Goal: Task Accomplishment & Management: Use online tool/utility

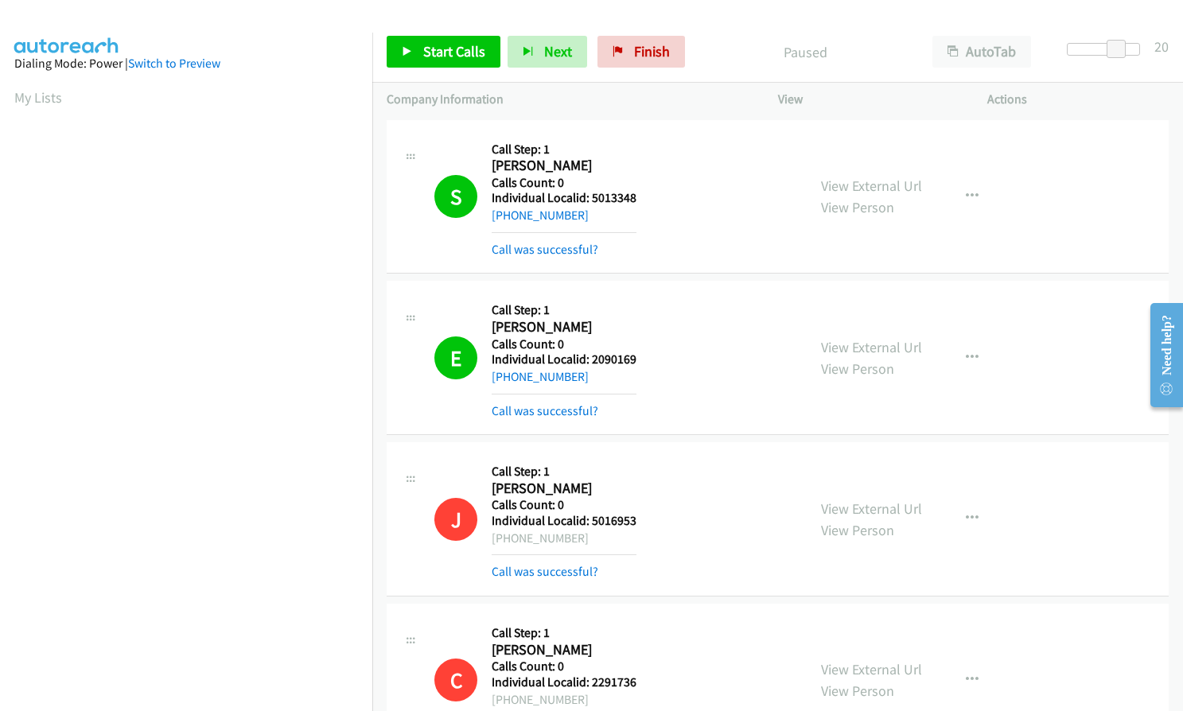
scroll to position [181, 0]
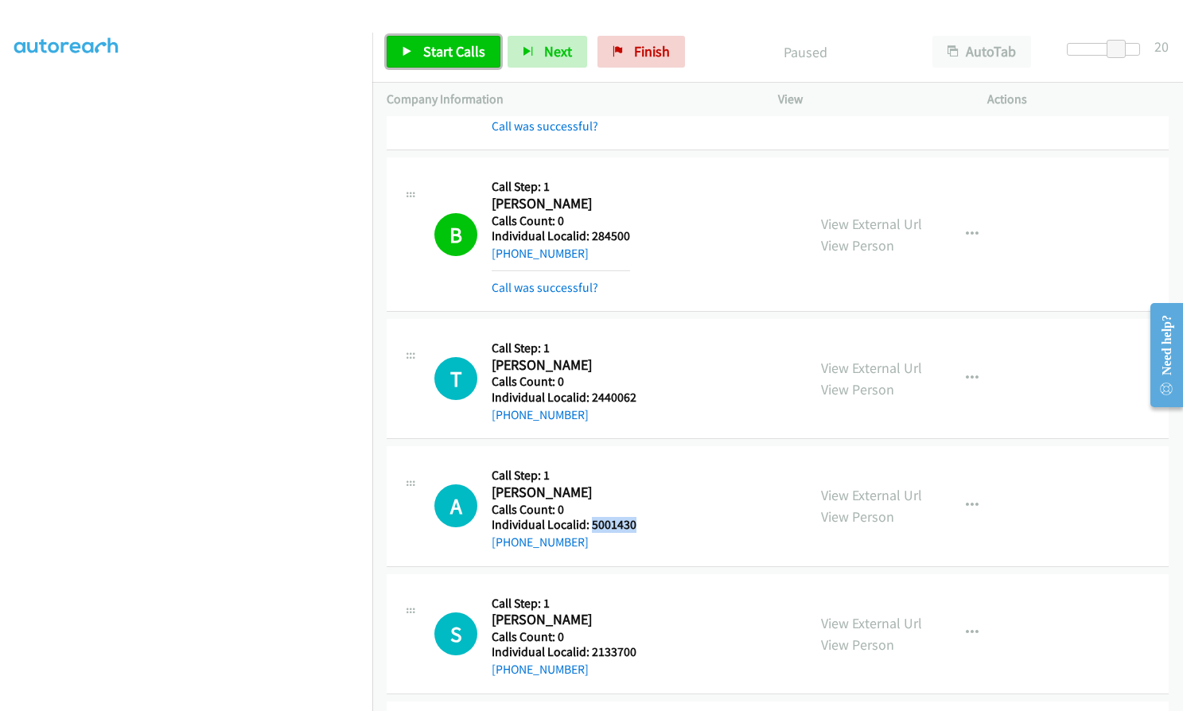
click at [442, 62] on link "Start Calls" at bounding box center [444, 52] width 114 height 32
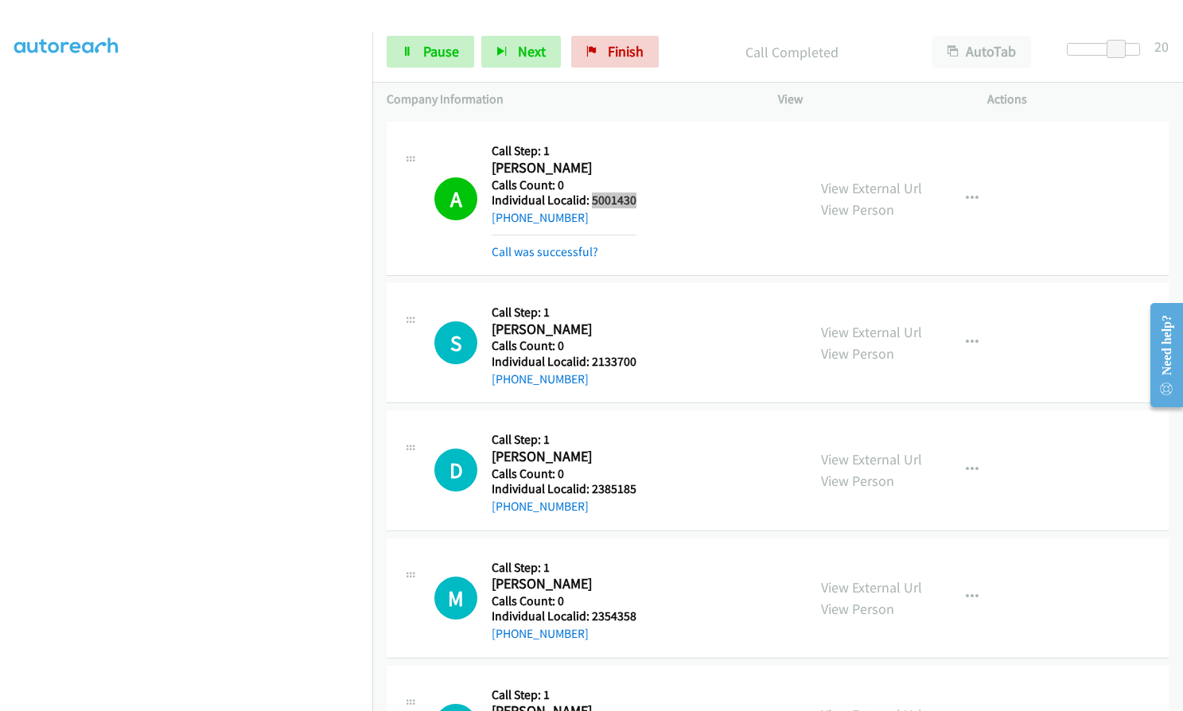
scroll to position [8228, 0]
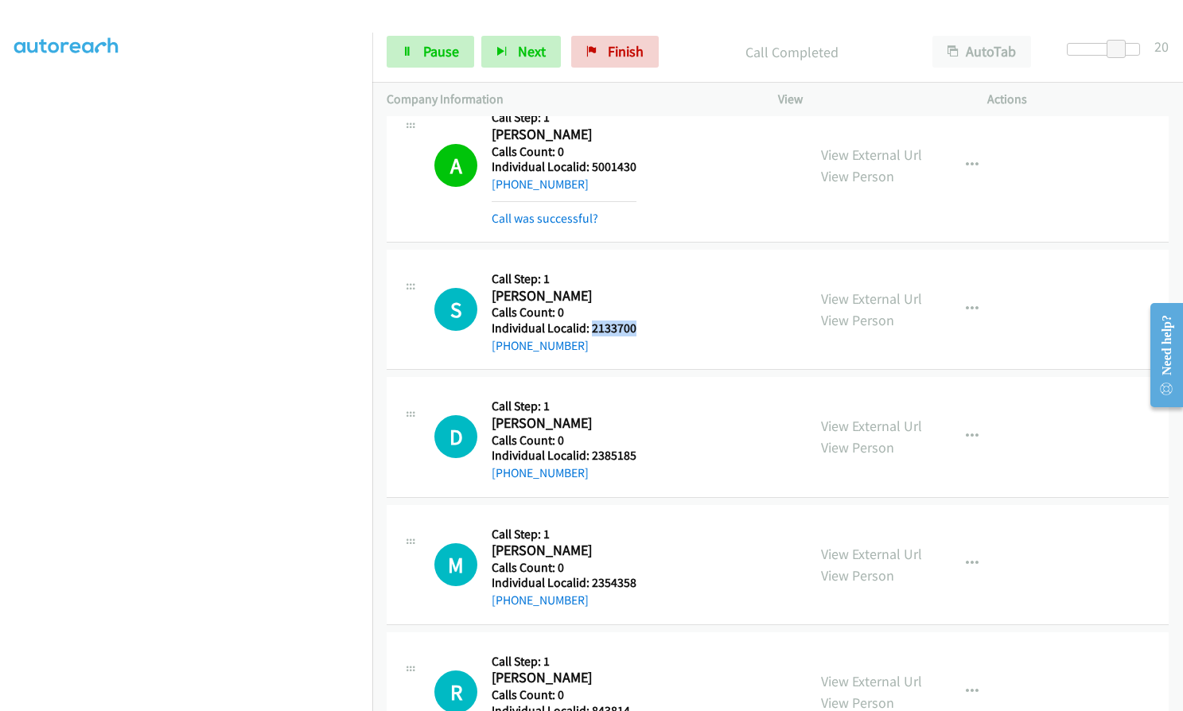
drag, startPoint x: 590, startPoint y: 329, endPoint x: 648, endPoint y: 329, distance: 57.3
click at [648, 329] on div "S Callback Scheduled Call Step: 1 [PERSON_NAME] America/[GEOGRAPHIC_DATA] Calls…" at bounding box center [613, 309] width 358 height 91
copy h5 "2133700"
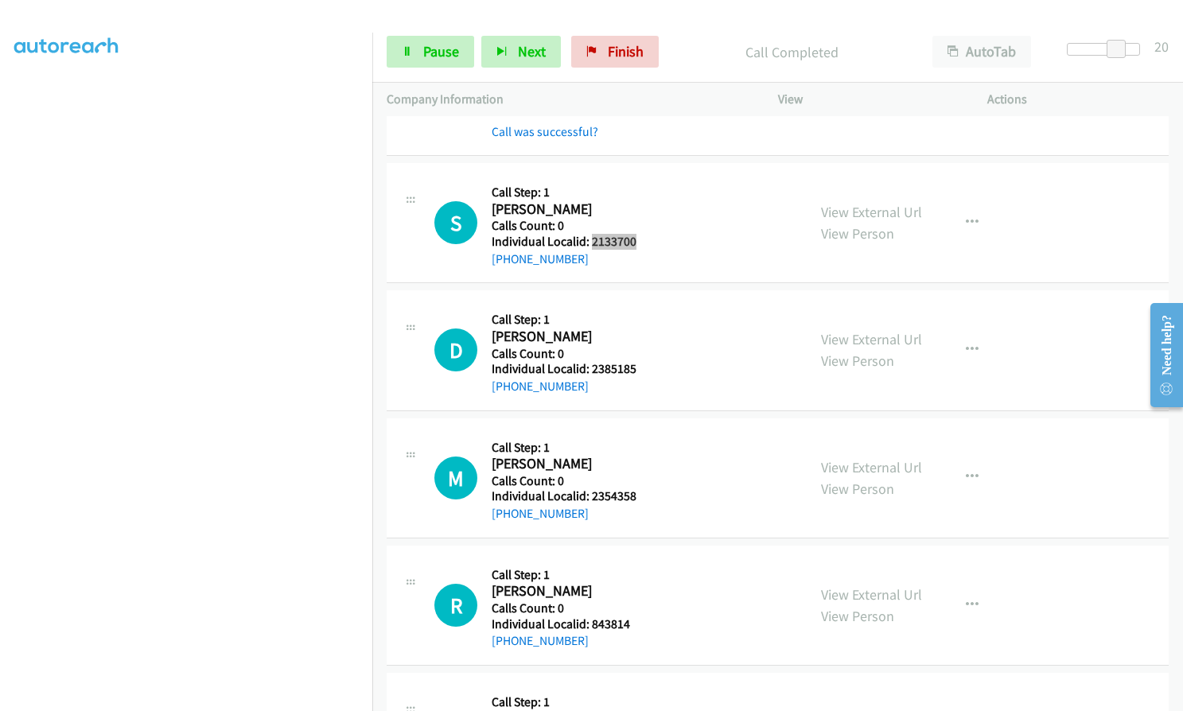
scroll to position [8348, 0]
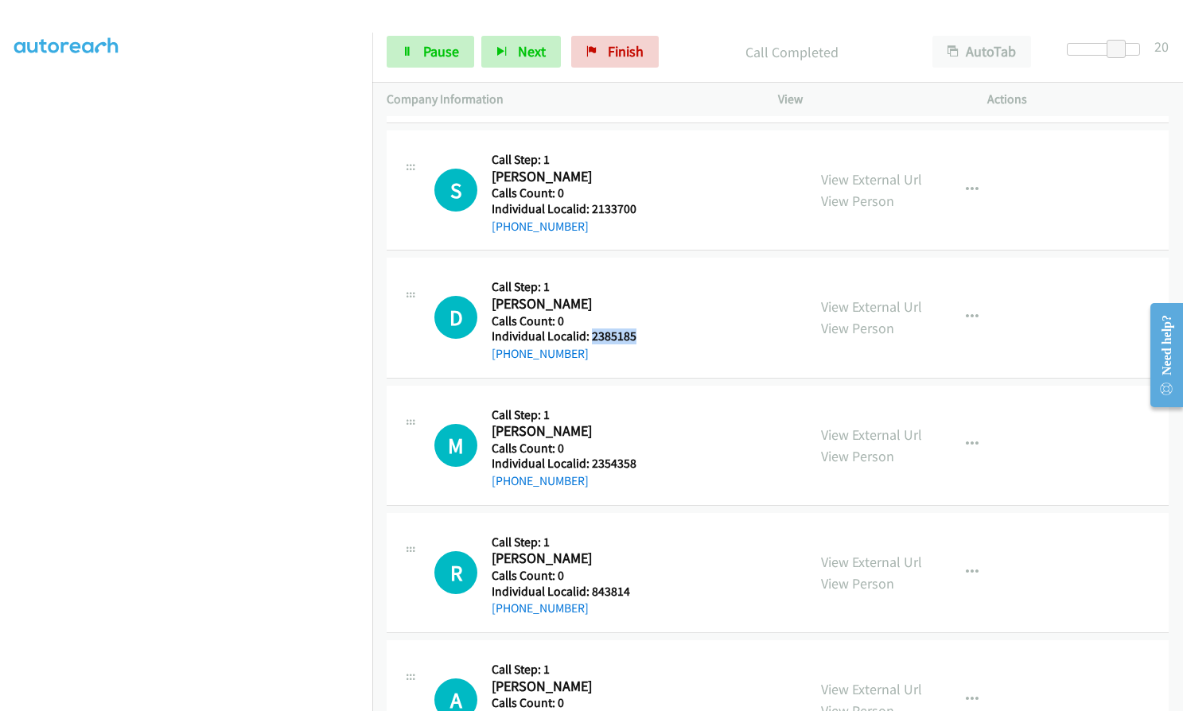
drag, startPoint x: 590, startPoint y: 337, endPoint x: 639, endPoint y: 335, distance: 48.6
click at [639, 335] on div "D Callback Scheduled Call Step: 1 [PERSON_NAME] America/Los_Angeles Calls Count…" at bounding box center [613, 317] width 358 height 91
copy h5 "2385185"
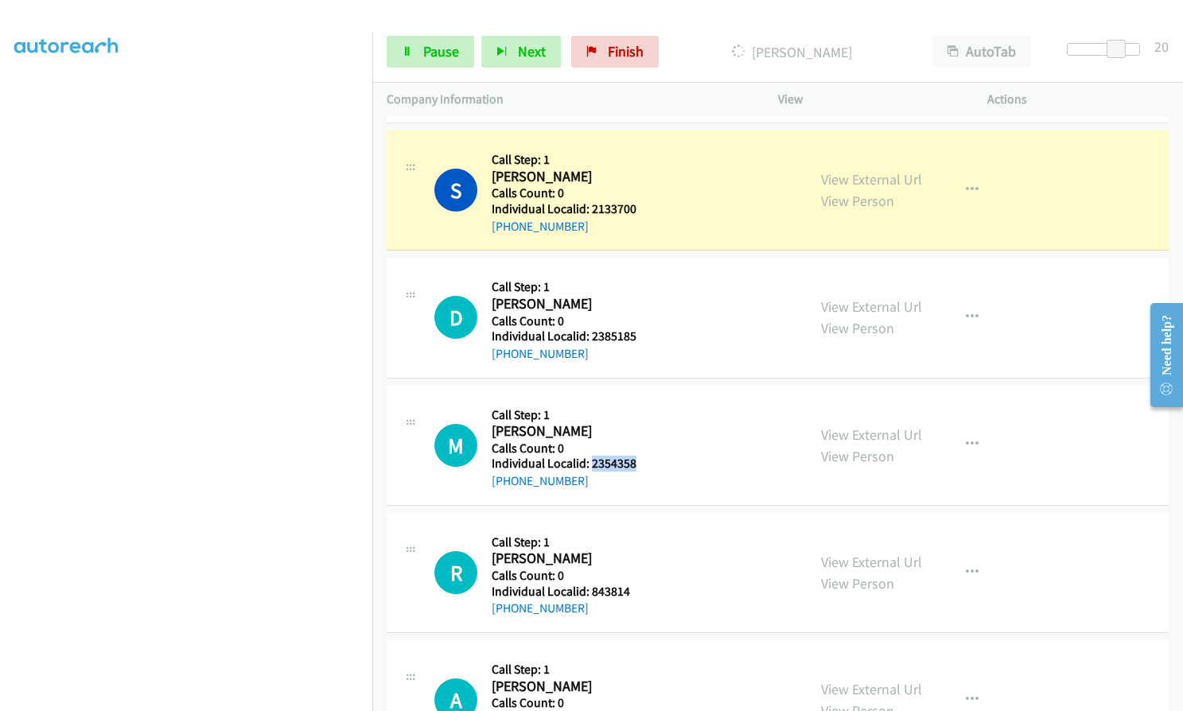
drag, startPoint x: 590, startPoint y: 464, endPoint x: 640, endPoint y: 466, distance: 49.4
click at [640, 466] on div "M Callback Scheduled Call Step: 1 [PERSON_NAME] America/New_York Calls Count: 0…" at bounding box center [613, 445] width 358 height 91
copy h5 "2354358"
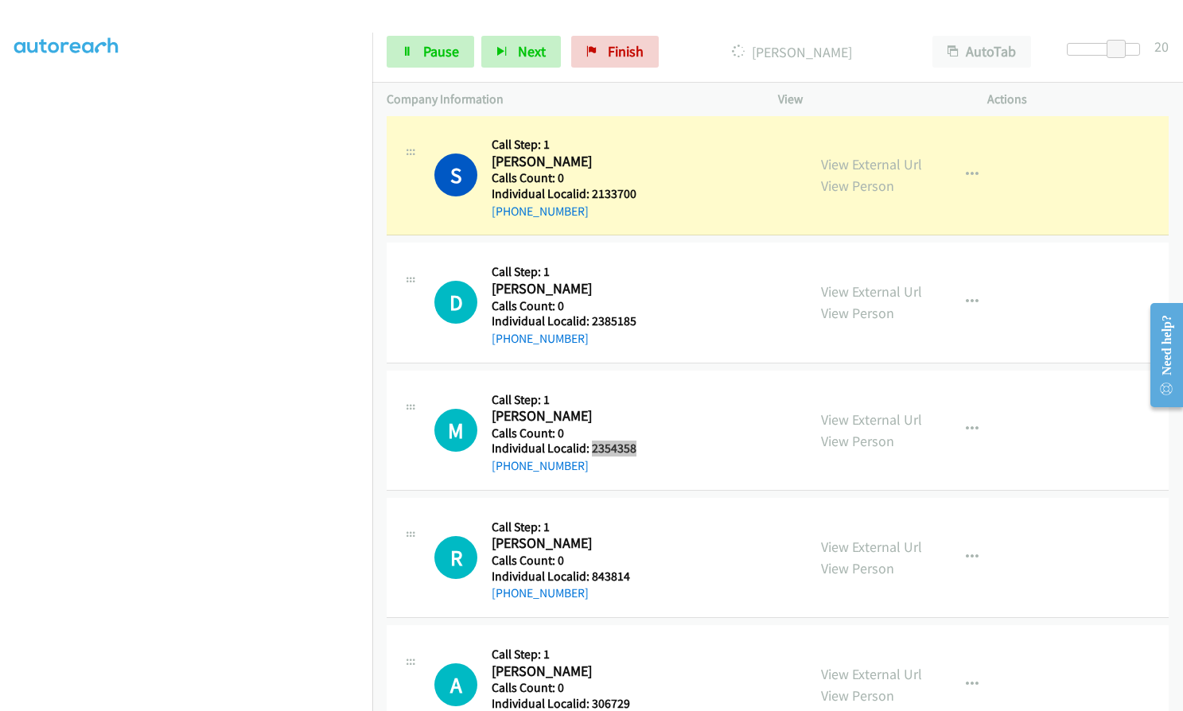
scroll to position [8367, 0]
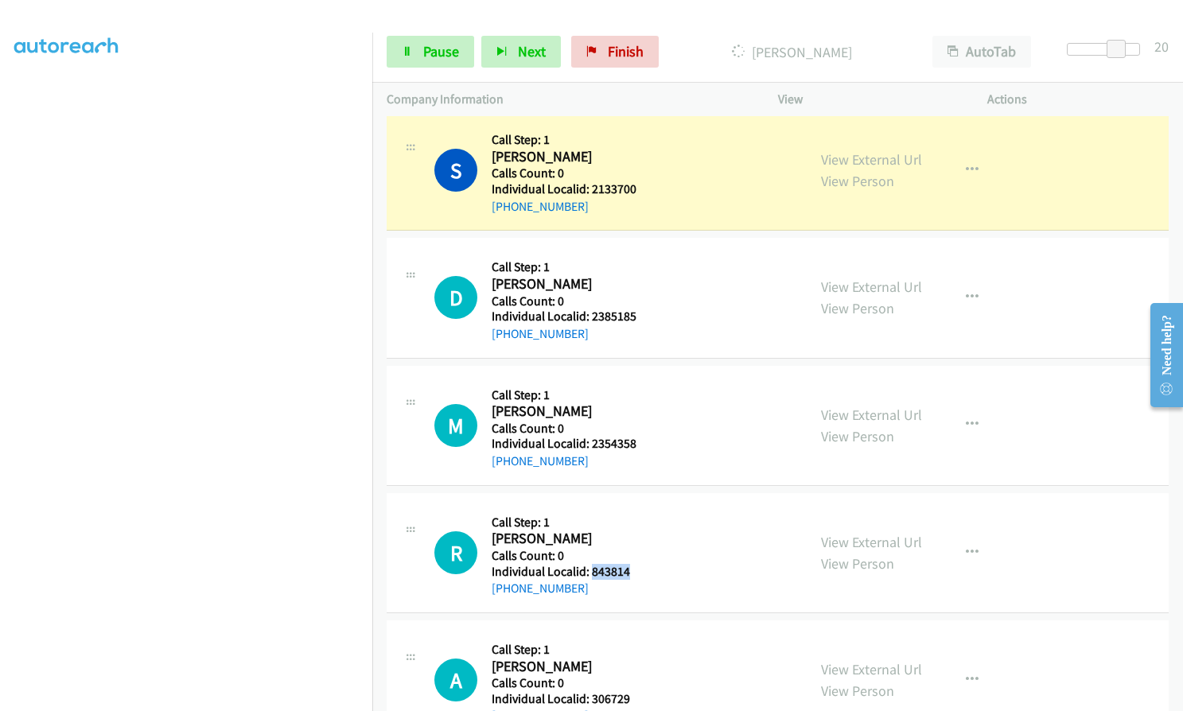
drag, startPoint x: 591, startPoint y: 567, endPoint x: 638, endPoint y: 567, distance: 47.0
click at [639, 567] on div "R Callback Scheduled Call Step: 1 [PERSON_NAME] America/New_York Calls Count: 0…" at bounding box center [613, 553] width 358 height 91
copy h5 "843814"
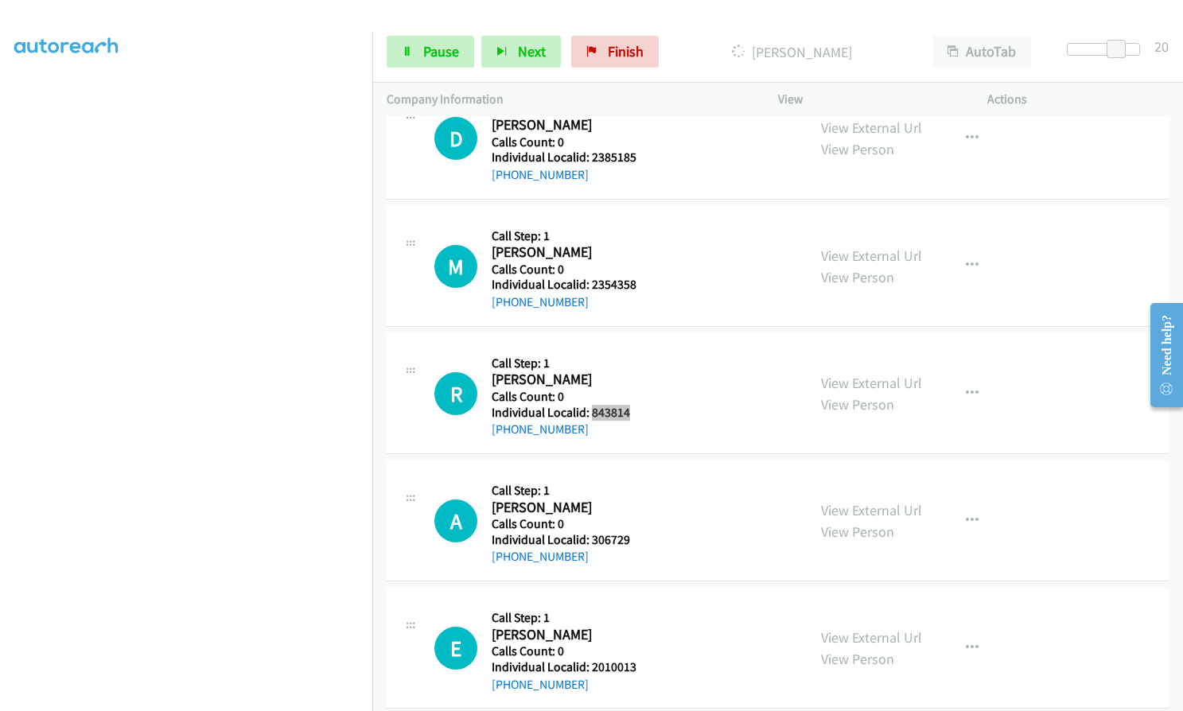
scroll to position [8560, 0]
drag, startPoint x: 590, startPoint y: 539, endPoint x: 645, endPoint y: 538, distance: 54.9
click at [645, 538] on div "A Callback Scheduled Call Step: 1 [PERSON_NAME] America/[GEOGRAPHIC_DATA] Calls…" at bounding box center [613, 522] width 358 height 91
copy h5 "306729"
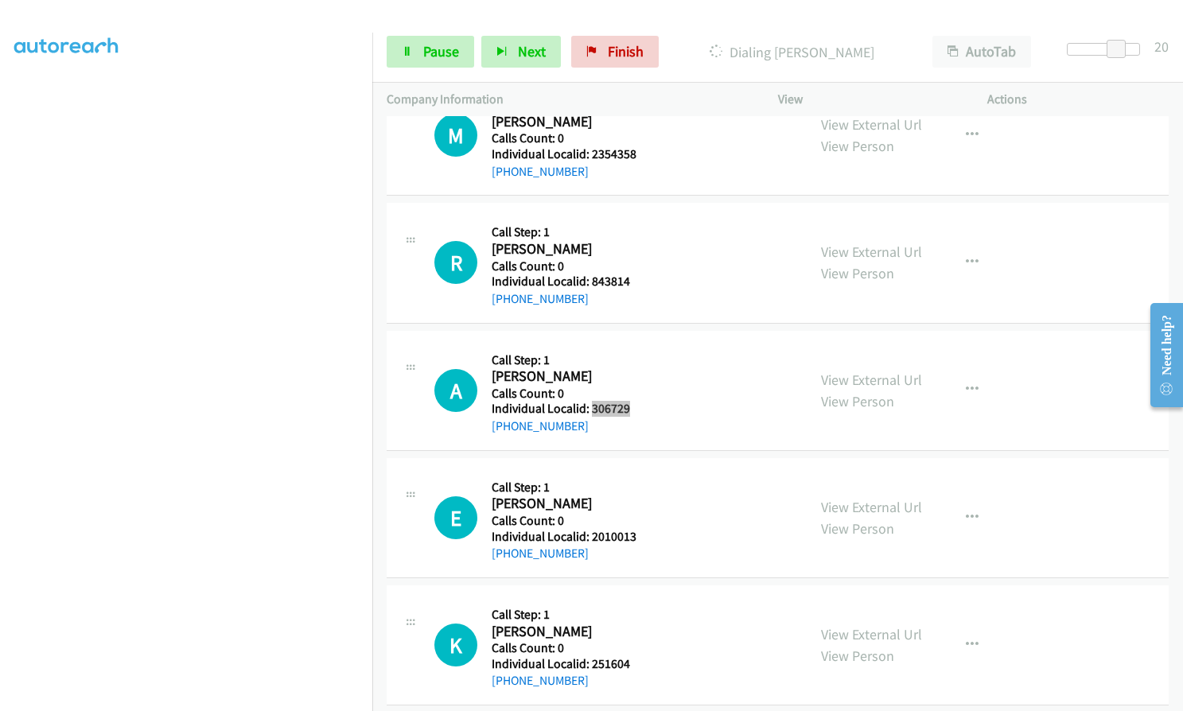
scroll to position [8699, 0]
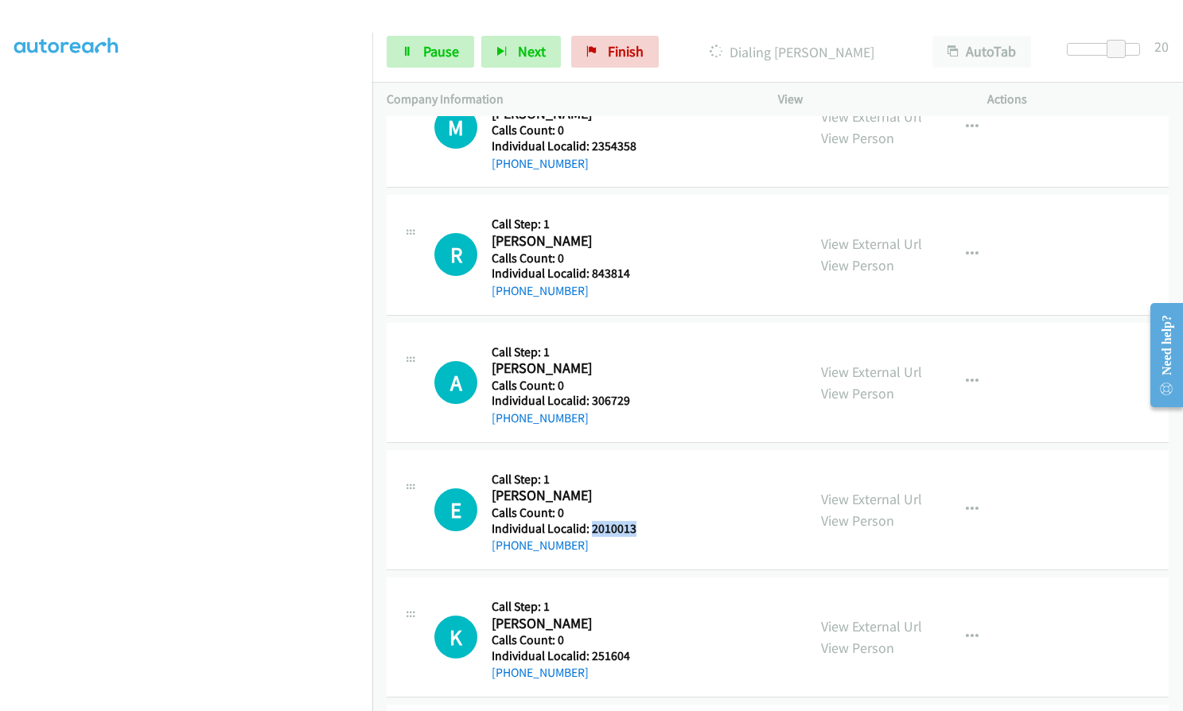
drag, startPoint x: 592, startPoint y: 531, endPoint x: 637, endPoint y: 531, distance: 45.4
click at [637, 531] on div "E Callback Scheduled Call Step: 1 [PERSON_NAME] America/[GEOGRAPHIC_DATA] Calls…" at bounding box center [613, 510] width 358 height 91
copy h5 "2010013"
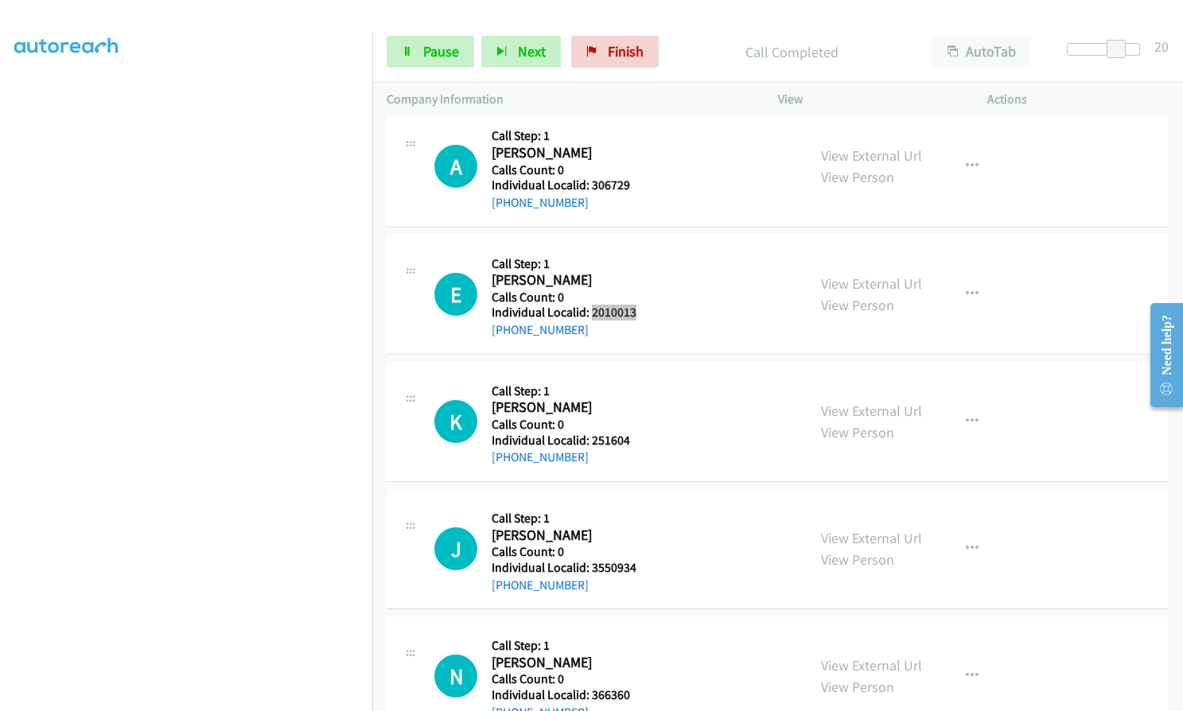
scroll to position [9018, 0]
drag, startPoint x: 598, startPoint y: 437, endPoint x: 643, endPoint y: 438, distance: 45.4
click at [643, 438] on div "K Callback Scheduled Call Step: 1 [PERSON_NAME] America/New_York Calls Count: 0…" at bounding box center [613, 421] width 358 height 91
copy h5 "251604"
drag, startPoint x: 589, startPoint y: 570, endPoint x: 637, endPoint y: 569, distance: 47.8
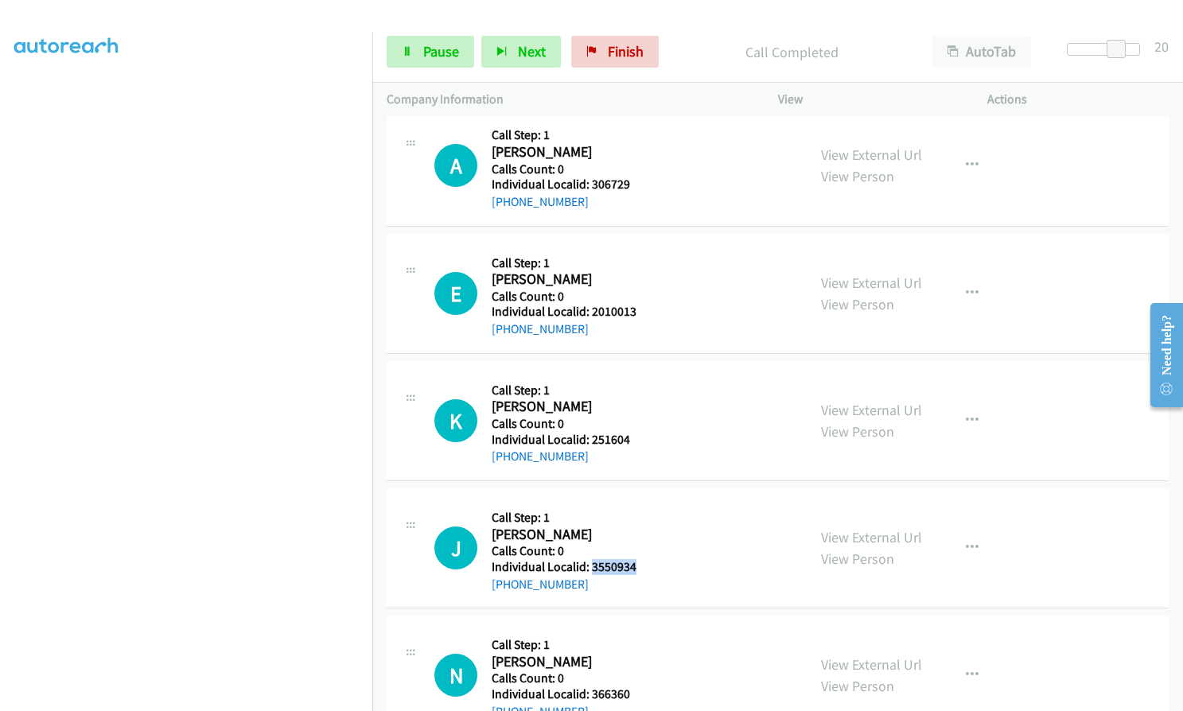
click at [642, 569] on div "J Callback Scheduled Call Step: 1 [PERSON_NAME] America/New_York Calls Count: 0…" at bounding box center [613, 548] width 358 height 91
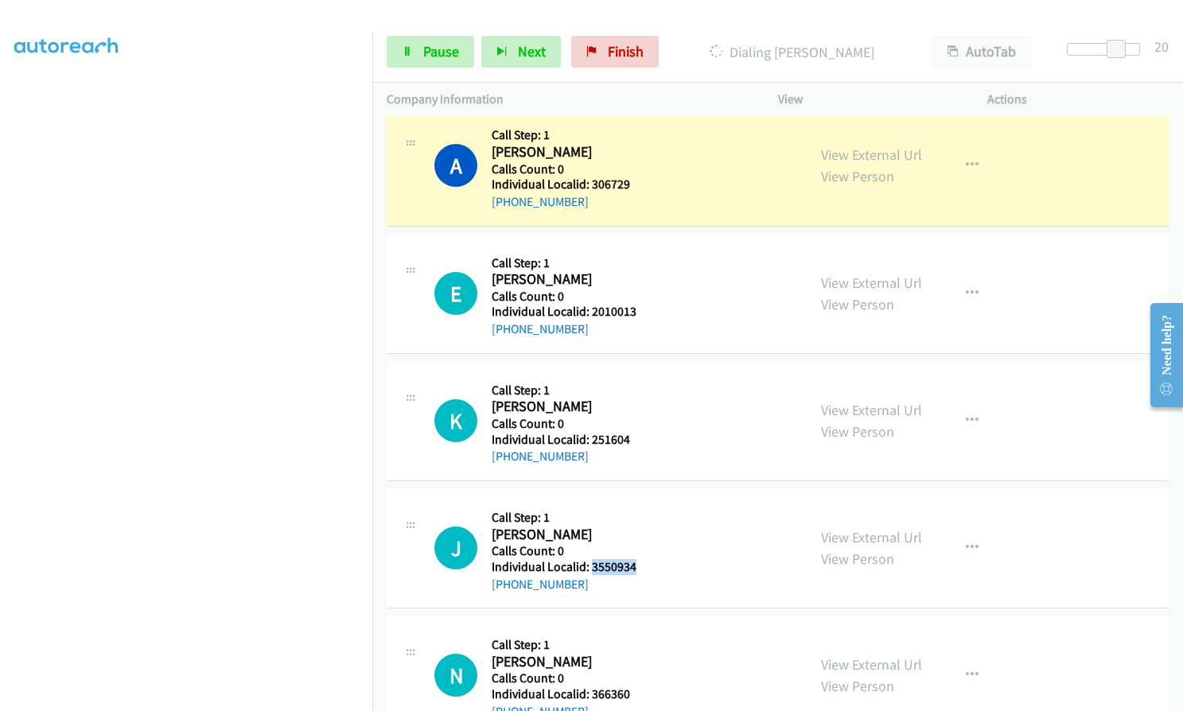
copy h5 "3550934"
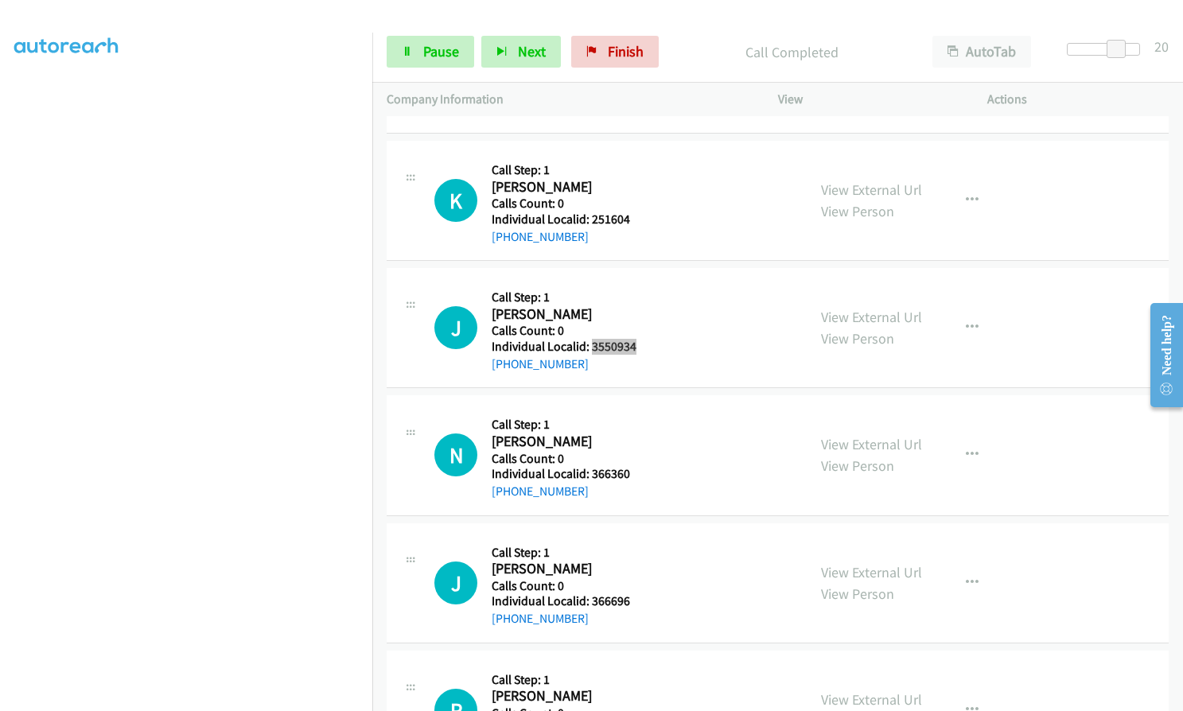
scroll to position [9336, 0]
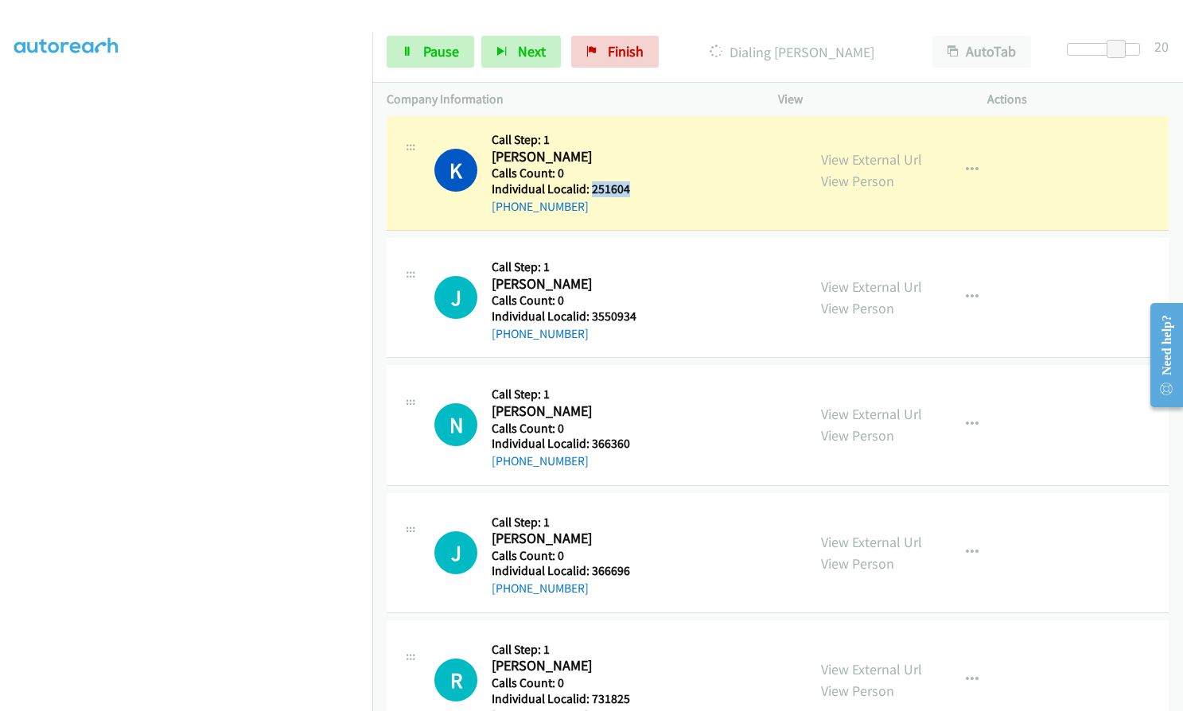
drag, startPoint x: 592, startPoint y: 191, endPoint x: 658, endPoint y: 194, distance: 66.1
click at [658, 194] on div "K Callback Scheduled Call Step: 1 [PERSON_NAME] America/New_York Calls Count: 0…" at bounding box center [613, 170] width 358 height 91
copy h5 "251604"
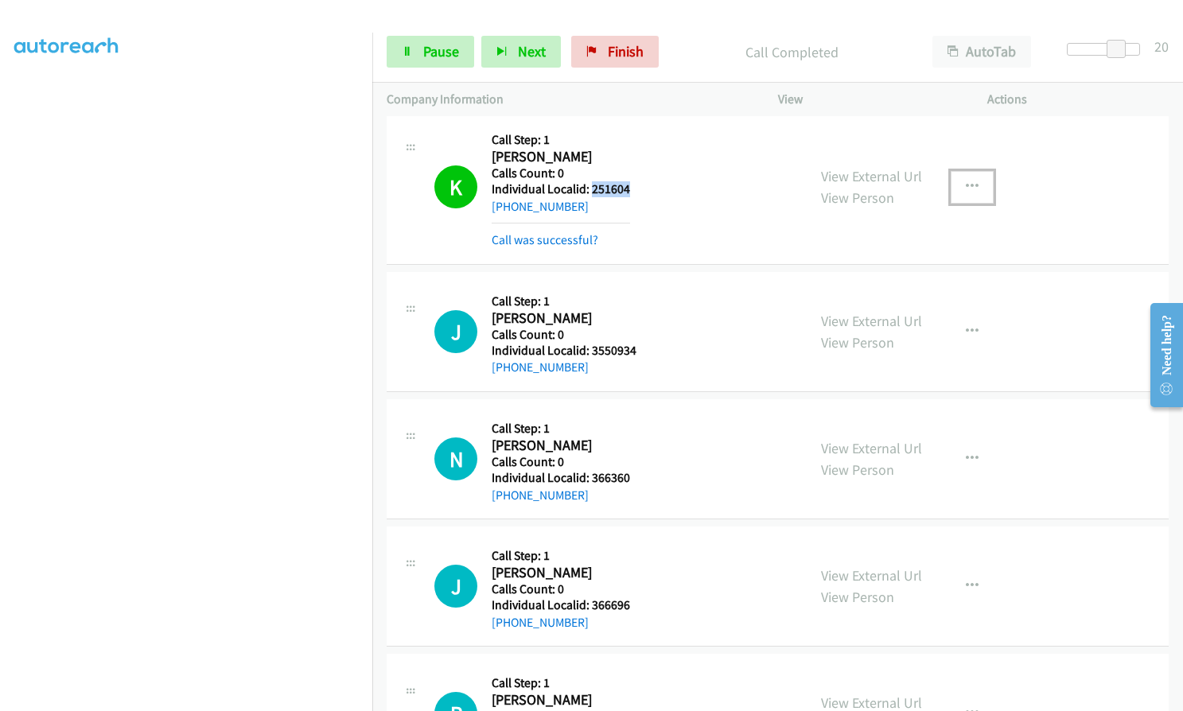
click at [972, 180] on button "button" at bounding box center [972, 187] width 43 height 32
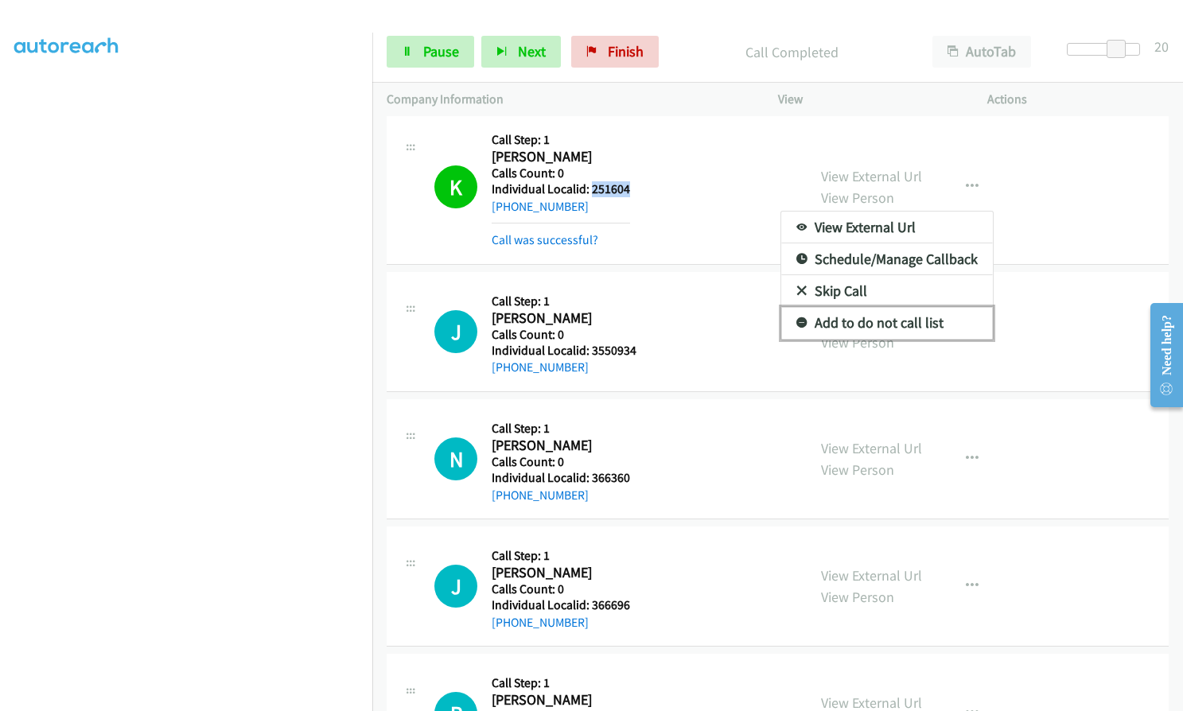
click at [793, 329] on link "Add to do not call list" at bounding box center [887, 323] width 212 height 32
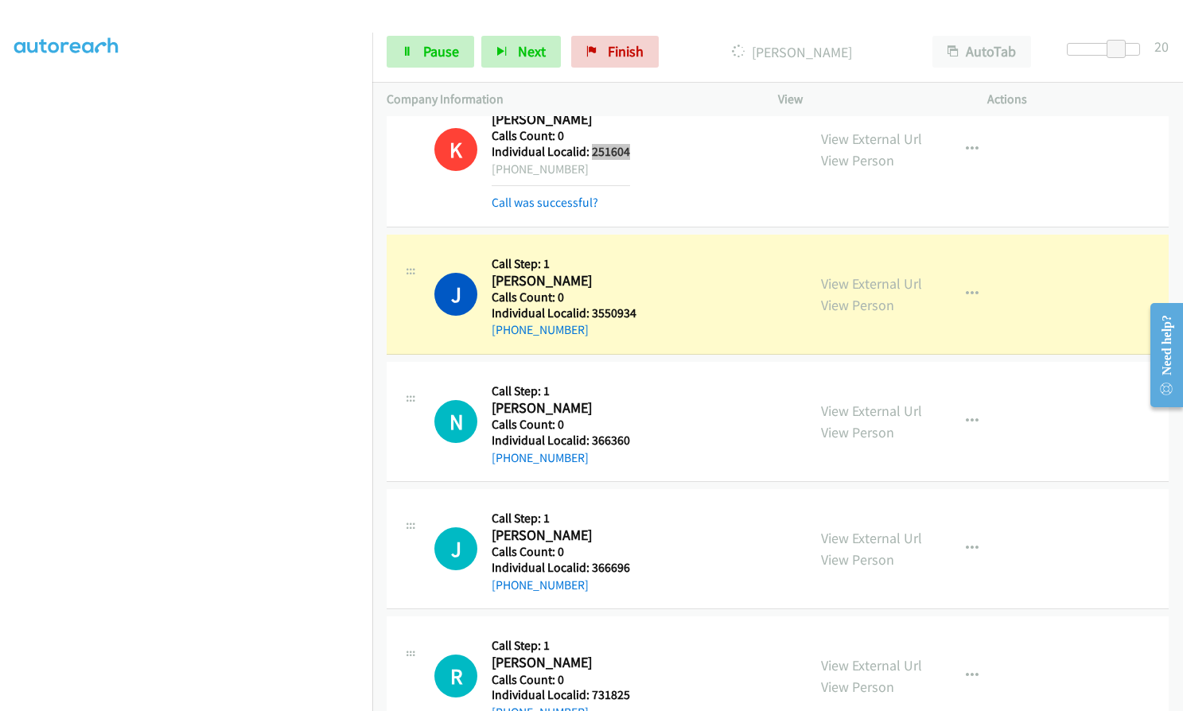
scroll to position [9535, 0]
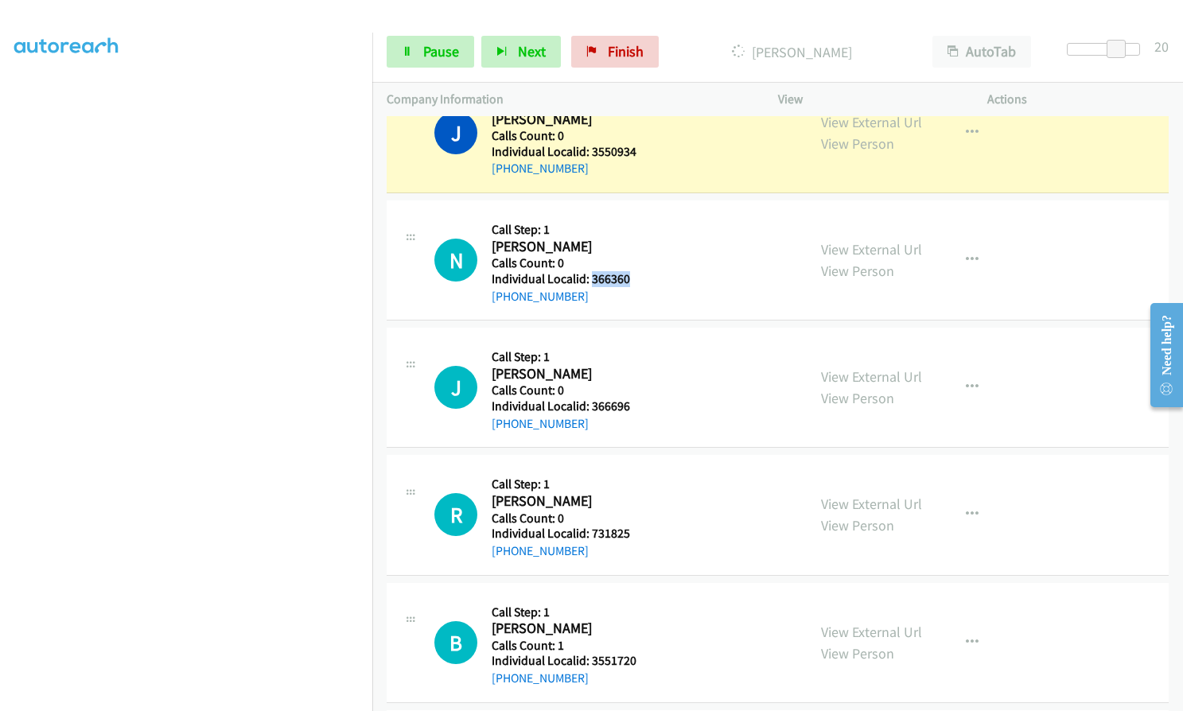
drag, startPoint x: 593, startPoint y: 275, endPoint x: 641, endPoint y: 282, distance: 48.2
click at [641, 282] on div "N Callback Scheduled Call Step: 1 [PERSON_NAME] America/New_York Calls Count: 0…" at bounding box center [613, 260] width 358 height 91
copy h5 "366360"
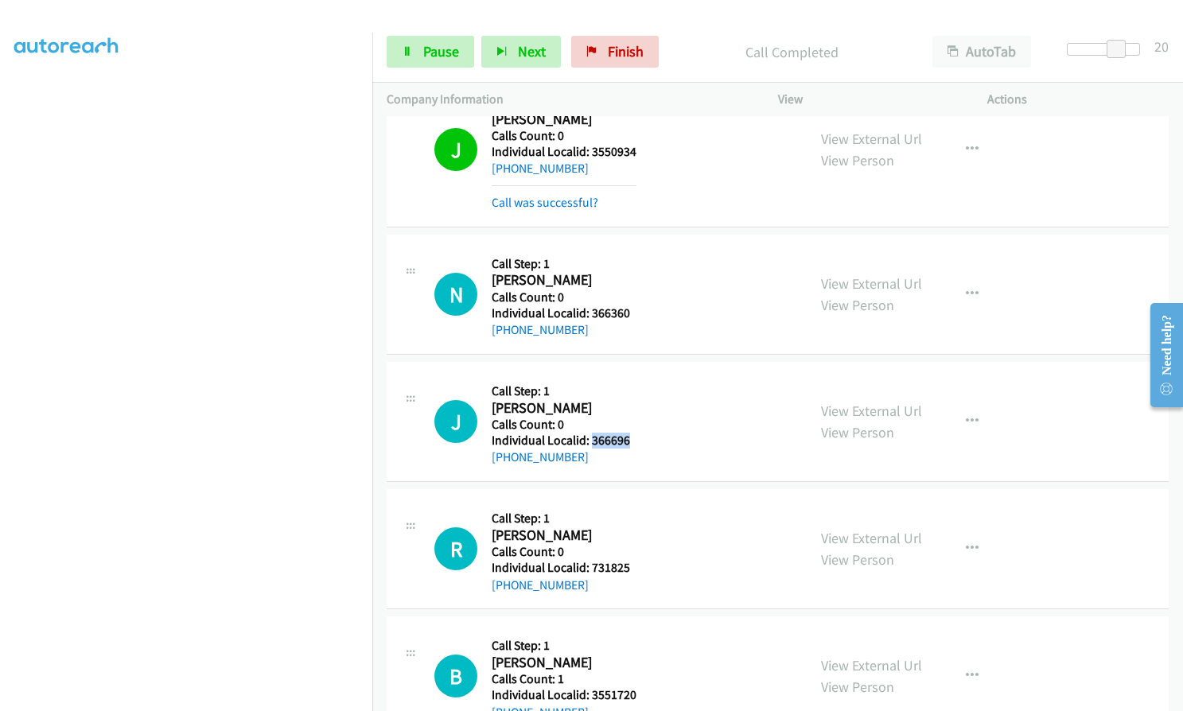
drag, startPoint x: 589, startPoint y: 440, endPoint x: 633, endPoint y: 437, distance: 44.7
click at [633, 437] on div "J Callback Scheduled Call Step: 1 [PERSON_NAME] America/[GEOGRAPHIC_DATA] Calls…" at bounding box center [613, 421] width 358 height 91
drag, startPoint x: 596, startPoint y: 564, endPoint x: 645, endPoint y: 564, distance: 49.3
click at [645, 564] on div "R Callback Scheduled Call Step: 1 [PERSON_NAME] America/Los_Angeles Calls Count…" at bounding box center [613, 549] width 358 height 91
drag, startPoint x: 594, startPoint y: 559, endPoint x: 614, endPoint y: 559, distance: 19.1
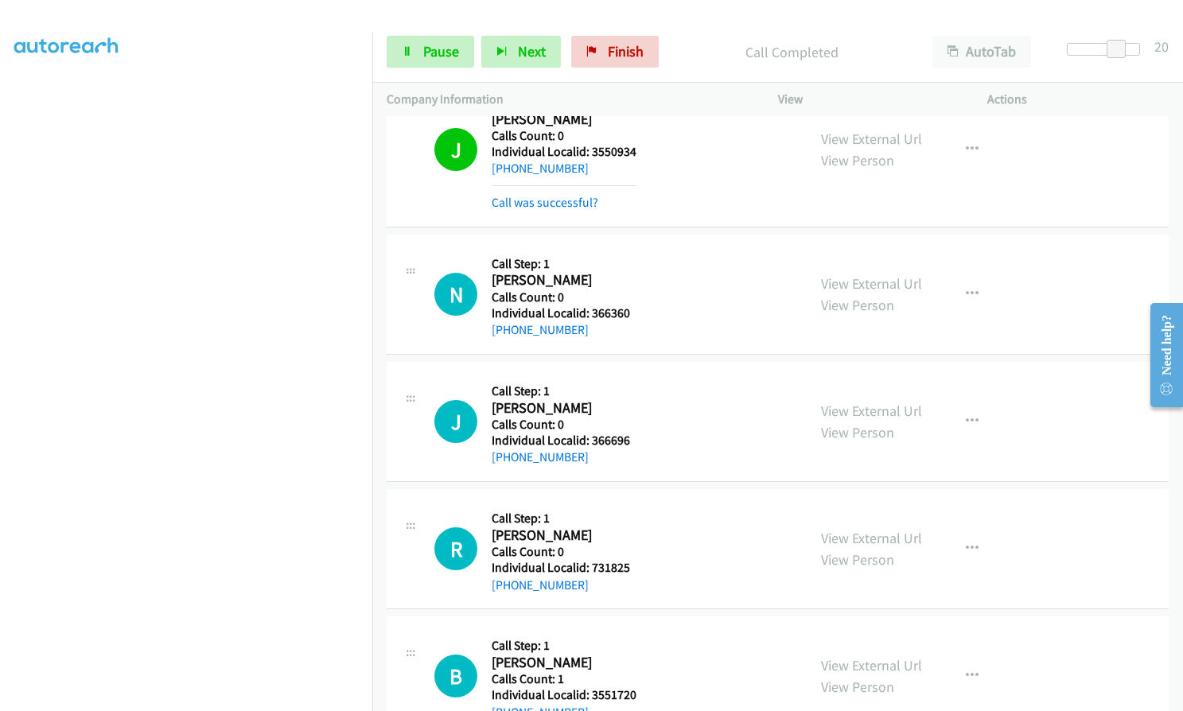
click at [614, 559] on h5 "Calls Count: 0" at bounding box center [561, 552] width 138 height 16
click at [598, 565] on h5 "Individual Localid: 731825" at bounding box center [561, 568] width 138 height 16
drag, startPoint x: 589, startPoint y: 563, endPoint x: 633, endPoint y: 563, distance: 44.6
click at [633, 563] on div "R Callback Scheduled Call Step: 1 [PERSON_NAME] America/Los_Angeles Calls Count…" at bounding box center [613, 549] width 358 height 91
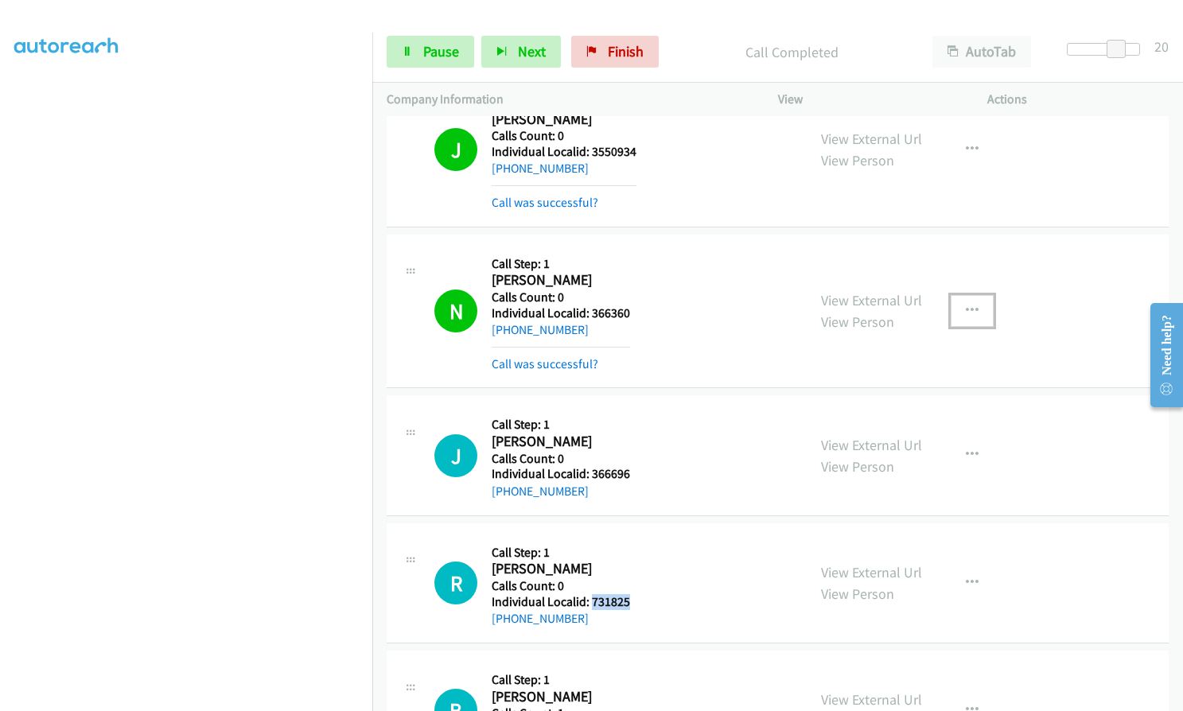
click at [951, 313] on button "button" at bounding box center [972, 311] width 43 height 32
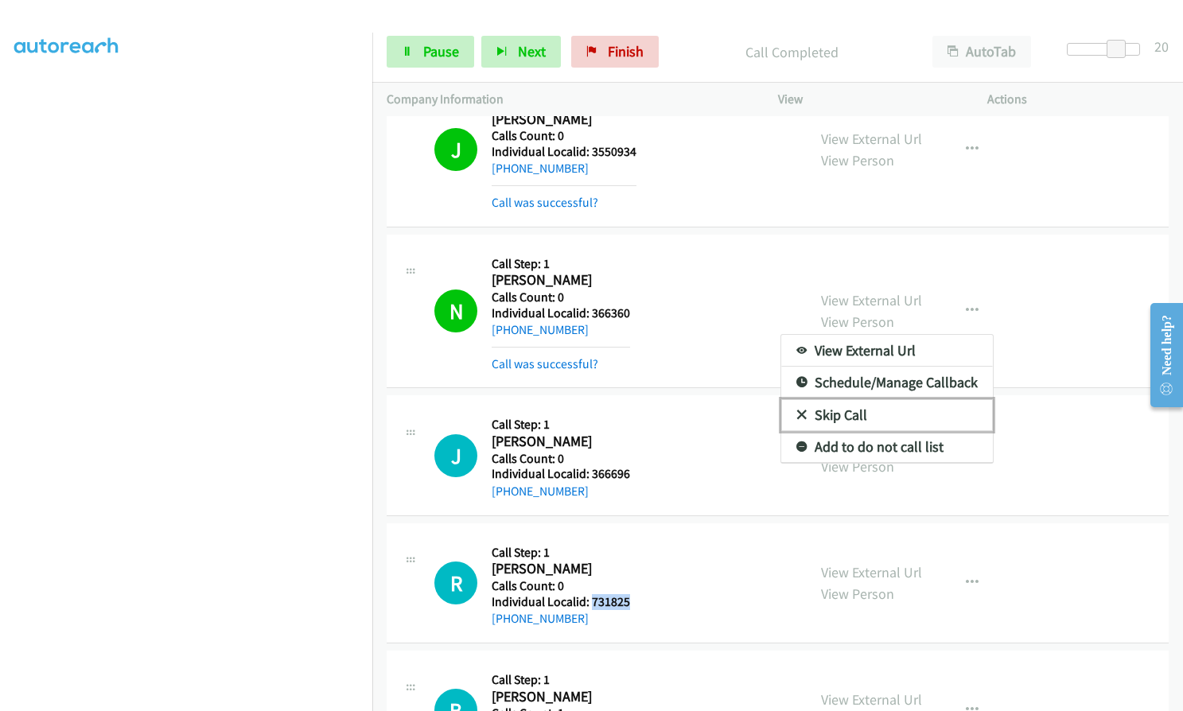
click at [797, 413] on icon at bounding box center [802, 416] width 11 height 11
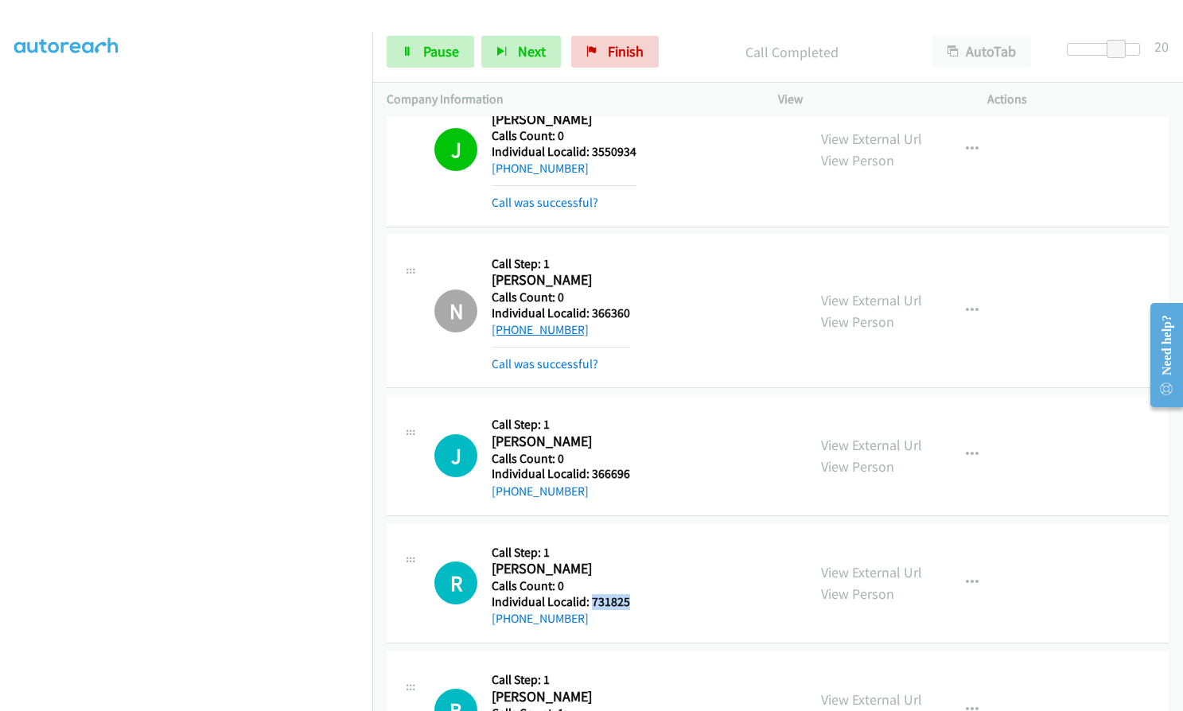
drag, startPoint x: 589, startPoint y: 327, endPoint x: 510, endPoint y: 329, distance: 78.8
click at [509, 329] on div "[PHONE_NUMBER]" at bounding box center [561, 330] width 138 height 19
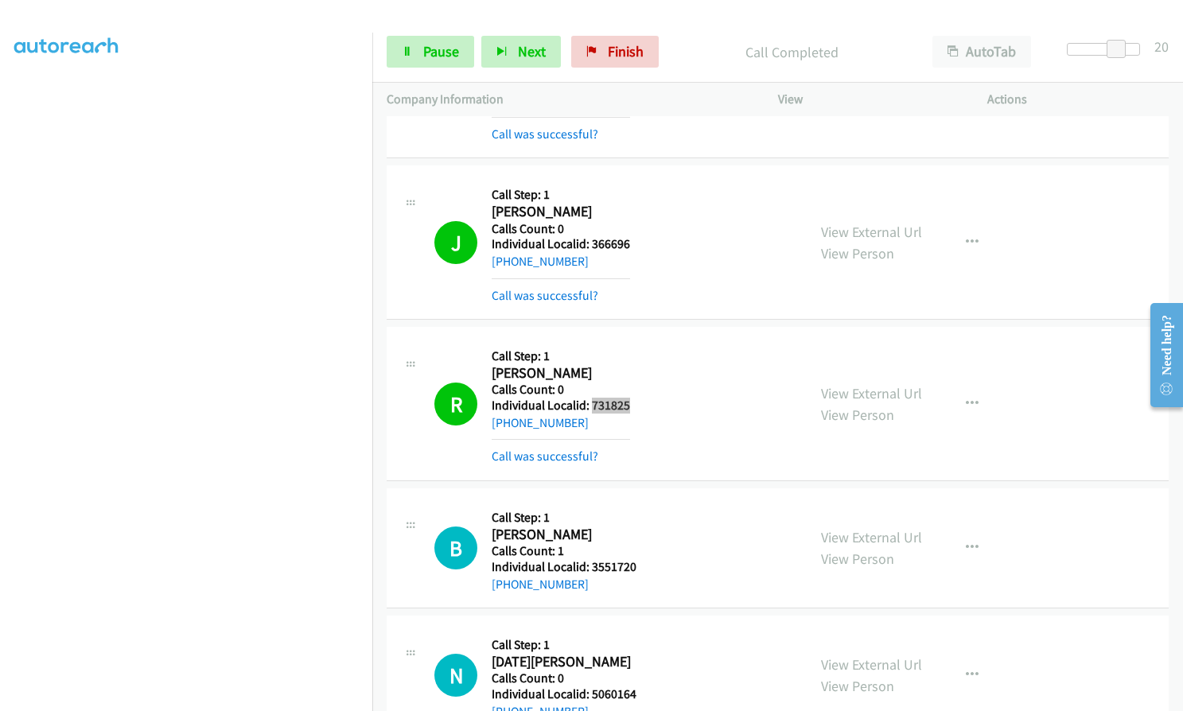
scroll to position [9873, 0]
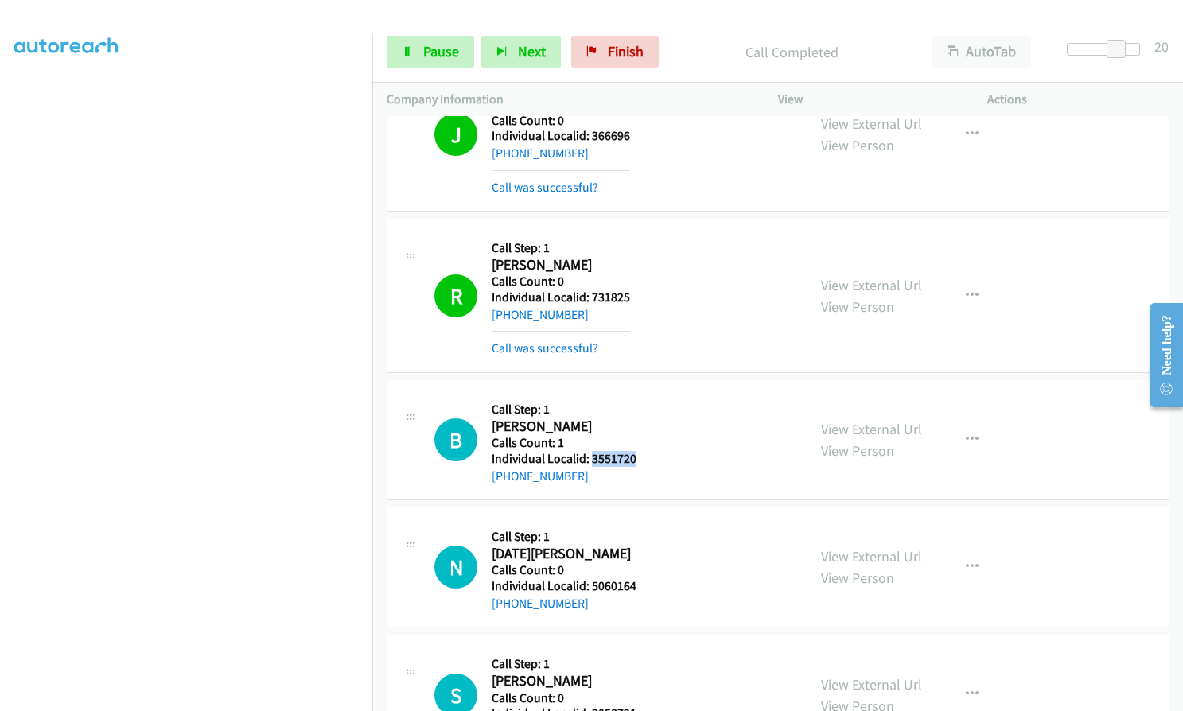
drag, startPoint x: 590, startPoint y: 458, endPoint x: 637, endPoint y: 454, distance: 47.9
click at [637, 454] on div "B Callback Scheduled Call Step: 1 [PERSON_NAME] America/Los_Angeles Calls Count…" at bounding box center [613, 440] width 358 height 91
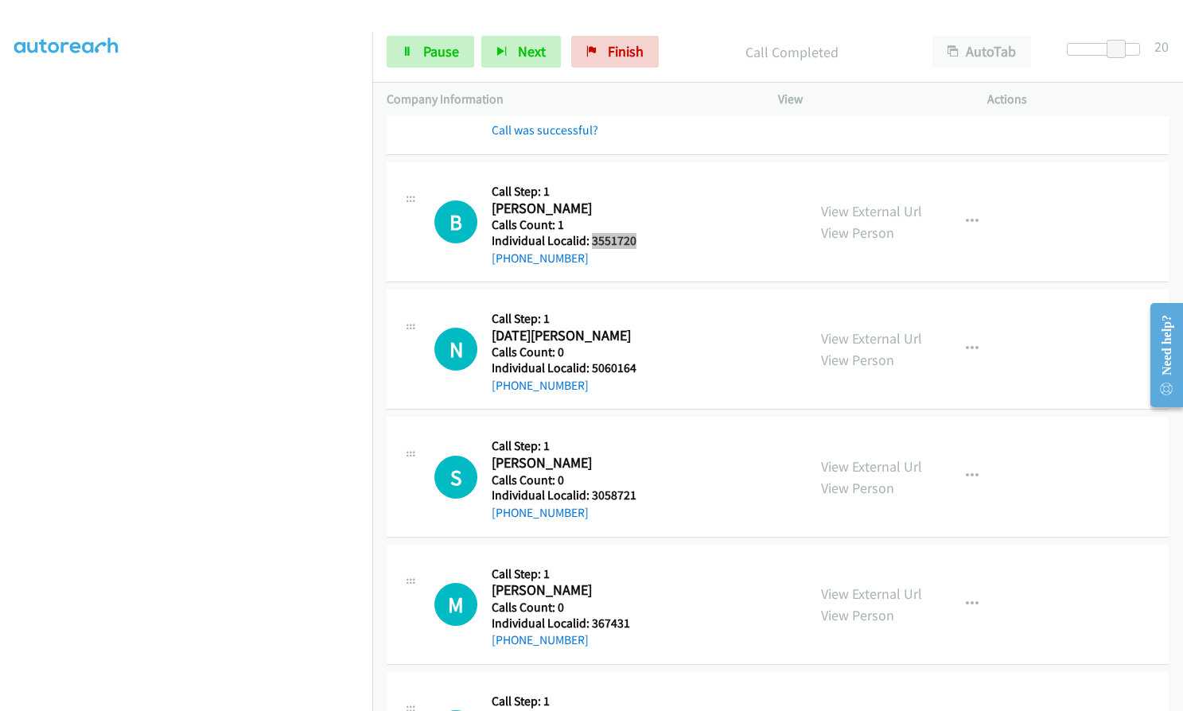
scroll to position [10092, 0]
drag, startPoint x: 592, startPoint y: 361, endPoint x: 644, endPoint y: 362, distance: 51.7
click at [644, 362] on div "N Callback Scheduled Call Step: 1 [DATE][PERSON_NAME] America/[GEOGRAPHIC_DATA]…" at bounding box center [613, 348] width 358 height 91
drag, startPoint x: 590, startPoint y: 495, endPoint x: 633, endPoint y: 494, distance: 42.2
click at [633, 494] on h5 "Individual Localid: 3058721" at bounding box center [564, 495] width 145 height 16
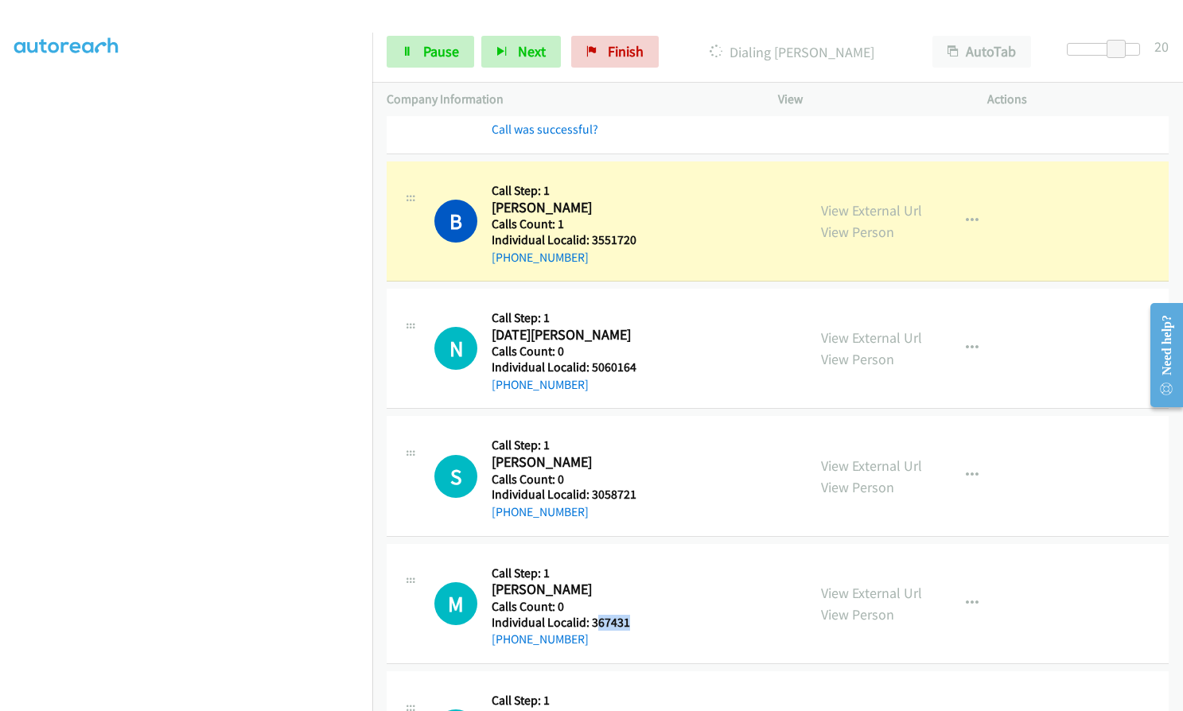
drag, startPoint x: 594, startPoint y: 626, endPoint x: 638, endPoint y: 625, distance: 44.6
click at [638, 625] on div "M Callback Scheduled Call Step: 1 [PERSON_NAME] America/New_York Calls Count: 0…" at bounding box center [613, 604] width 358 height 91
drag, startPoint x: 594, startPoint y: 620, endPoint x: 582, endPoint y: 613, distance: 13.9
click at [582, 613] on h5 "Calls Count: 0" at bounding box center [561, 607] width 138 height 16
drag, startPoint x: 587, startPoint y: 617, endPoint x: 638, endPoint y: 617, distance: 50.9
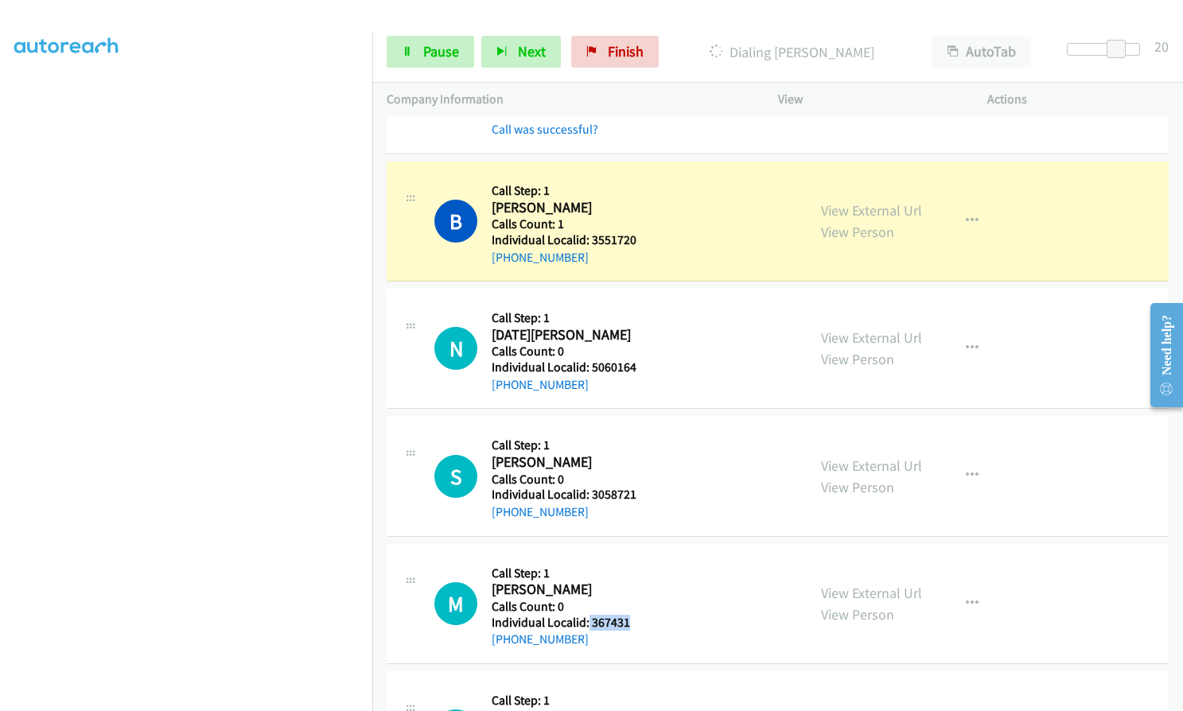
click at [638, 617] on div "M Callback Scheduled Call Step: 1 [PERSON_NAME] America/New_York Calls Count: 0…" at bounding box center [613, 604] width 358 height 91
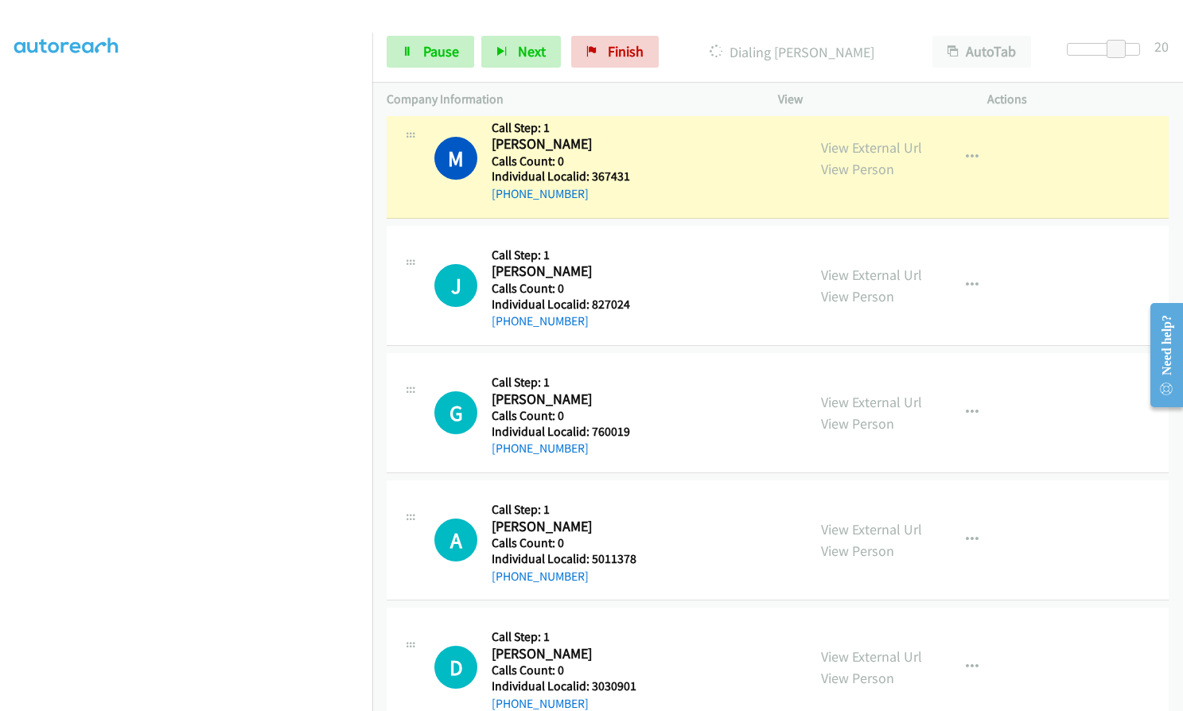
scroll to position [10649, 0]
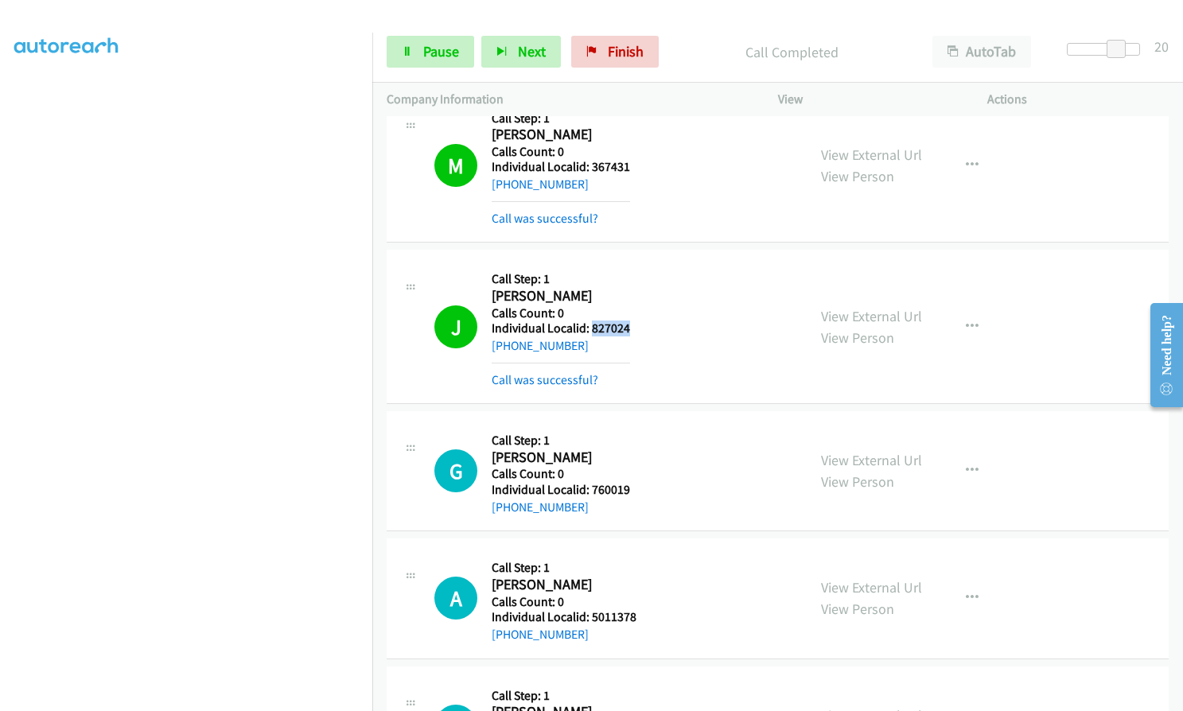
drag, startPoint x: 590, startPoint y: 327, endPoint x: 634, endPoint y: 328, distance: 43.8
click at [634, 328] on div "J Callback Scheduled Call Step: 1 [PERSON_NAME] America/New_York Calls Count: 0…" at bounding box center [613, 326] width 358 height 125
drag, startPoint x: 607, startPoint y: 328, endPoint x: 550, endPoint y: 331, distance: 57.4
click at [550, 331] on h5 "Individual Localid: 827024" at bounding box center [561, 329] width 138 height 16
click at [589, 324] on h5 "Individual Localid: 827024" at bounding box center [561, 329] width 138 height 16
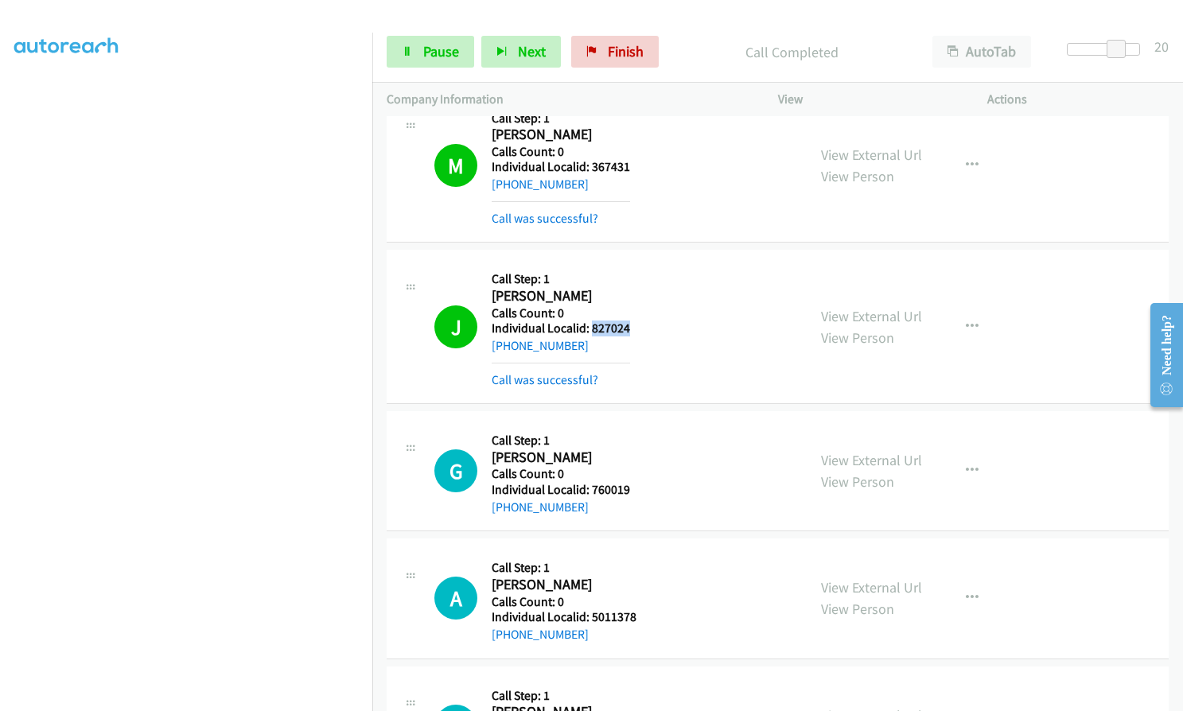
drag, startPoint x: 589, startPoint y: 324, endPoint x: 623, endPoint y: 329, distance: 34.5
click at [623, 329] on h5 "Individual Localid: 827024" at bounding box center [561, 329] width 138 height 16
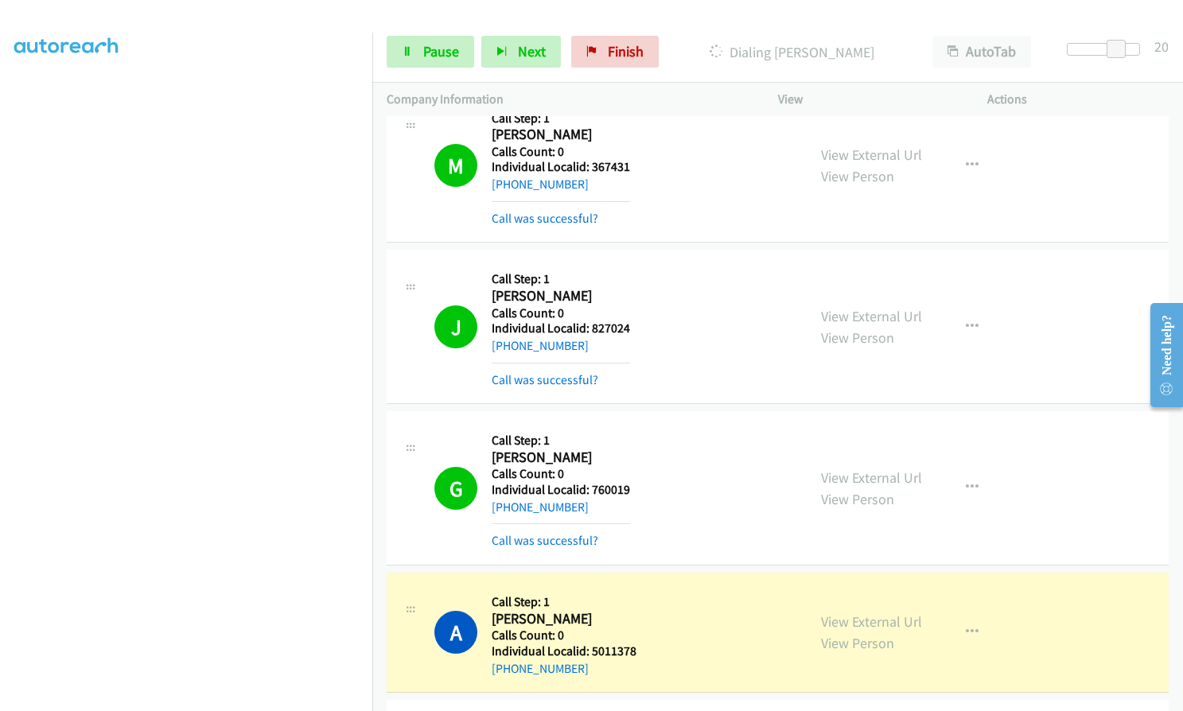
click at [603, 669] on div "[PHONE_NUMBER]" at bounding box center [564, 669] width 145 height 19
drag, startPoint x: 588, startPoint y: 650, endPoint x: 629, endPoint y: 653, distance: 41.5
click at [638, 653] on div "A Callback Scheduled Call Step: 1 [PERSON_NAME] America/New_York Calls Count: 0…" at bounding box center [613, 632] width 358 height 91
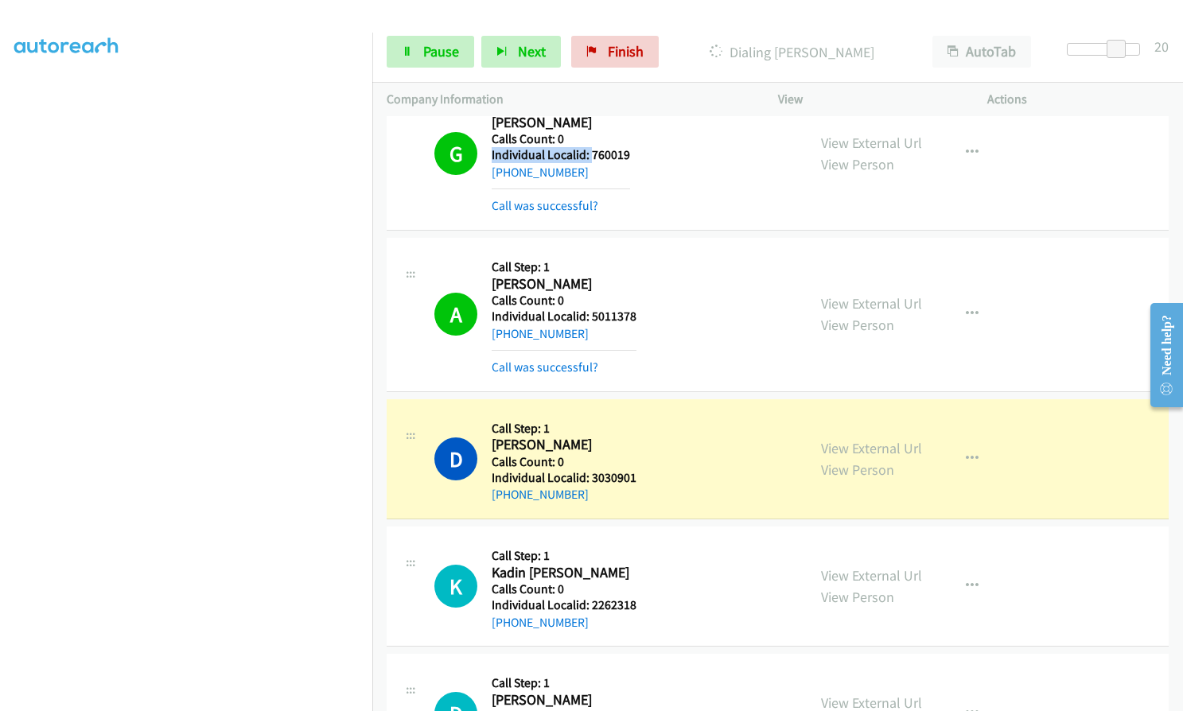
scroll to position [10982, 0]
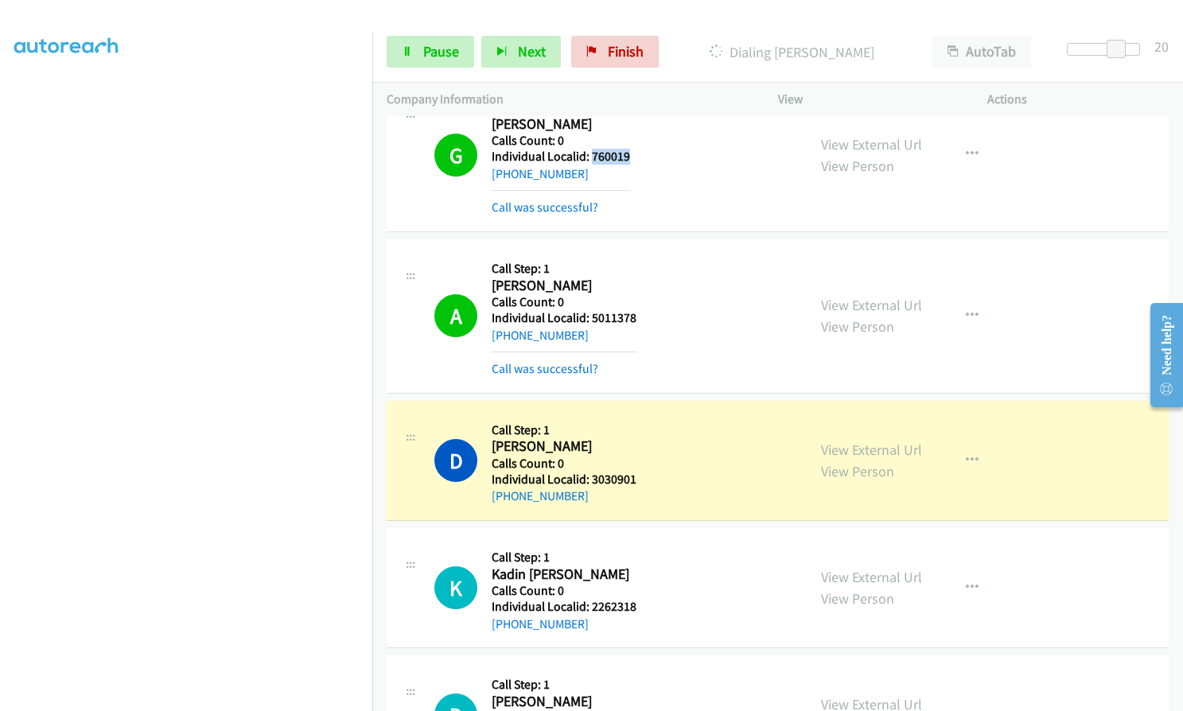
drag, startPoint x: 590, startPoint y: 127, endPoint x: 648, endPoint y: 160, distance: 66.3
click at [648, 160] on div "G Callback Scheduled Call Step: 1 [PERSON_NAME] America/Los_Angeles Calls Count…" at bounding box center [613, 154] width 358 height 125
drag, startPoint x: 593, startPoint y: 316, endPoint x: 638, endPoint y: 316, distance: 45.4
click at [638, 316] on div "A Callback Scheduled Call Step: 1 [PERSON_NAME] America/New_York Calls Count: 0…" at bounding box center [613, 316] width 358 height 125
click at [408, 58] on link "Pause" at bounding box center [431, 52] width 88 height 32
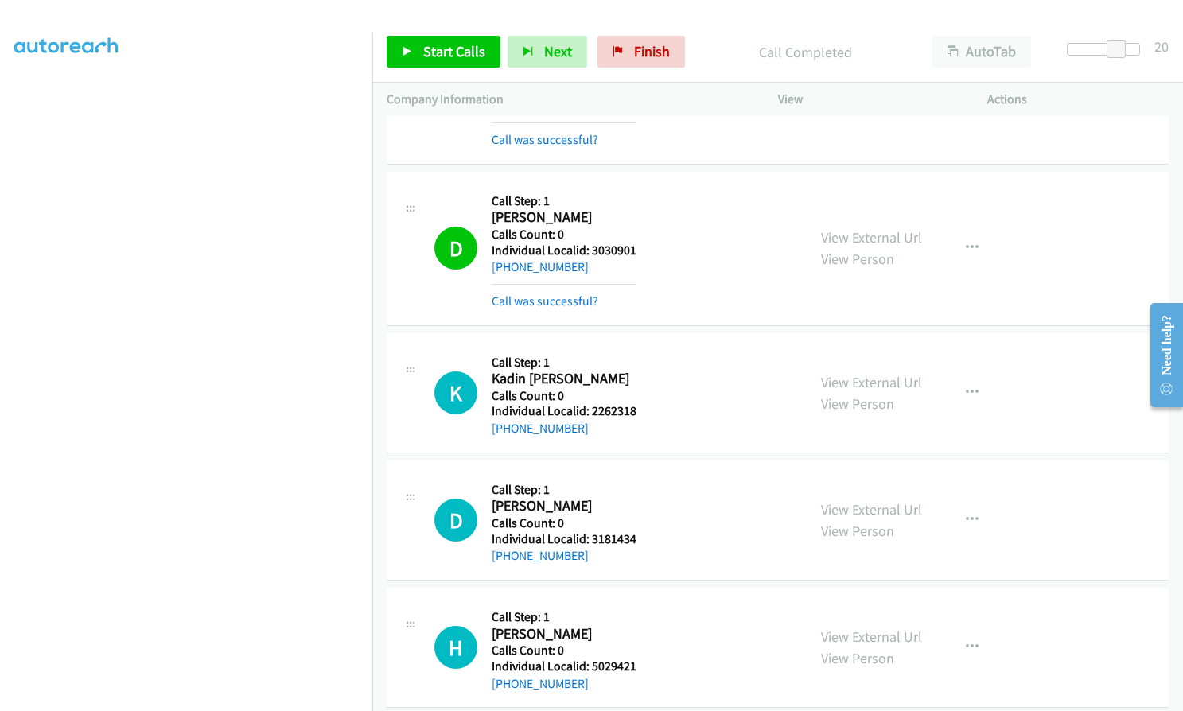
scroll to position [11201, 0]
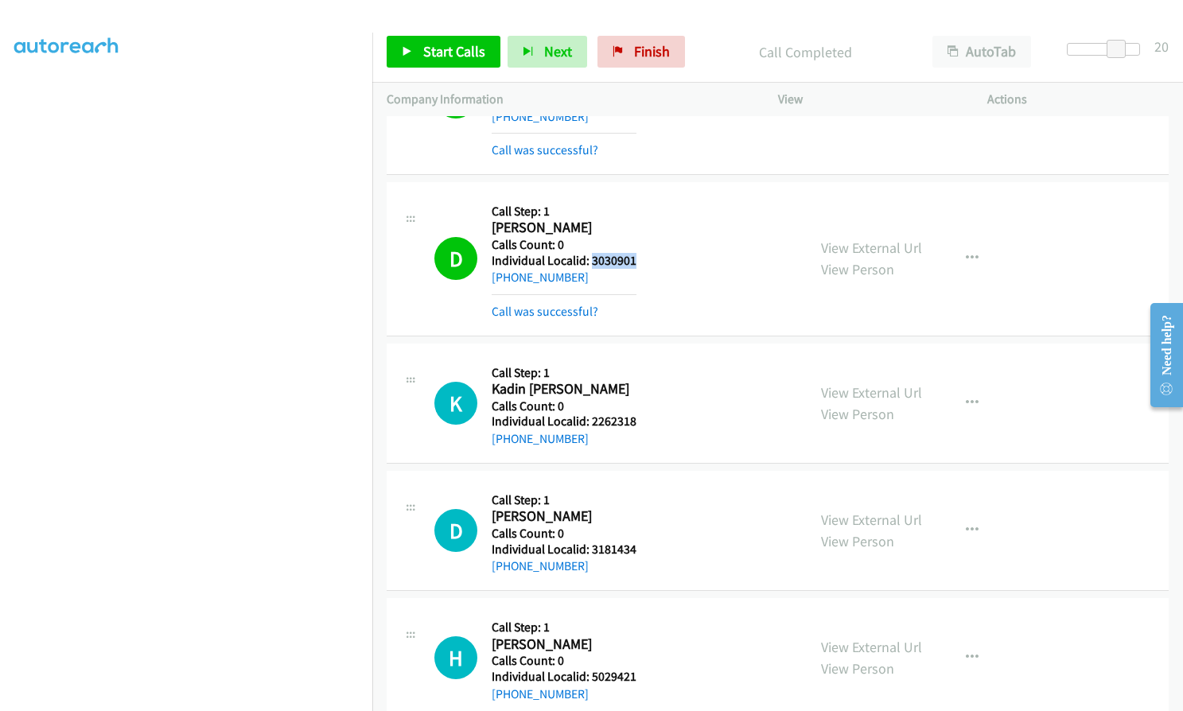
drag, startPoint x: 589, startPoint y: 260, endPoint x: 645, endPoint y: 259, distance: 55.7
click at [645, 259] on div "D Callback Scheduled Call Step: 1 [PERSON_NAME] America/New_York Calls Count: 0…" at bounding box center [613, 259] width 358 height 125
drag, startPoint x: 587, startPoint y: 419, endPoint x: 641, endPoint y: 418, distance: 54.1
click at [641, 418] on div "K Callback Scheduled Call Step: 1 Kadin [PERSON_NAME] America/Los_Angeles Calls…" at bounding box center [613, 403] width 358 height 91
drag, startPoint x: 591, startPoint y: 550, endPoint x: 639, endPoint y: 548, distance: 47.8
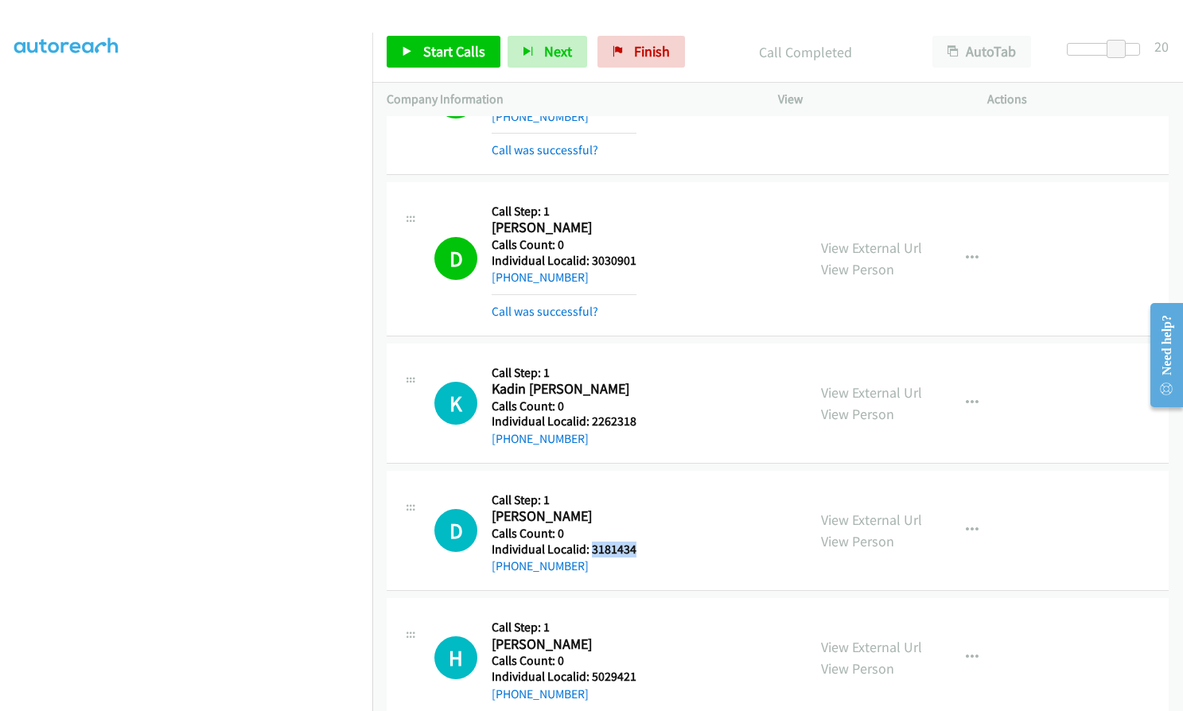
click at [644, 547] on div "D Callback Scheduled Call Step: 1 [PERSON_NAME] America/[GEOGRAPHIC_DATA] Calls…" at bounding box center [613, 530] width 358 height 91
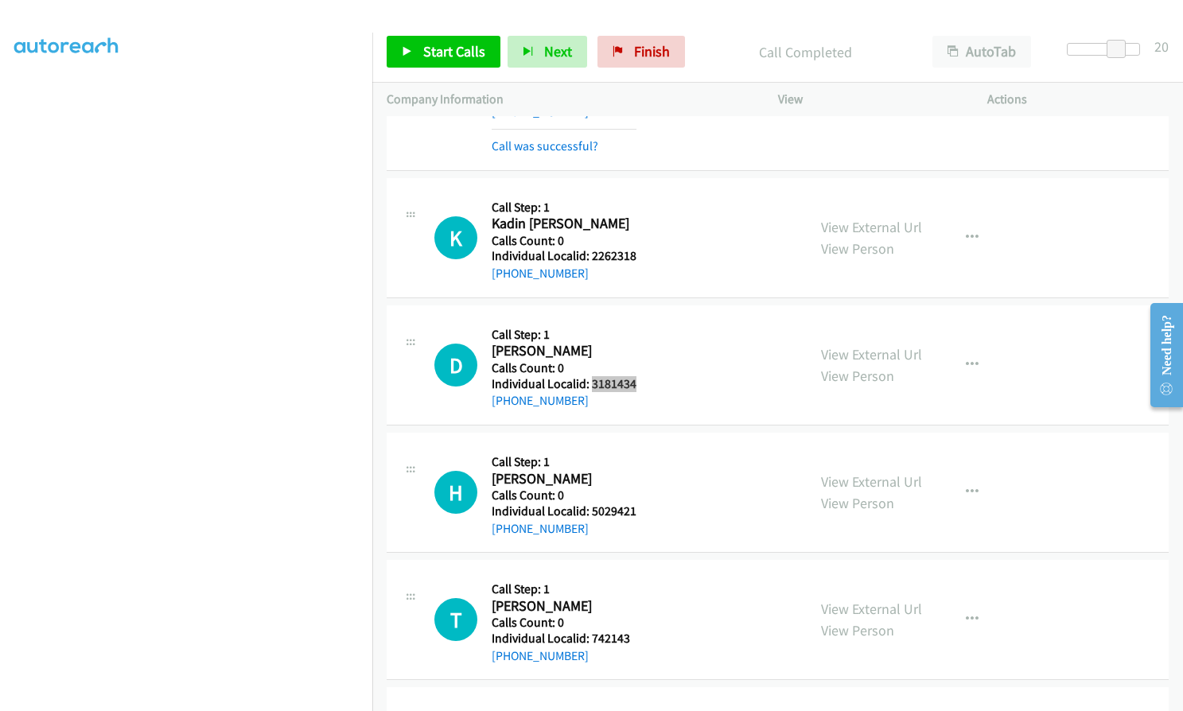
scroll to position [11420, 0]
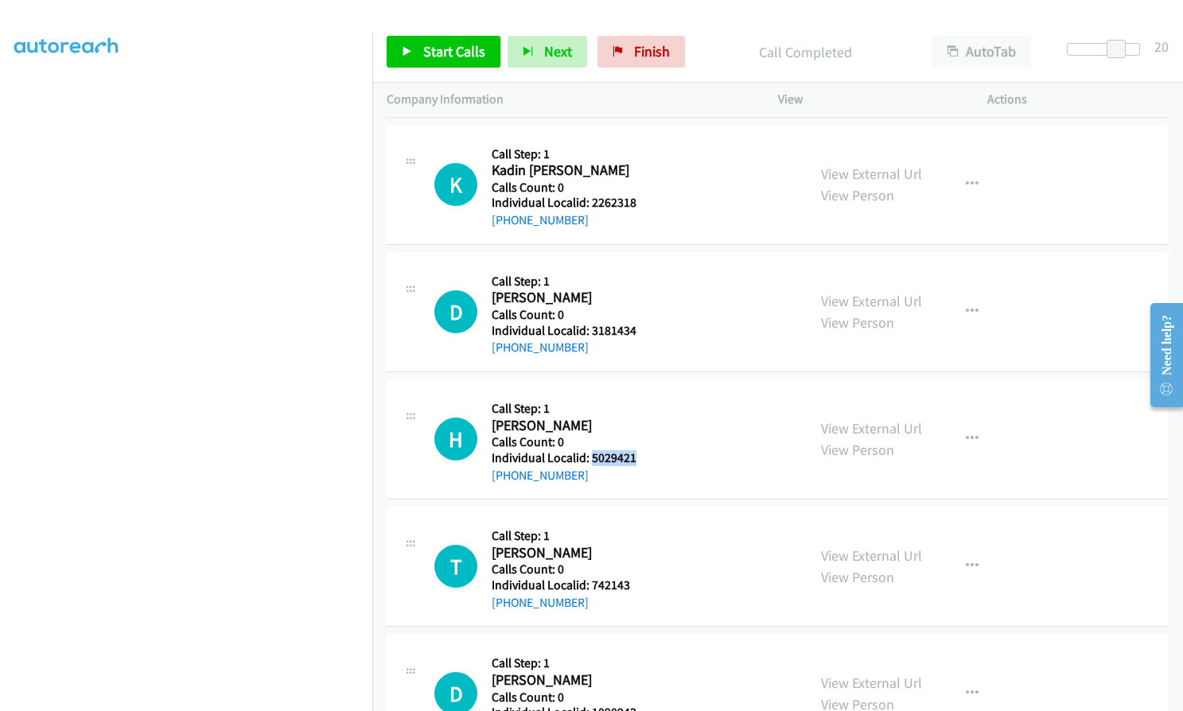
drag, startPoint x: 605, startPoint y: 458, endPoint x: 641, endPoint y: 458, distance: 35.8
click at [641, 458] on div "H Callback Scheduled Call Step: 1 [PERSON_NAME] America/New_York Calls Count: 0…" at bounding box center [613, 439] width 358 height 91
drag, startPoint x: 592, startPoint y: 588, endPoint x: 633, endPoint y: 586, distance: 41.4
click at [633, 586] on div "T Callback Scheduled Call Step: 1 [PERSON_NAME] America/New_York Calls Count: 0…" at bounding box center [613, 566] width 358 height 91
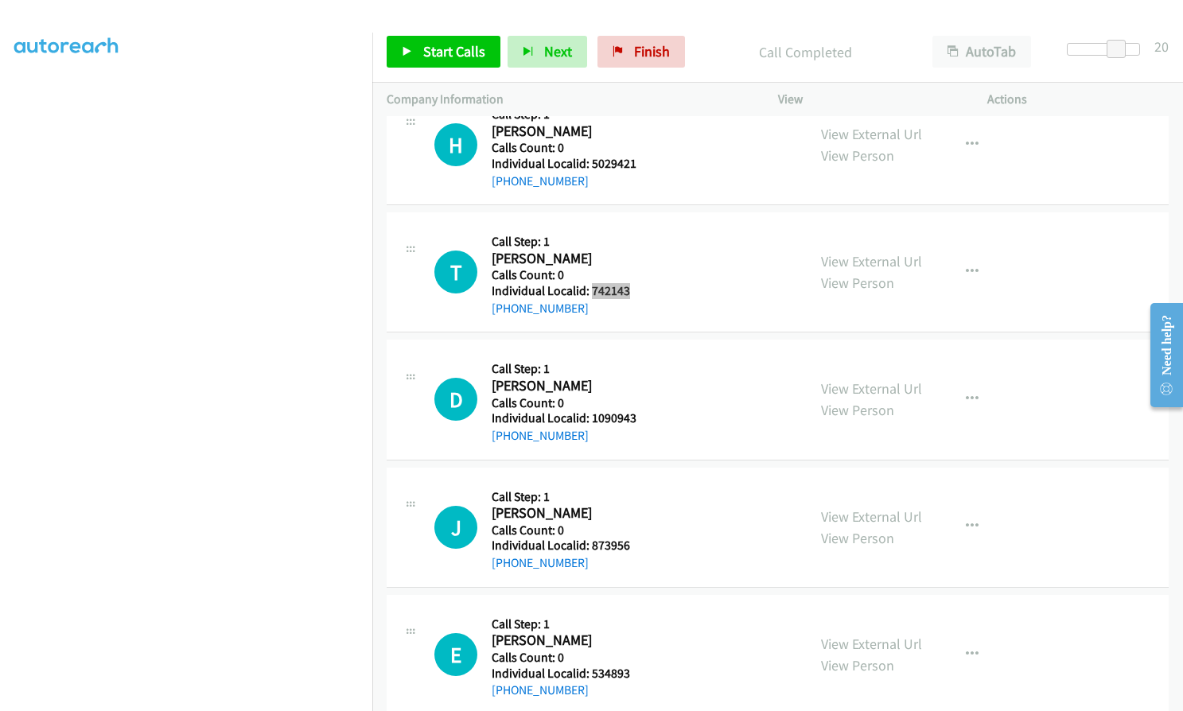
scroll to position [11758, 0]
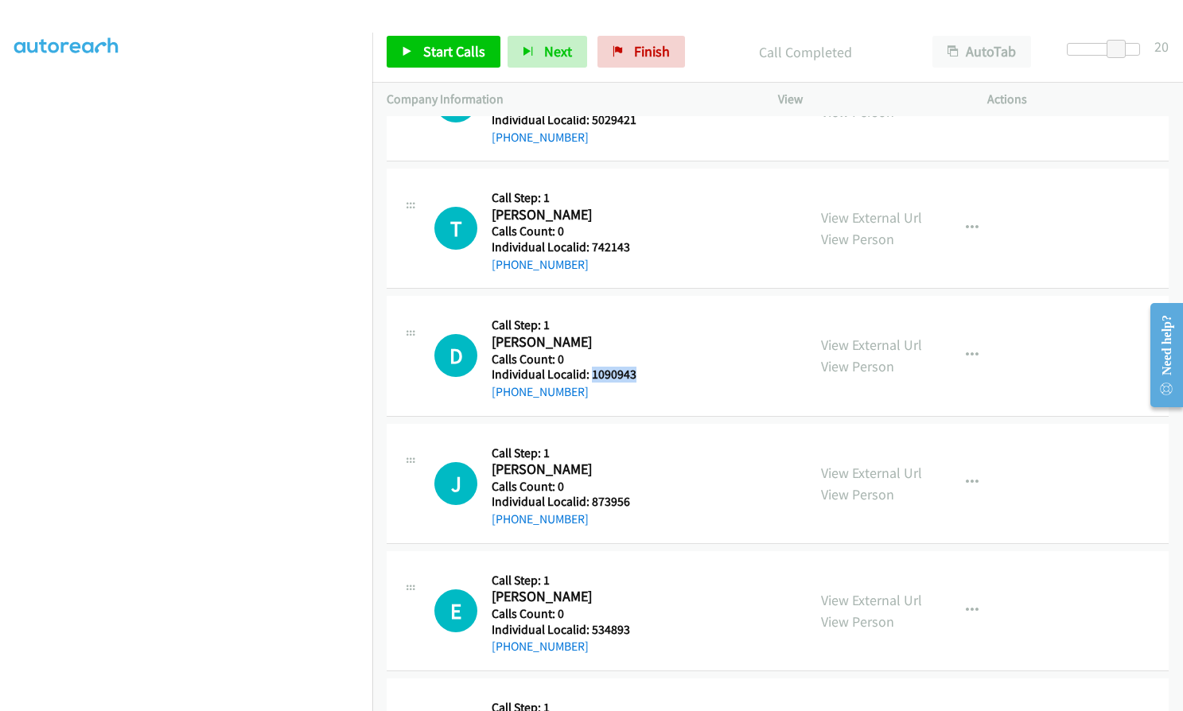
drag, startPoint x: 590, startPoint y: 369, endPoint x: 634, endPoint y: 371, distance: 43.8
click at [634, 371] on div "D Callback Scheduled Call Step: 1 [PERSON_NAME] America/New_York Calls Count: 0…" at bounding box center [613, 355] width 358 height 91
drag, startPoint x: 612, startPoint y: 498, endPoint x: 637, endPoint y: 498, distance: 24.7
click at [637, 498] on div "J Callback Scheduled Call Step: 1 [PERSON_NAME] America/New_York Calls Count: 0…" at bounding box center [613, 483] width 358 height 91
drag, startPoint x: 594, startPoint y: 629, endPoint x: 632, endPoint y: 633, distance: 37.7
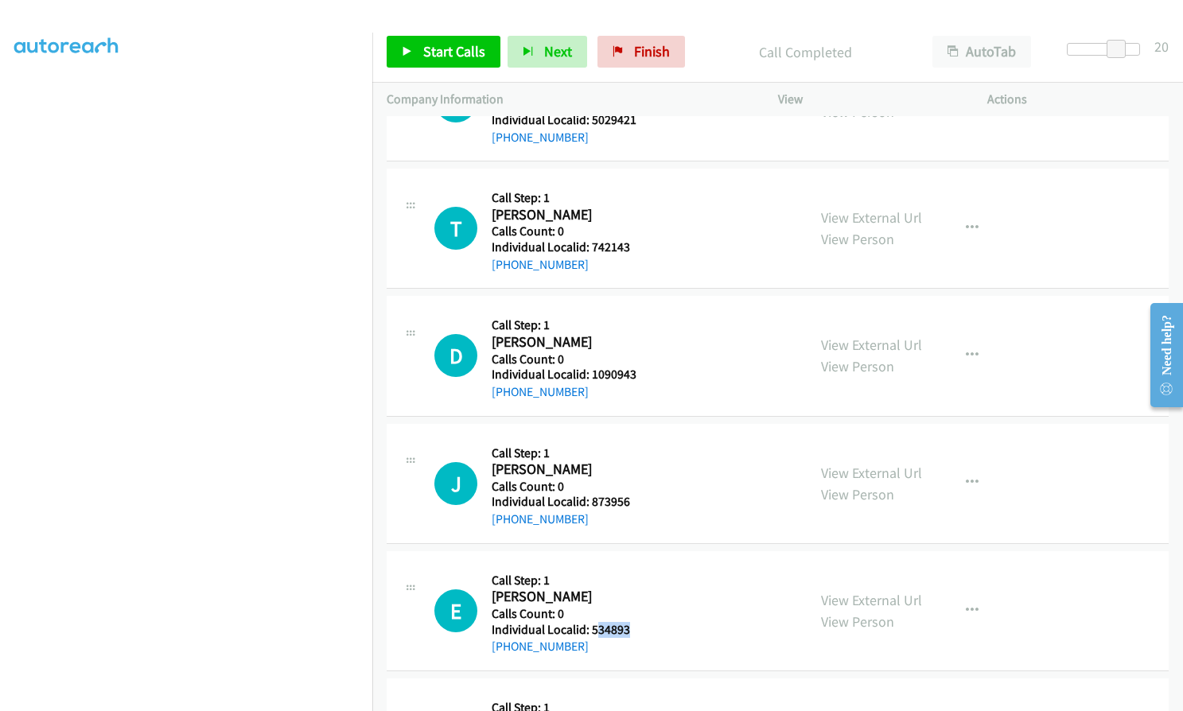
click at [632, 633] on div "E Callback Scheduled Call Step: 1 [PERSON_NAME] America/Los_Angeles Calls Count…" at bounding box center [613, 611] width 358 height 91
click at [590, 592] on h2 "[PERSON_NAME]" at bounding box center [561, 597] width 138 height 18
drag, startPoint x: 585, startPoint y: 630, endPoint x: 641, endPoint y: 633, distance: 56.5
click at [641, 633] on div "E Callback Scheduled Call Step: 1 [PERSON_NAME] America/Los_Angeles Calls Count…" at bounding box center [613, 611] width 358 height 91
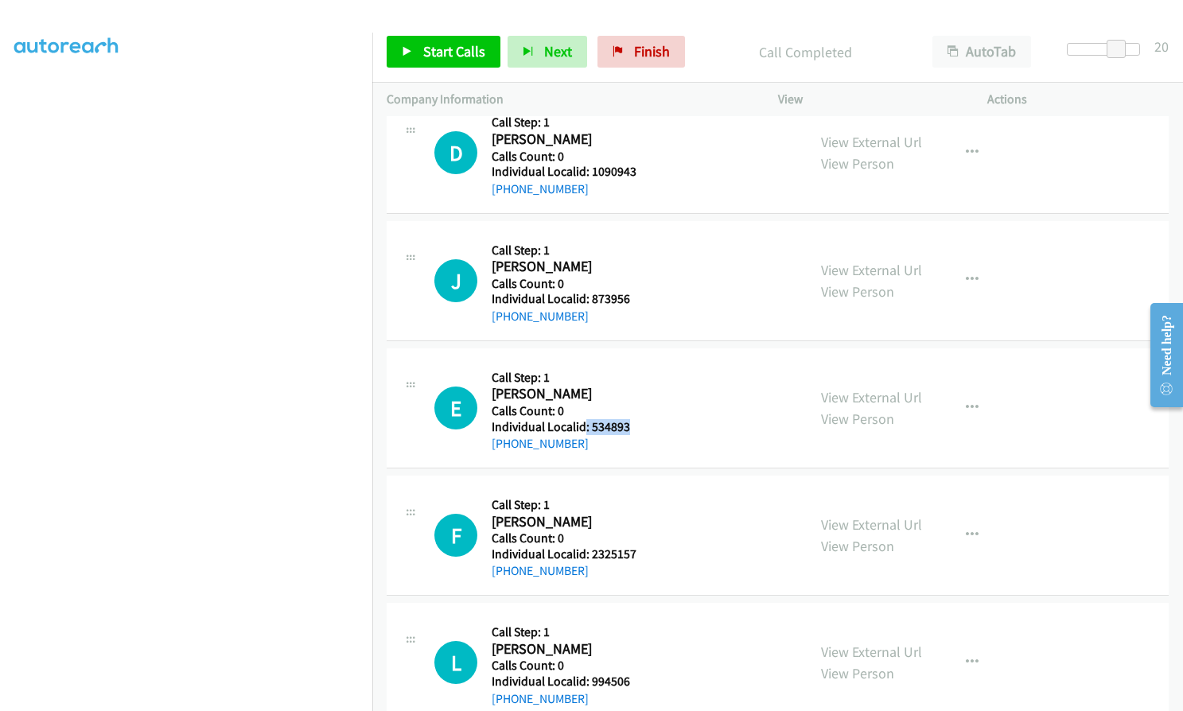
scroll to position [12077, 0]
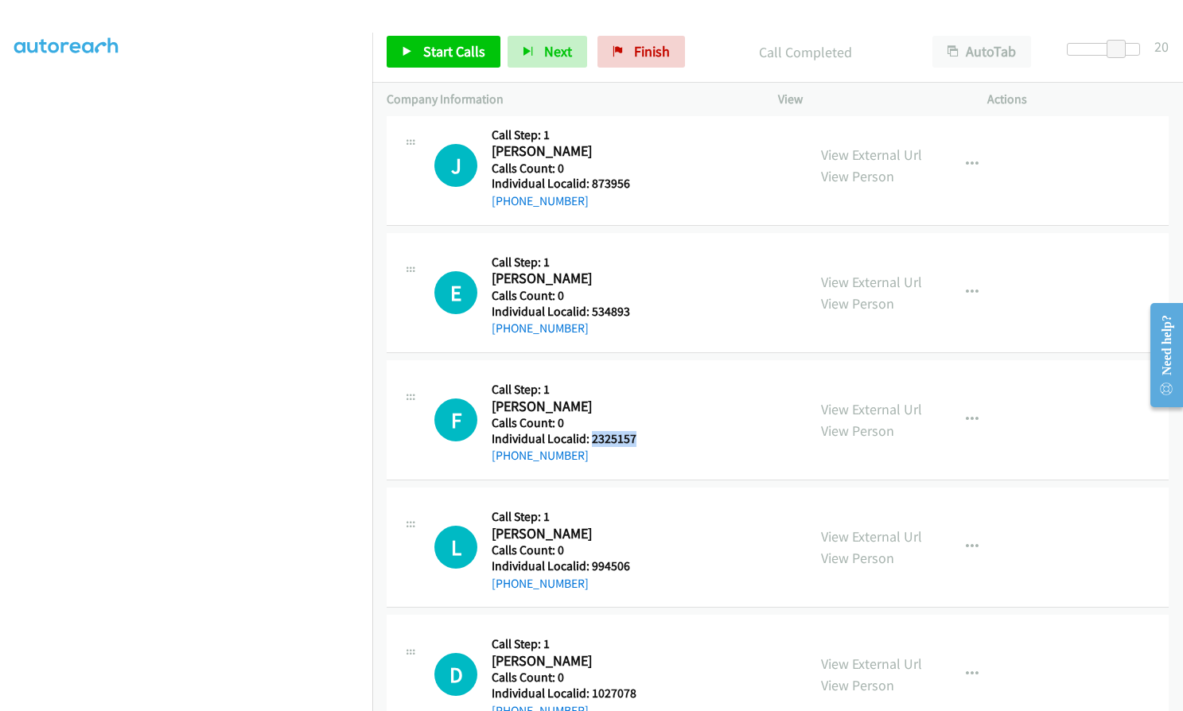
drag, startPoint x: 598, startPoint y: 435, endPoint x: 646, endPoint y: 438, distance: 48.6
click at [646, 438] on div "F Callback Scheduled Call Step: 1 [PERSON_NAME] America/Los_Angeles Calls Count…" at bounding box center [613, 420] width 358 height 91
drag, startPoint x: 596, startPoint y: 564, endPoint x: 638, endPoint y: 563, distance: 42.2
click at [638, 563] on div "L Callback Scheduled Call Step: 1 [PERSON_NAME] America/New_York Calls Count: 0…" at bounding box center [613, 547] width 358 height 91
drag, startPoint x: 602, startPoint y: 560, endPoint x: 439, endPoint y: 503, distance: 172.2
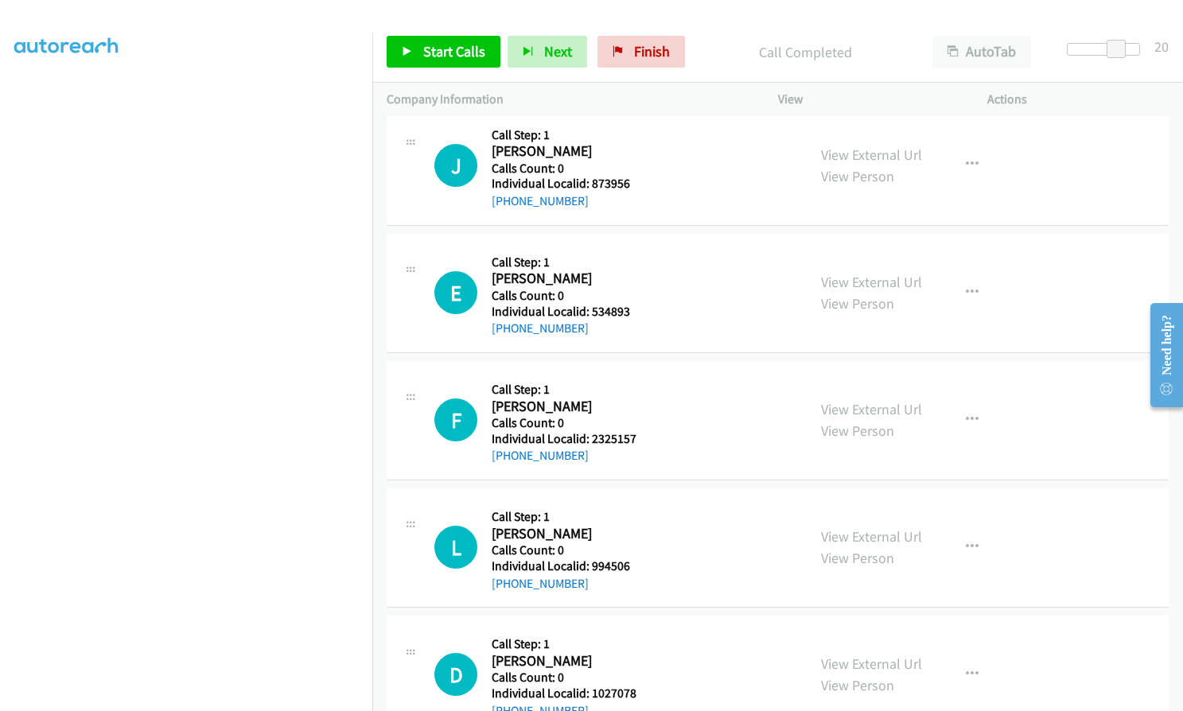
click at [439, 503] on div "L Callback Scheduled Call Step: 1 [PERSON_NAME] America/New_York Calls Count: 0…" at bounding box center [613, 547] width 358 height 91
click at [446, 47] on span "Start Calls" at bounding box center [454, 51] width 62 height 18
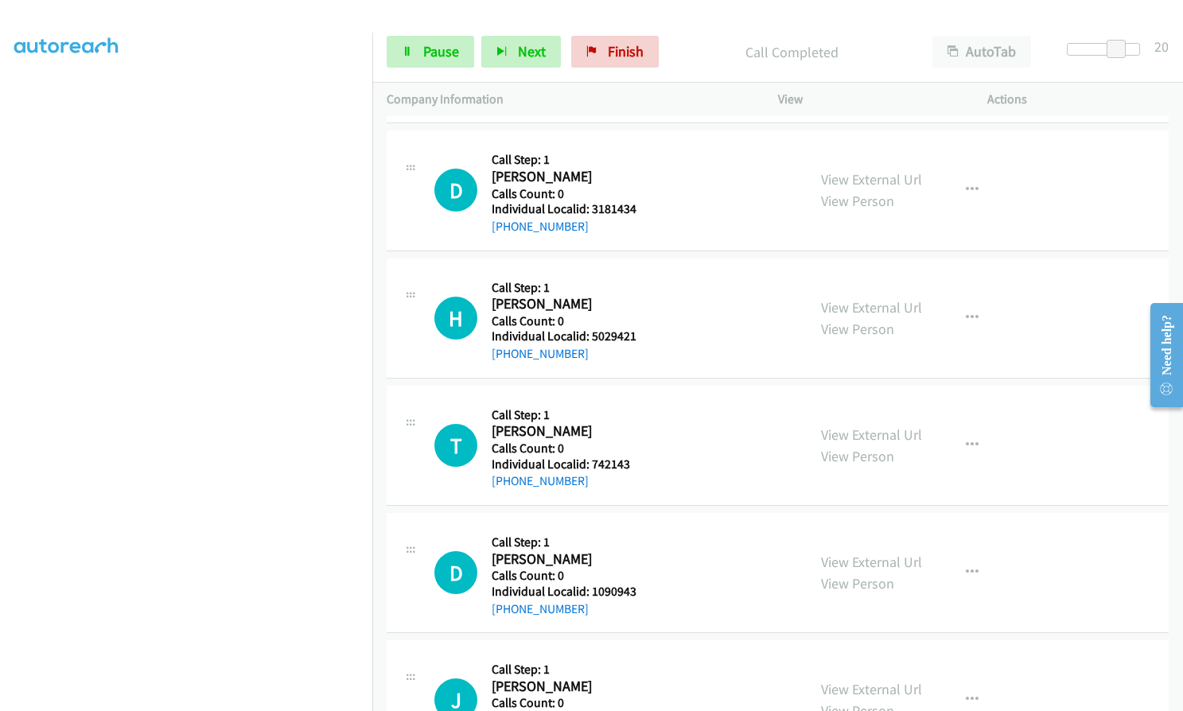
scroll to position [11579, 0]
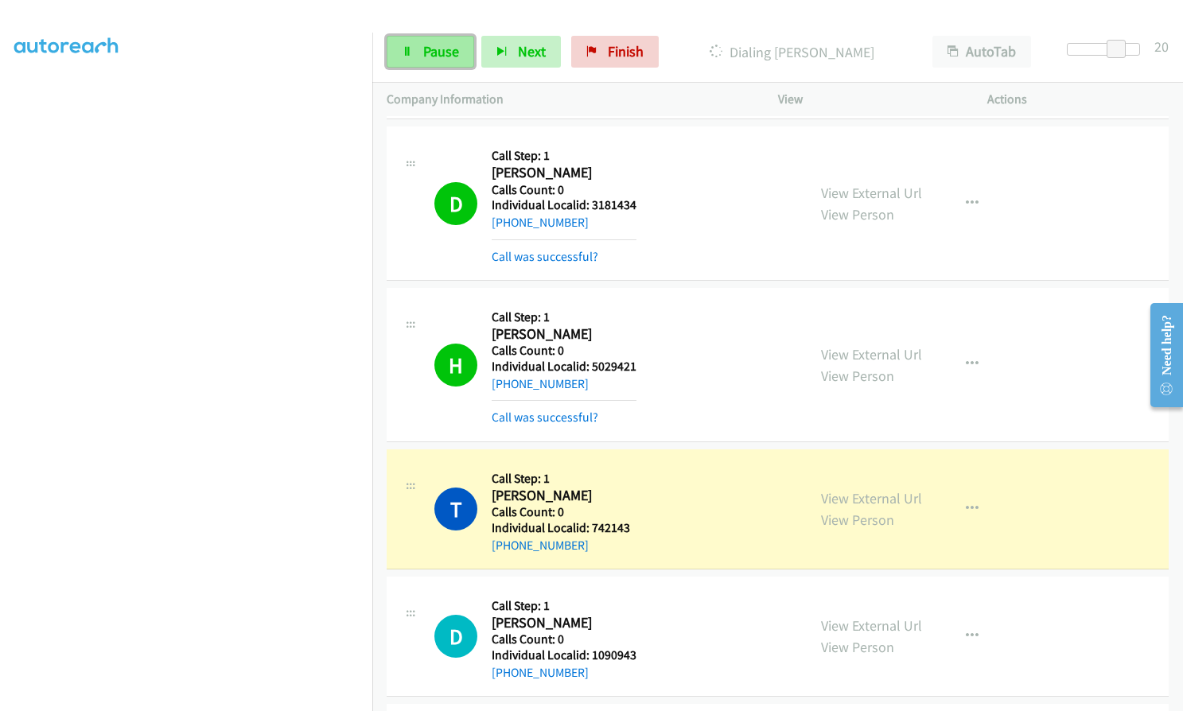
click at [453, 49] on span "Pause" at bounding box center [441, 51] width 36 height 18
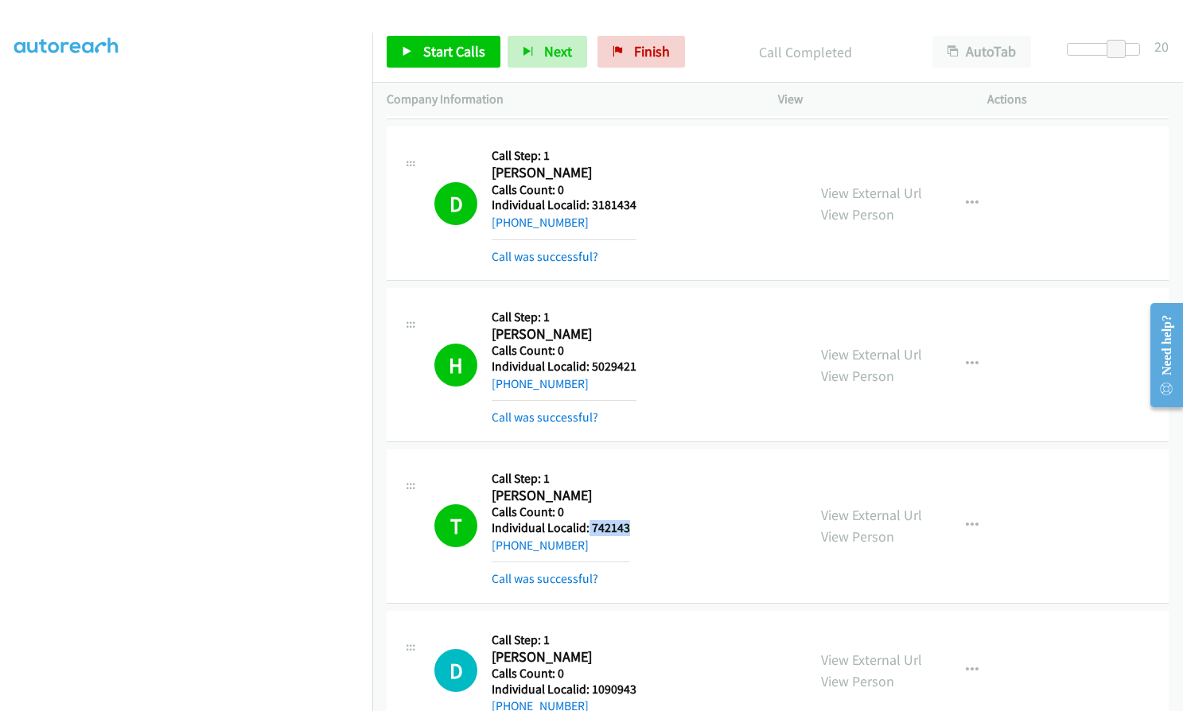
drag, startPoint x: 588, startPoint y: 529, endPoint x: 635, endPoint y: 526, distance: 47.1
click at [636, 526] on div "T Callback Scheduled Call Step: 1 [PERSON_NAME] America/New_York Calls Count: 0…" at bounding box center [613, 526] width 358 height 125
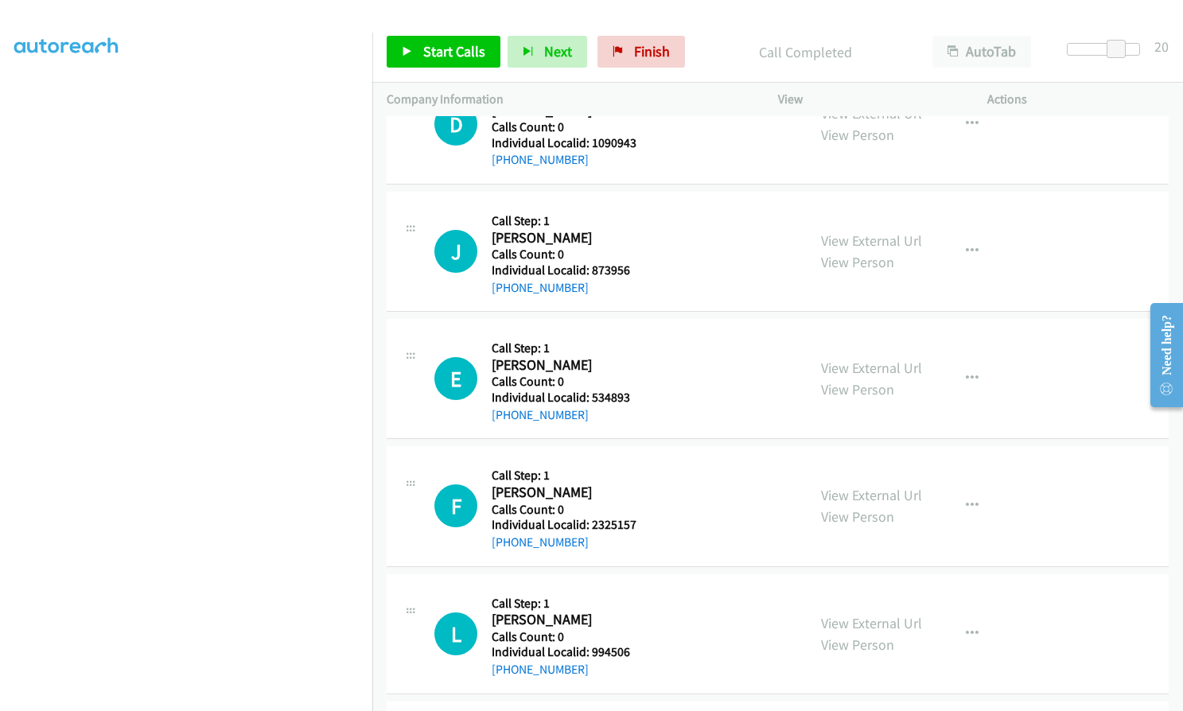
scroll to position [12116, 0]
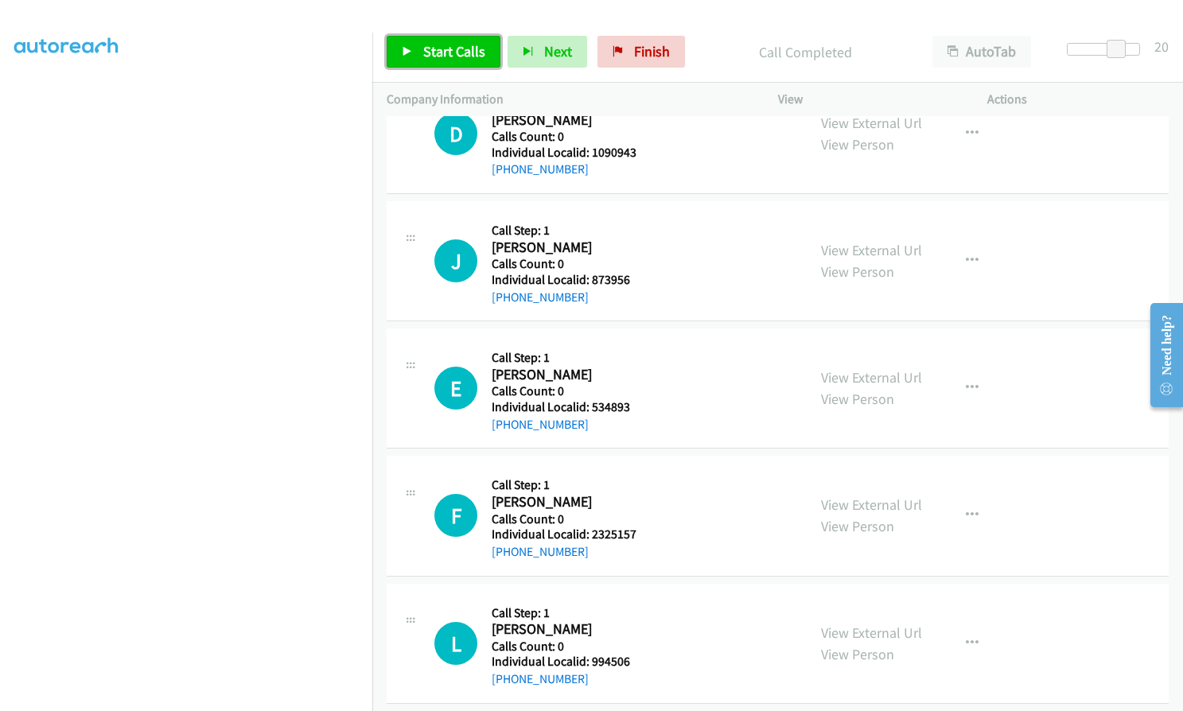
click at [444, 52] on span "Start Calls" at bounding box center [454, 51] width 62 height 18
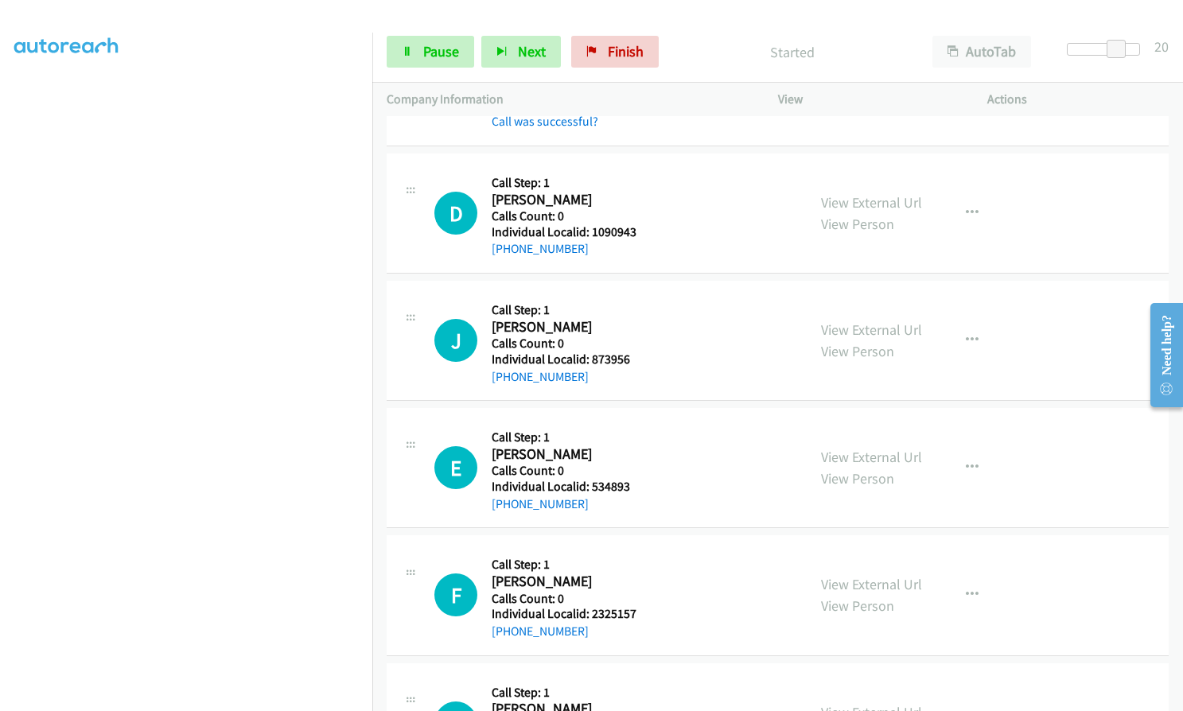
scroll to position [12057, 0]
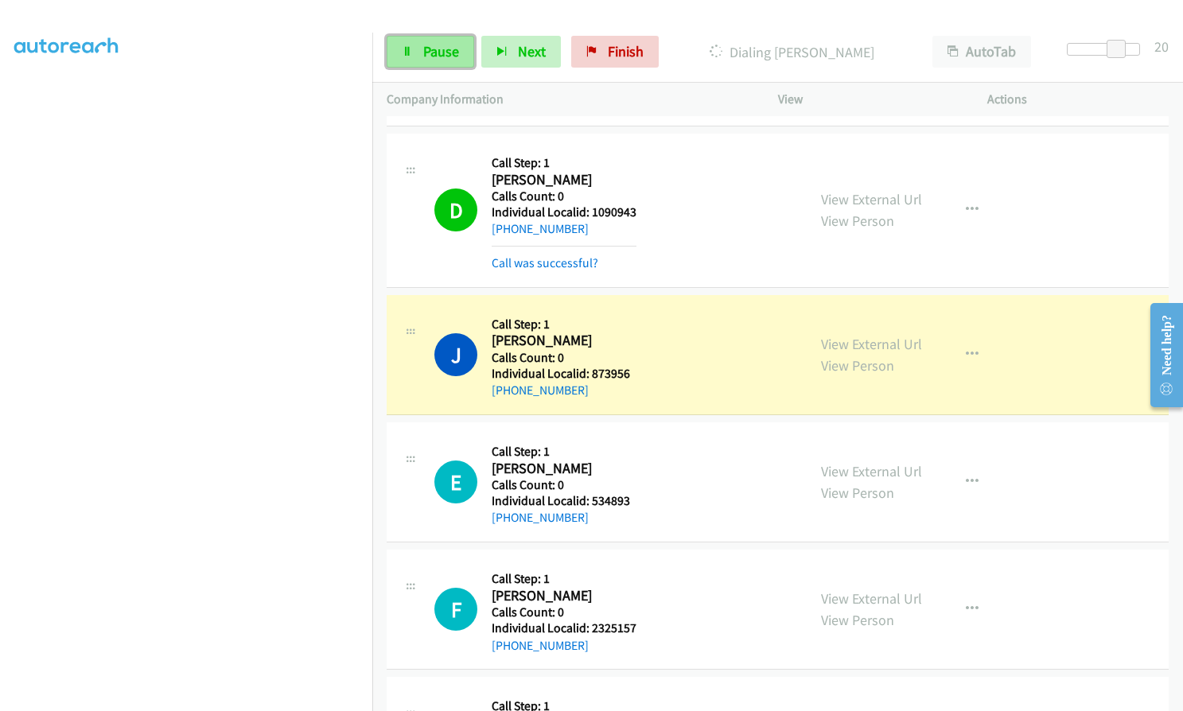
click at [435, 42] on span "Pause" at bounding box center [441, 51] width 36 height 18
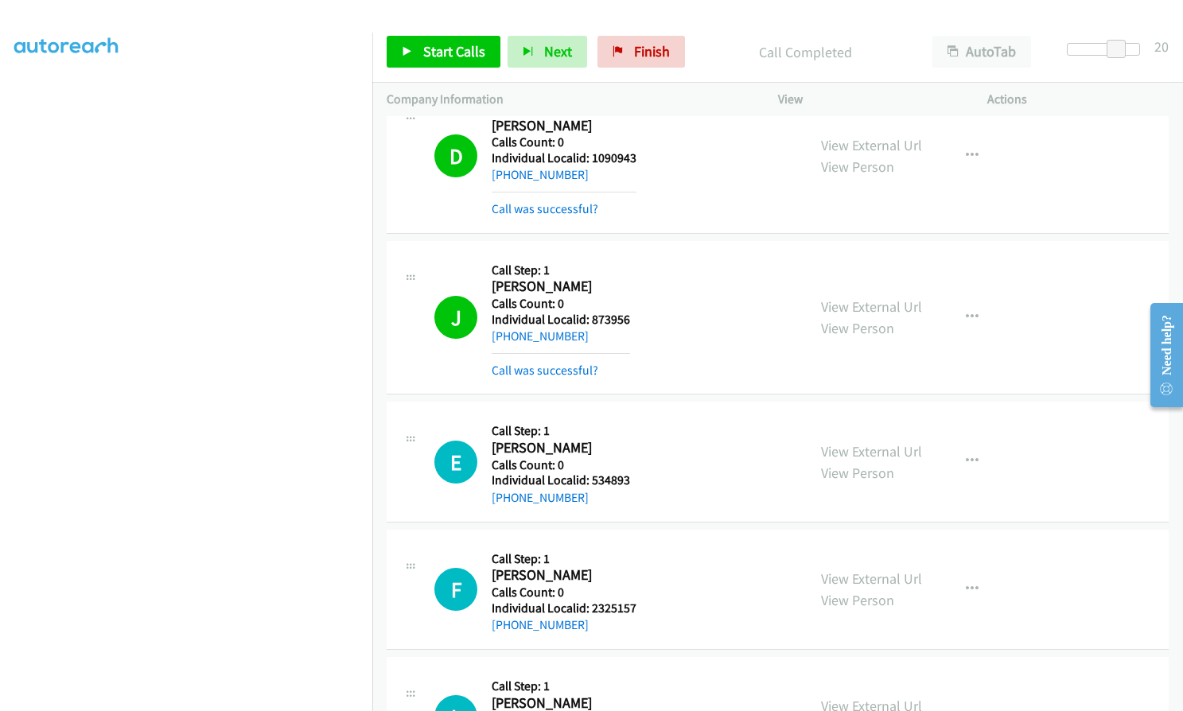
scroll to position [12077, 0]
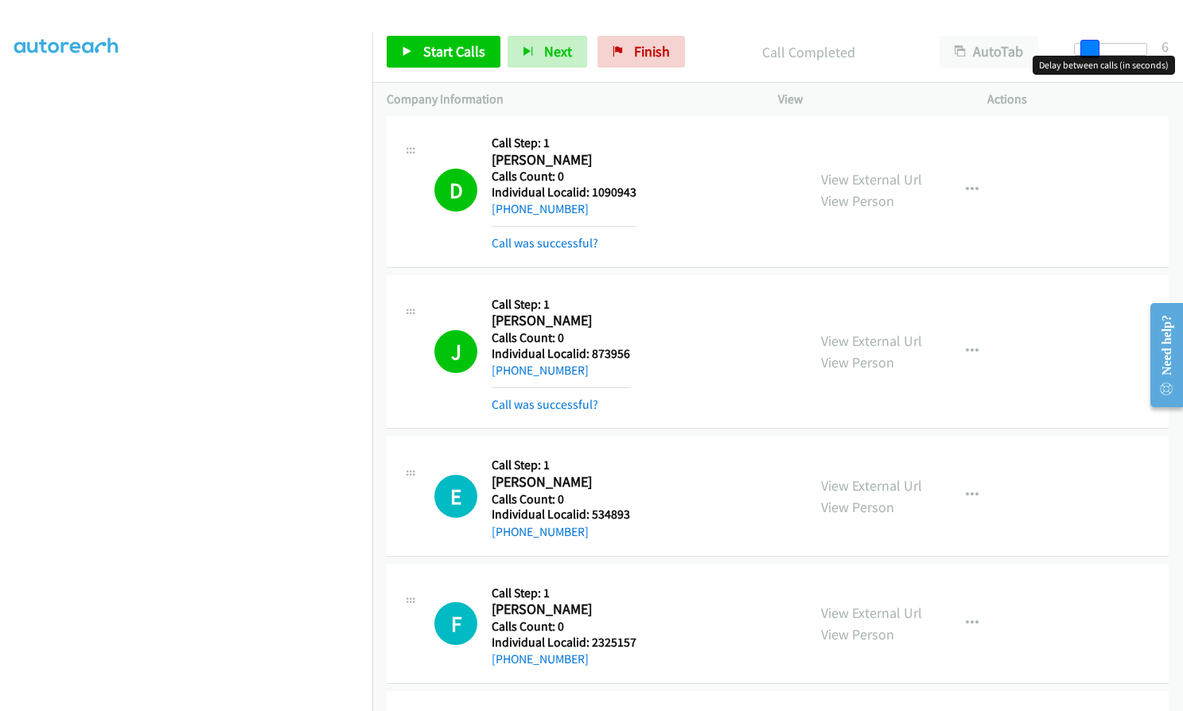
drag, startPoint x: 1122, startPoint y: 45, endPoint x: 1089, endPoint y: 43, distance: 33.5
click at [1089, 43] on span at bounding box center [1090, 49] width 19 height 19
click at [420, 46] on link "Start Calls" at bounding box center [444, 52] width 114 height 32
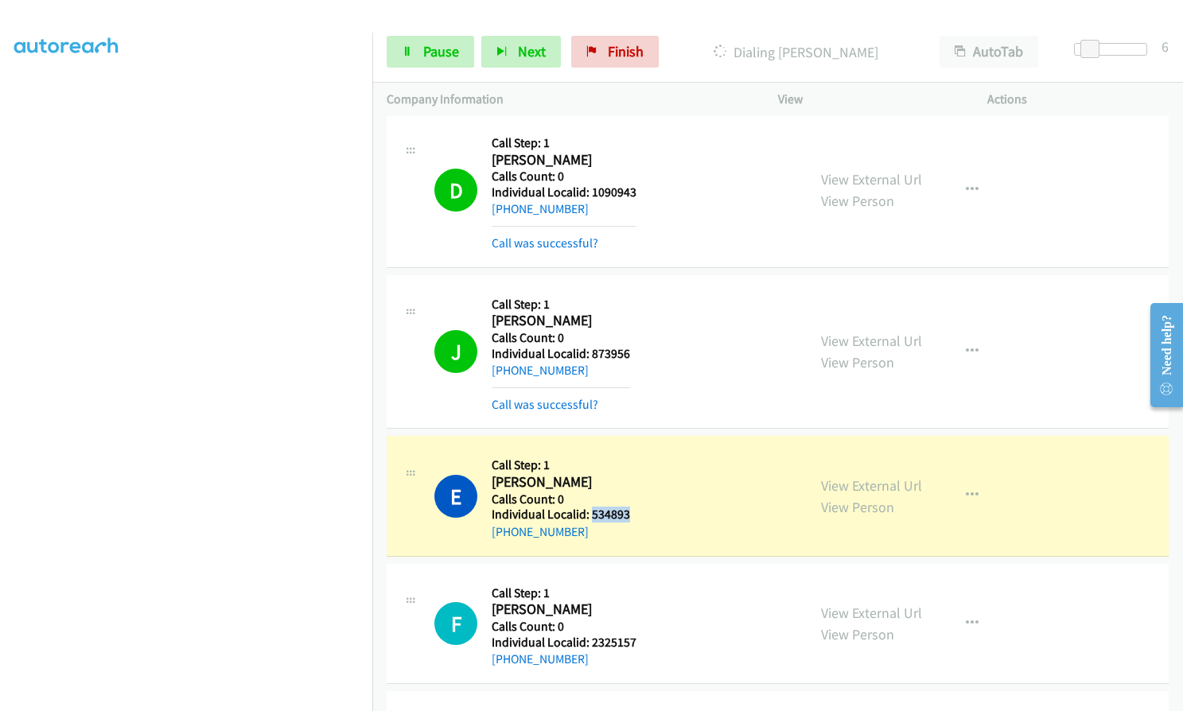
drag, startPoint x: 591, startPoint y: 514, endPoint x: 636, endPoint y: 513, distance: 44.6
click at [636, 513] on div "E Callback Scheduled Call Step: 1 [PERSON_NAME] America/Los_Angeles Calls Count…" at bounding box center [613, 495] width 358 height 91
click at [419, 71] on div "Start Calls Pause Next Finish Dialing [PERSON_NAME] AutoTab AutoTab 6" at bounding box center [777, 51] width 811 height 61
click at [420, 51] on link "Pause" at bounding box center [431, 52] width 88 height 32
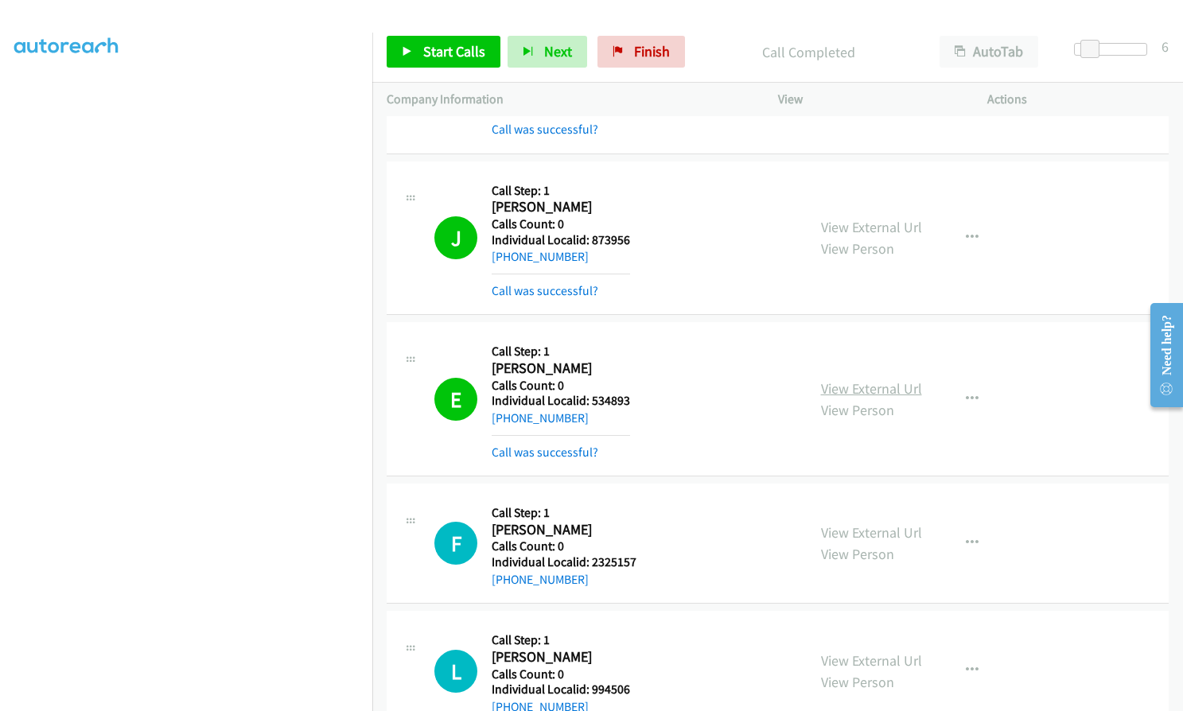
scroll to position [12216, 0]
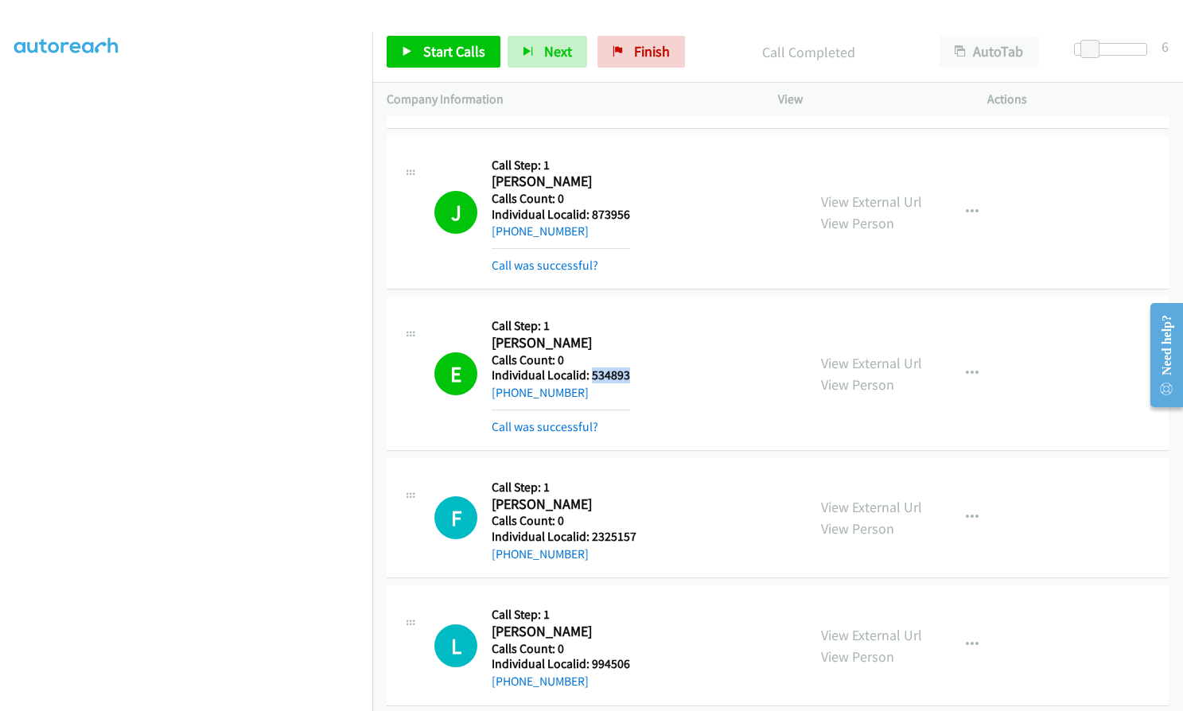
drag, startPoint x: 590, startPoint y: 373, endPoint x: 644, endPoint y: 373, distance: 54.1
click at [644, 373] on div "E Callback Scheduled Call Step: 1 [PERSON_NAME] America/Los_Angeles Calls Count…" at bounding box center [613, 373] width 358 height 125
drag, startPoint x: 589, startPoint y: 532, endPoint x: 635, endPoint y: 536, distance: 46.3
click at [635, 536] on div "F Callback Scheduled Call Step: 1 [PERSON_NAME] America/Los_Angeles Calls Count…" at bounding box center [613, 518] width 358 height 91
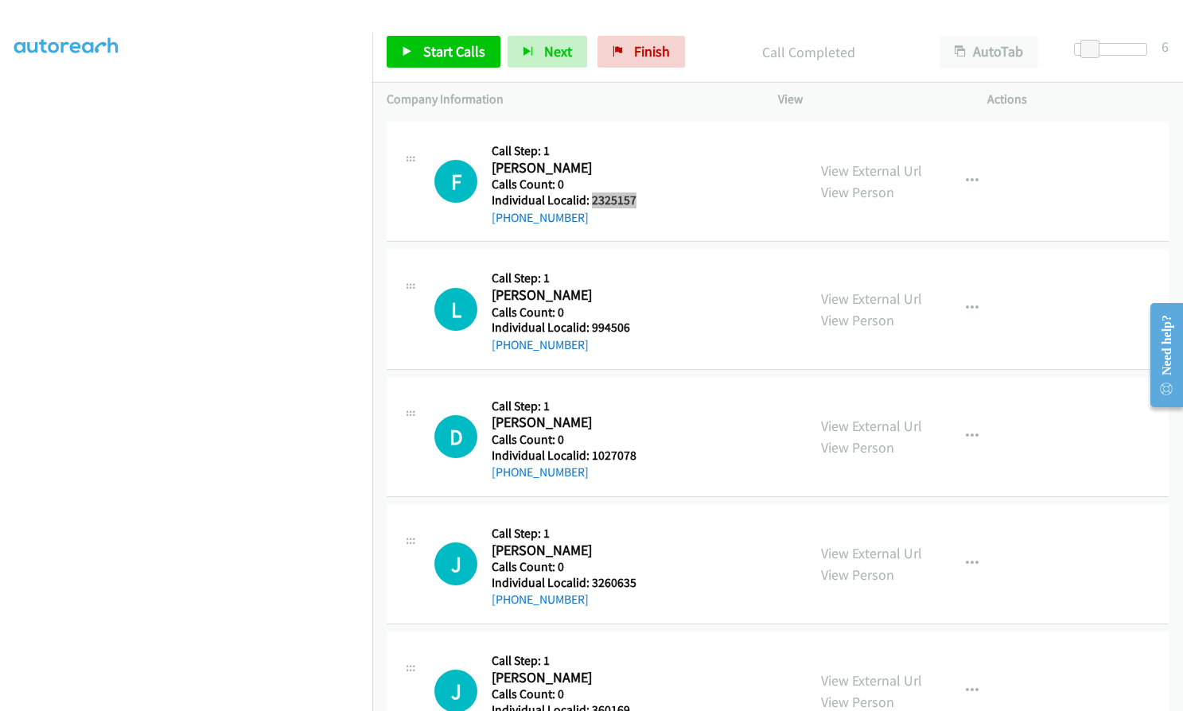
scroll to position [12554, 0]
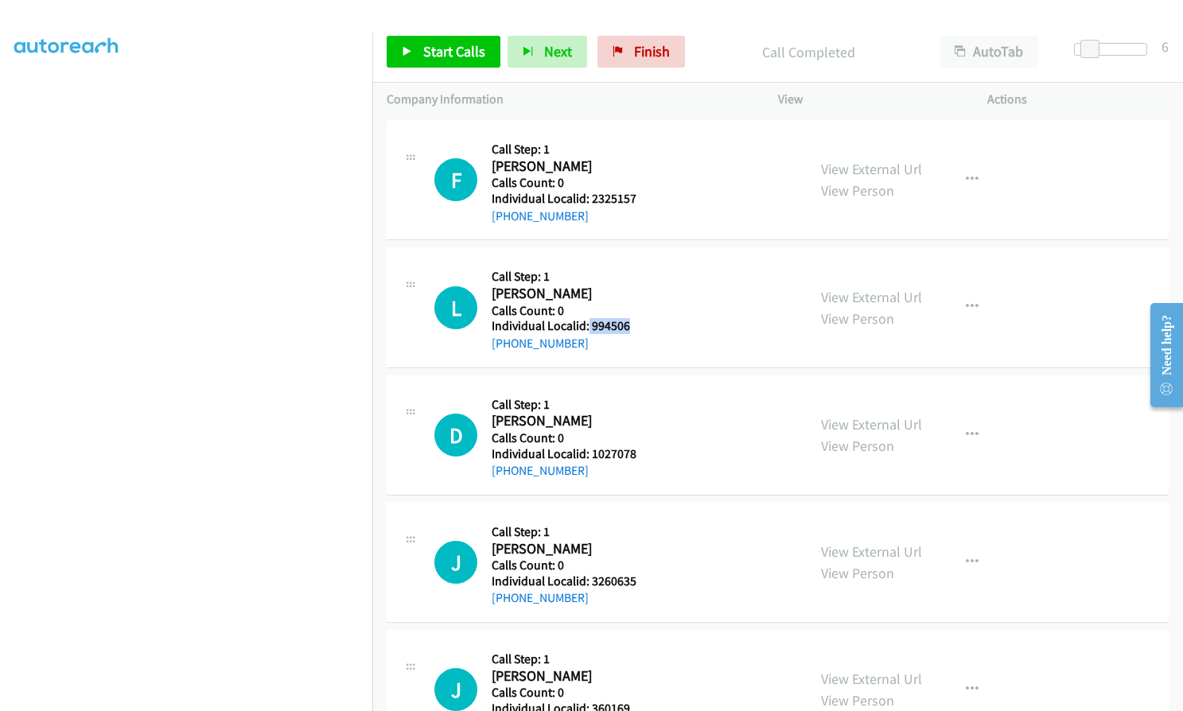
drag, startPoint x: 588, startPoint y: 323, endPoint x: 642, endPoint y: 321, distance: 54.2
click at [642, 321] on div "L Callback Scheduled Call Step: 1 [PERSON_NAME] America/New_York Calls Count: 0…" at bounding box center [613, 307] width 358 height 91
drag, startPoint x: 589, startPoint y: 450, endPoint x: 654, endPoint y: 445, distance: 65.5
click at [654, 445] on div "D Callback Scheduled Call Step: 1 [PERSON_NAME] America/New_York Calls Count: 0…" at bounding box center [613, 435] width 358 height 91
click at [630, 451] on h5 "Individual Localid: 1027078" at bounding box center [564, 454] width 145 height 16
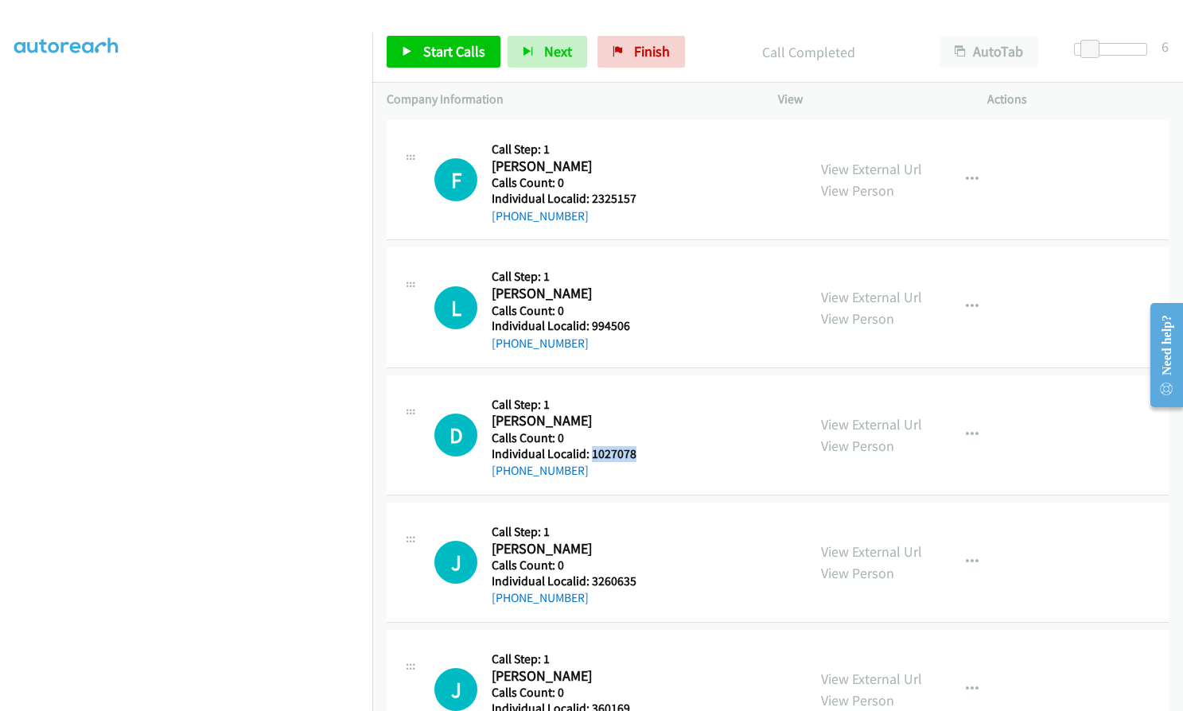
drag, startPoint x: 590, startPoint y: 454, endPoint x: 639, endPoint y: 451, distance: 48.6
click at [646, 451] on div "D Callback Scheduled Call Step: 1 [PERSON_NAME] America/New_York Calls Count: 0…" at bounding box center [613, 435] width 358 height 91
drag, startPoint x: 588, startPoint y: 578, endPoint x: 644, endPoint y: 577, distance: 55.7
click at [644, 577] on div "J Callback Scheduled Call Step: 1 [PERSON_NAME] America/New_York Calls Count: 0…" at bounding box center [613, 562] width 358 height 91
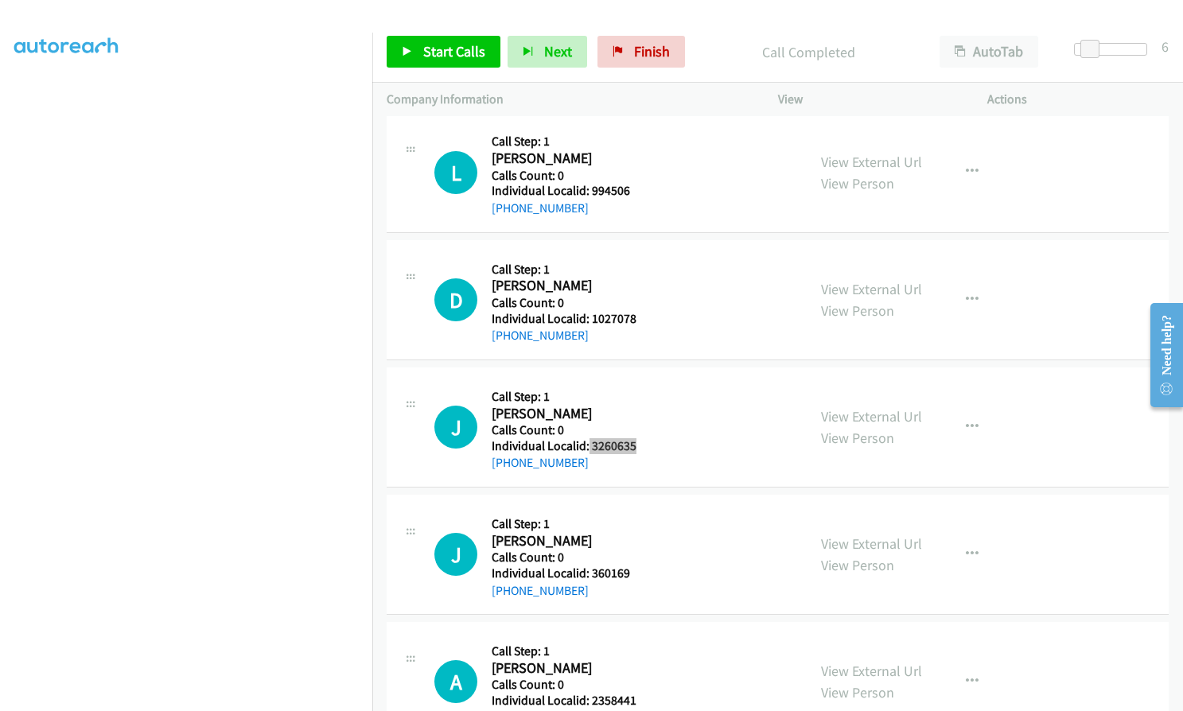
scroll to position [12693, 0]
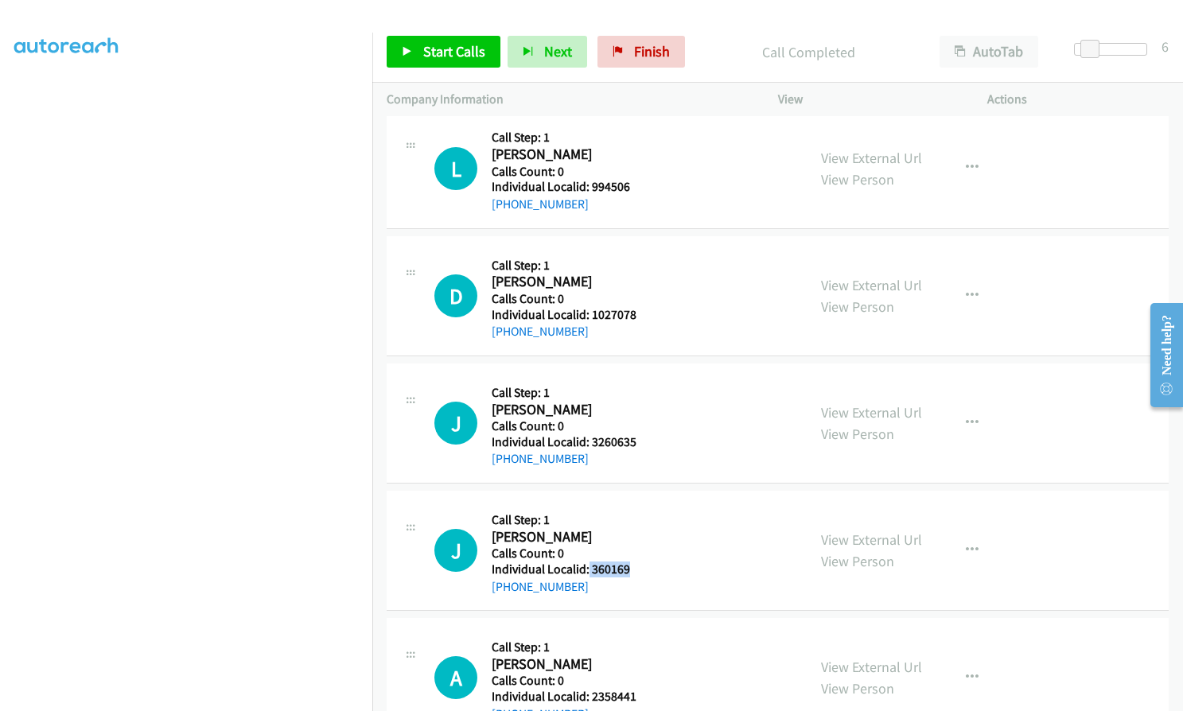
drag, startPoint x: 588, startPoint y: 569, endPoint x: 633, endPoint y: 566, distance: 44.7
click at [638, 565] on div "J Callback Scheduled Call Step: 1 [PERSON_NAME] America/New_York Calls Count: 0…" at bounding box center [613, 550] width 358 height 91
click at [428, 49] on span "Start Calls" at bounding box center [454, 51] width 62 height 18
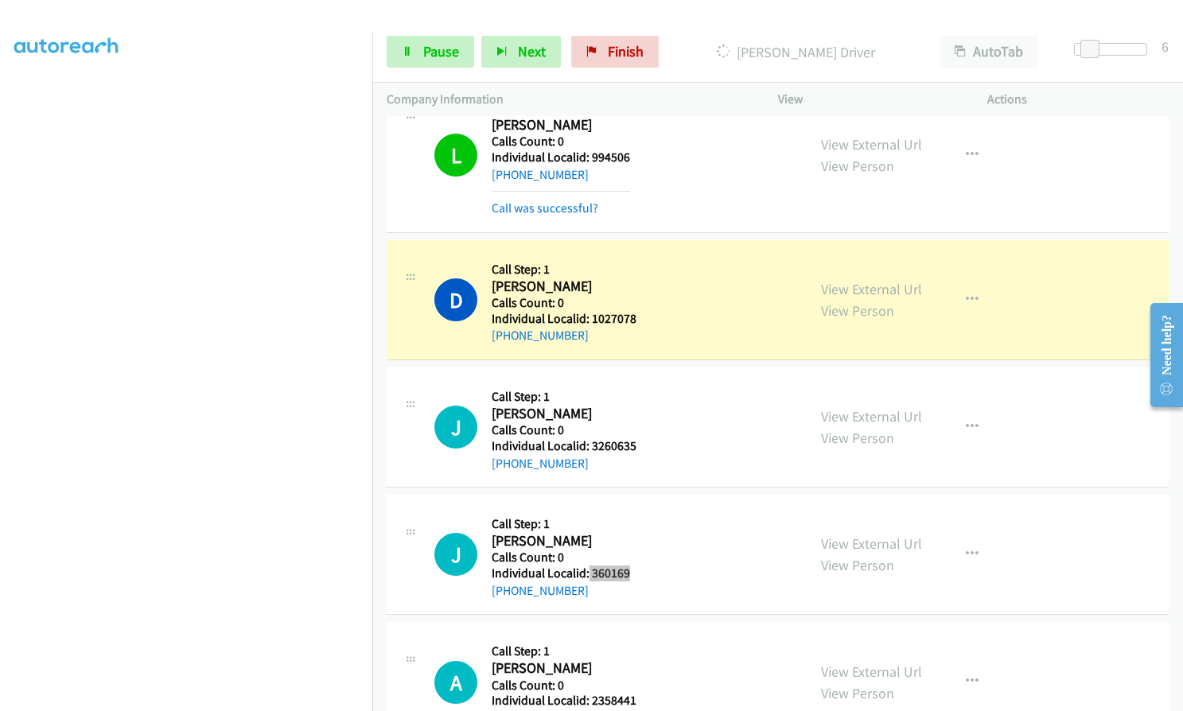
scroll to position [12852, 0]
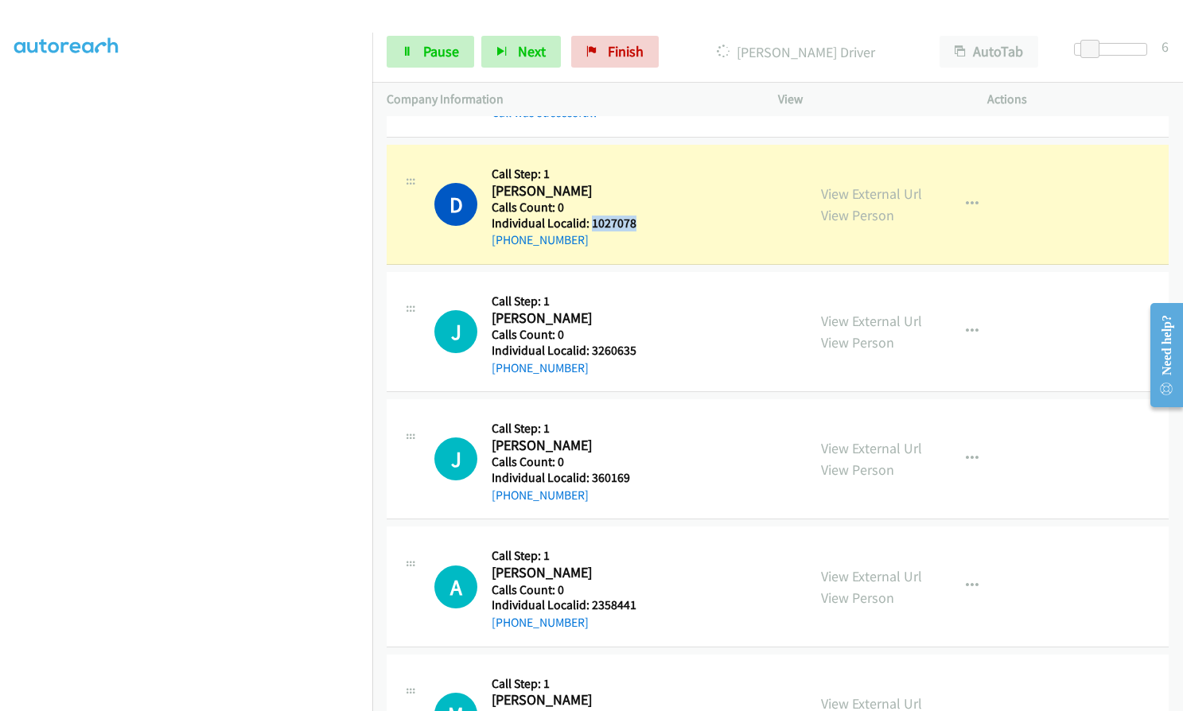
drag, startPoint x: 589, startPoint y: 220, endPoint x: 649, endPoint y: 220, distance: 60.5
click at [649, 220] on div "D Callback Scheduled Call Step: 1 [PERSON_NAME] America/New_York Calls Count: 0…" at bounding box center [613, 204] width 358 height 91
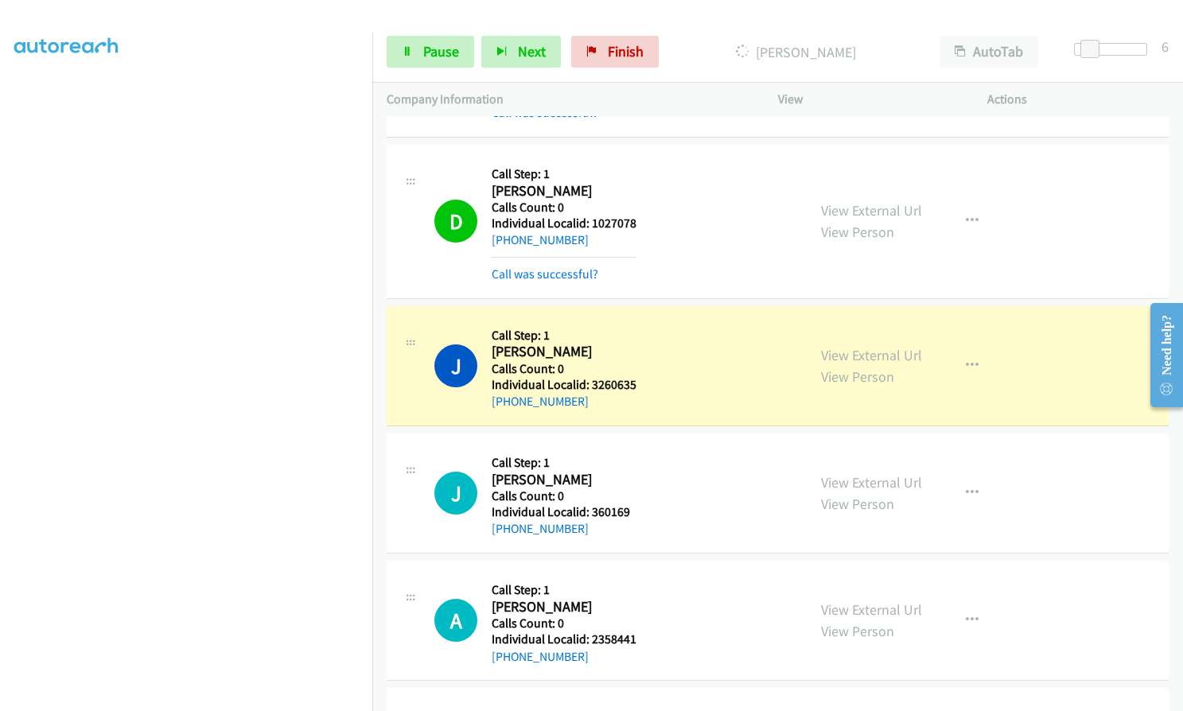
click at [452, 35] on div "Start Calls Pause Next Finish Dialing [PERSON_NAME] AutoTab AutoTab 6" at bounding box center [777, 51] width 811 height 61
click at [448, 41] on link "Pause" at bounding box center [431, 52] width 88 height 32
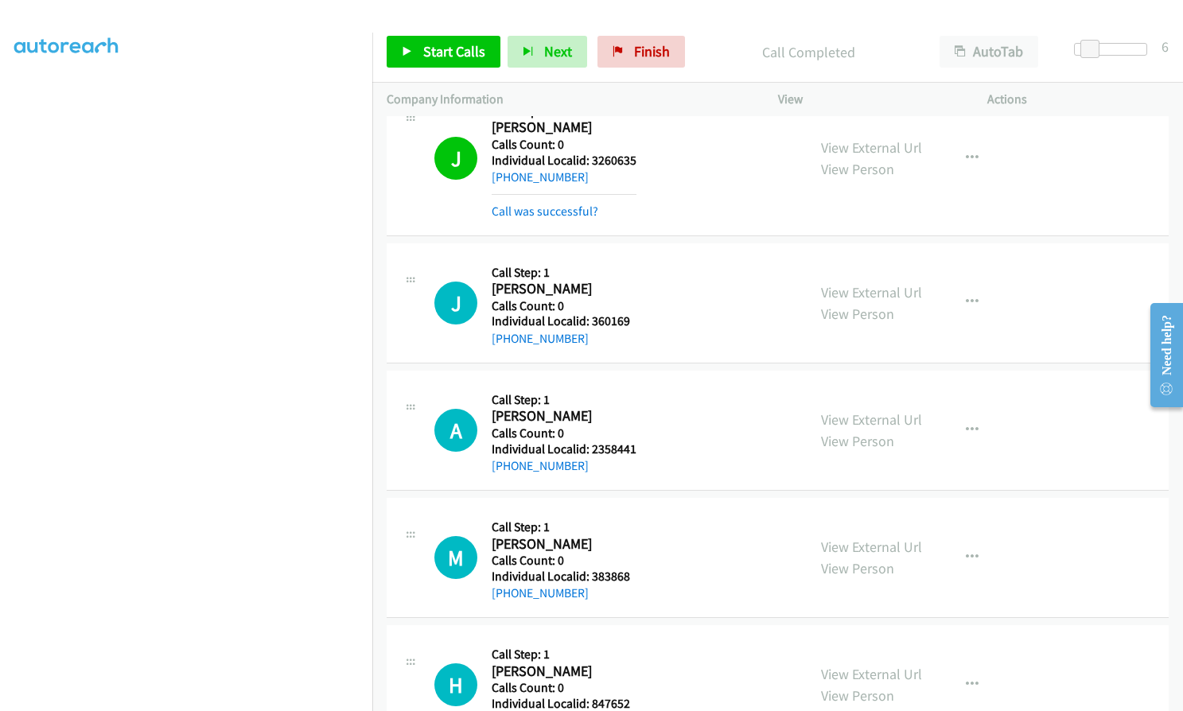
scroll to position [13151, 0]
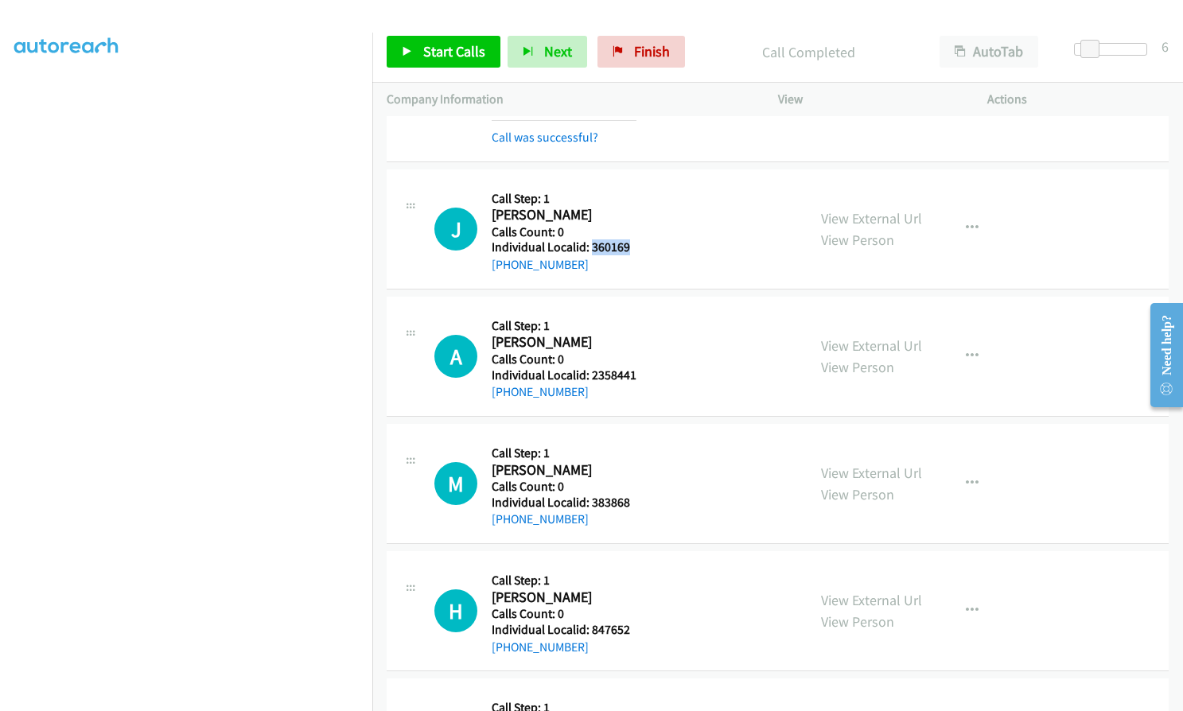
drag, startPoint x: 590, startPoint y: 246, endPoint x: 641, endPoint y: 246, distance: 50.9
click at [641, 246] on div "J Callback Scheduled Call Step: 1 [PERSON_NAME] America/New_York Calls Count: 0…" at bounding box center [613, 229] width 358 height 91
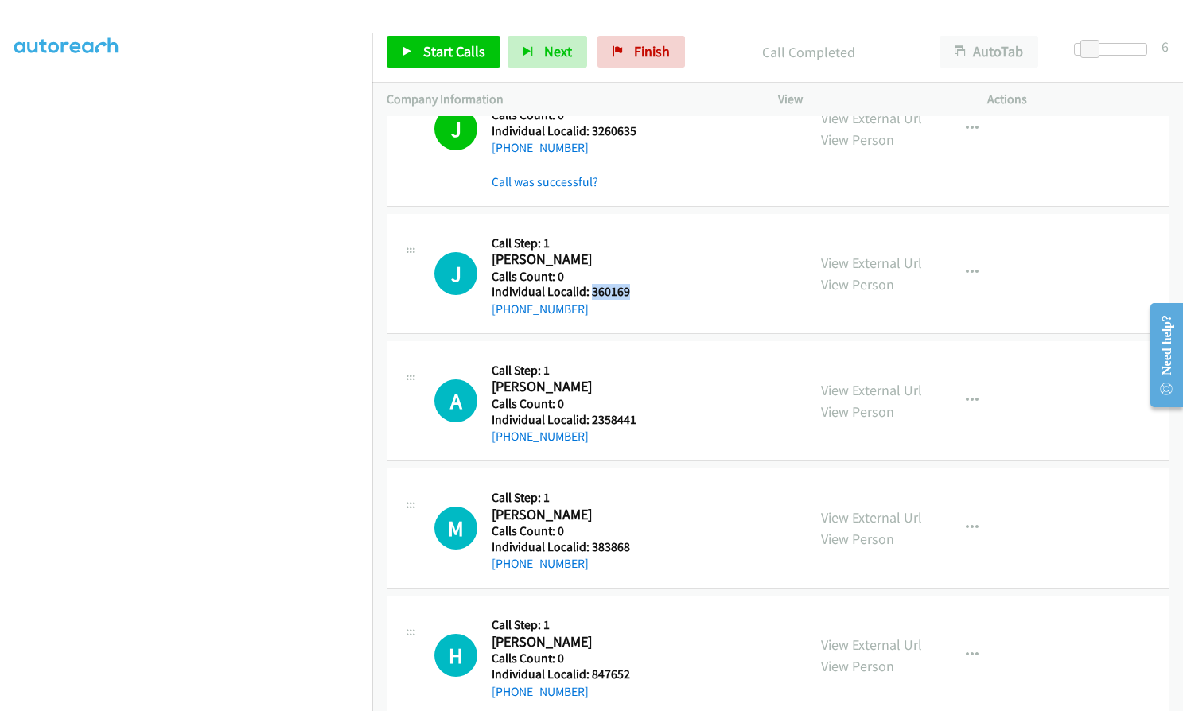
scroll to position [13111, 0]
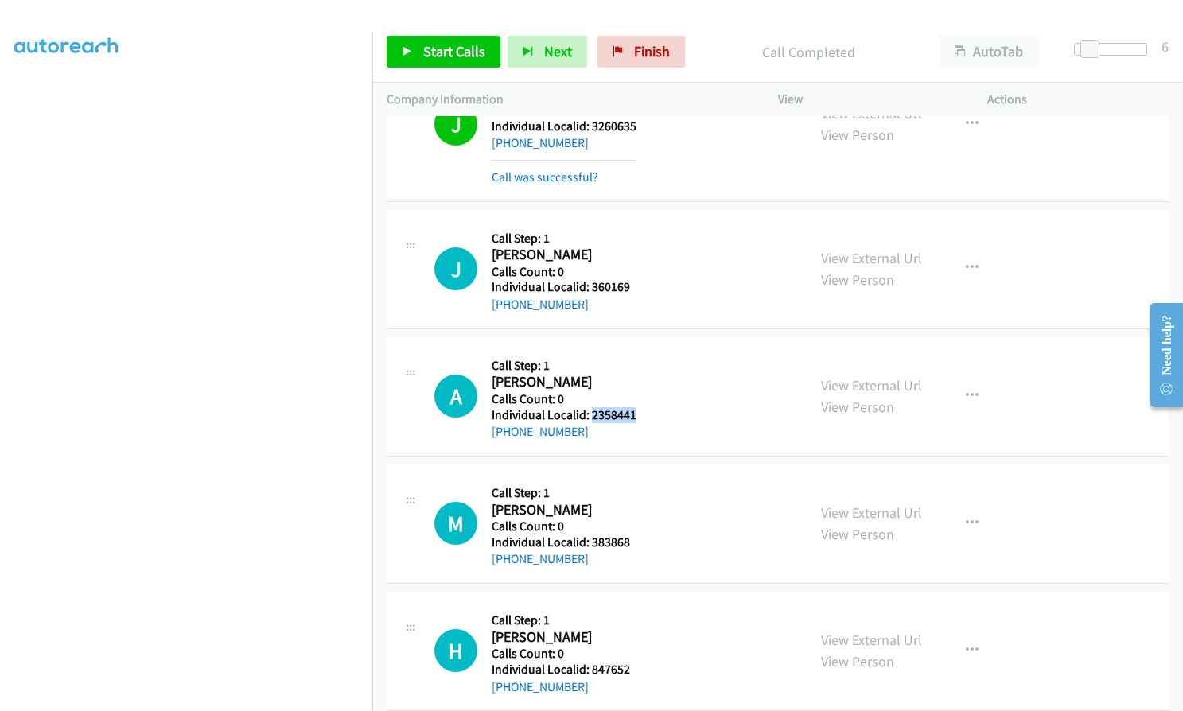
drag, startPoint x: 592, startPoint y: 415, endPoint x: 645, endPoint y: 413, distance: 53.4
click at [645, 413] on div "A Callback Scheduled Call Step: 1 [PERSON_NAME] America/[GEOGRAPHIC_DATA] Calls…" at bounding box center [613, 396] width 358 height 91
drag, startPoint x: 588, startPoint y: 542, endPoint x: 654, endPoint y: 542, distance: 66.0
click at [655, 542] on div "M Callback Scheduled Call Step: 1 [PERSON_NAME] America/New_York Calls Count: 0…" at bounding box center [613, 523] width 358 height 91
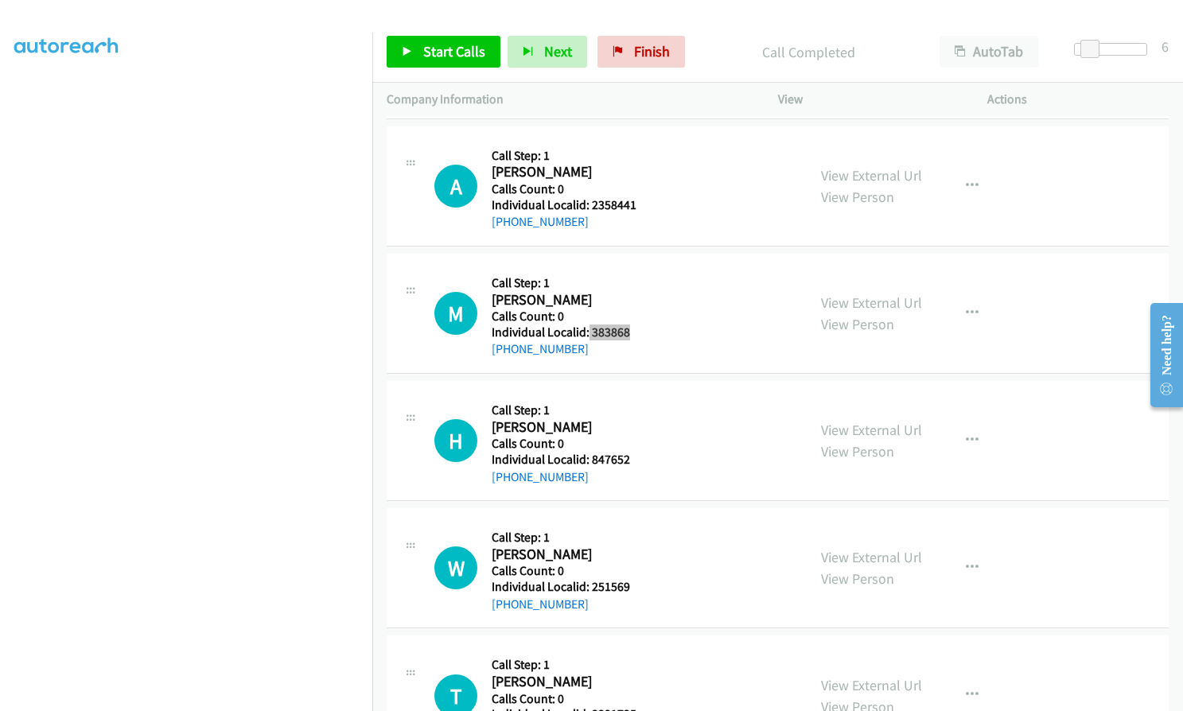
scroll to position [13350, 0]
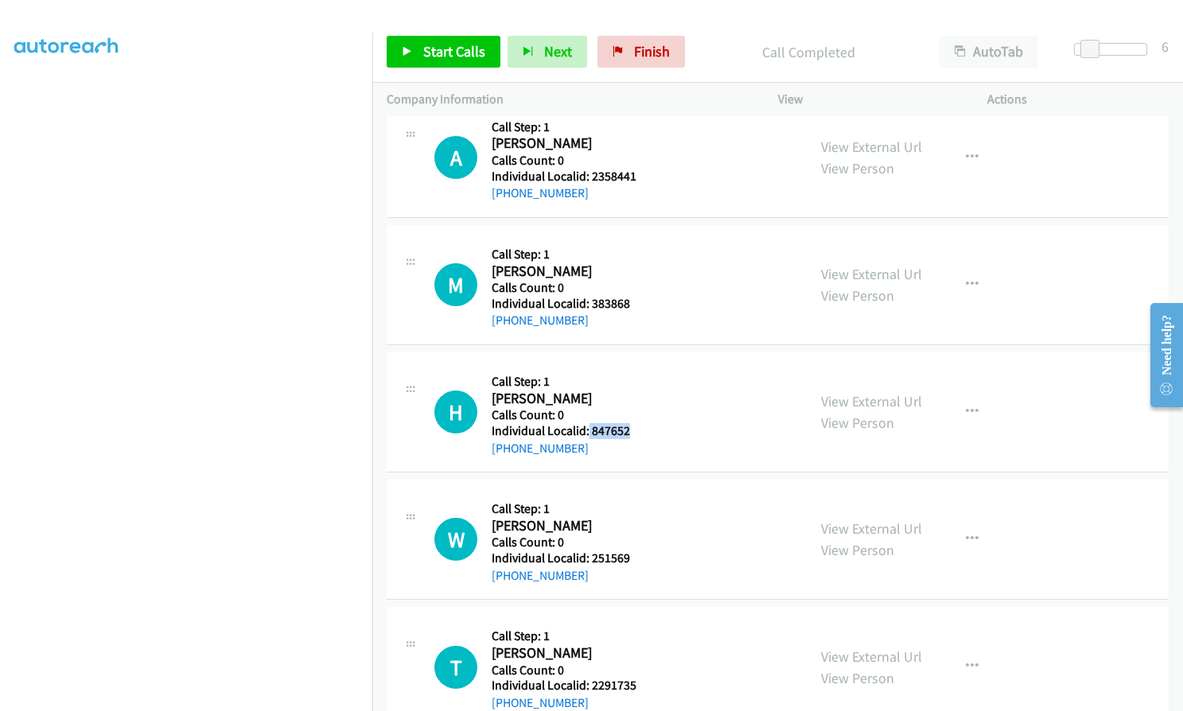
drag, startPoint x: 590, startPoint y: 432, endPoint x: 641, endPoint y: 427, distance: 50.4
click at [641, 427] on div "H Callback Scheduled Call Step: 1 [PERSON_NAME] America/Los_Angeles Calls Count…" at bounding box center [613, 412] width 358 height 91
drag, startPoint x: 589, startPoint y: 556, endPoint x: 636, endPoint y: 555, distance: 47.0
click at [636, 555] on div "W Callback Scheduled Call Step: 1 [PERSON_NAME] America/New_York Calls Count: 0…" at bounding box center [613, 539] width 358 height 91
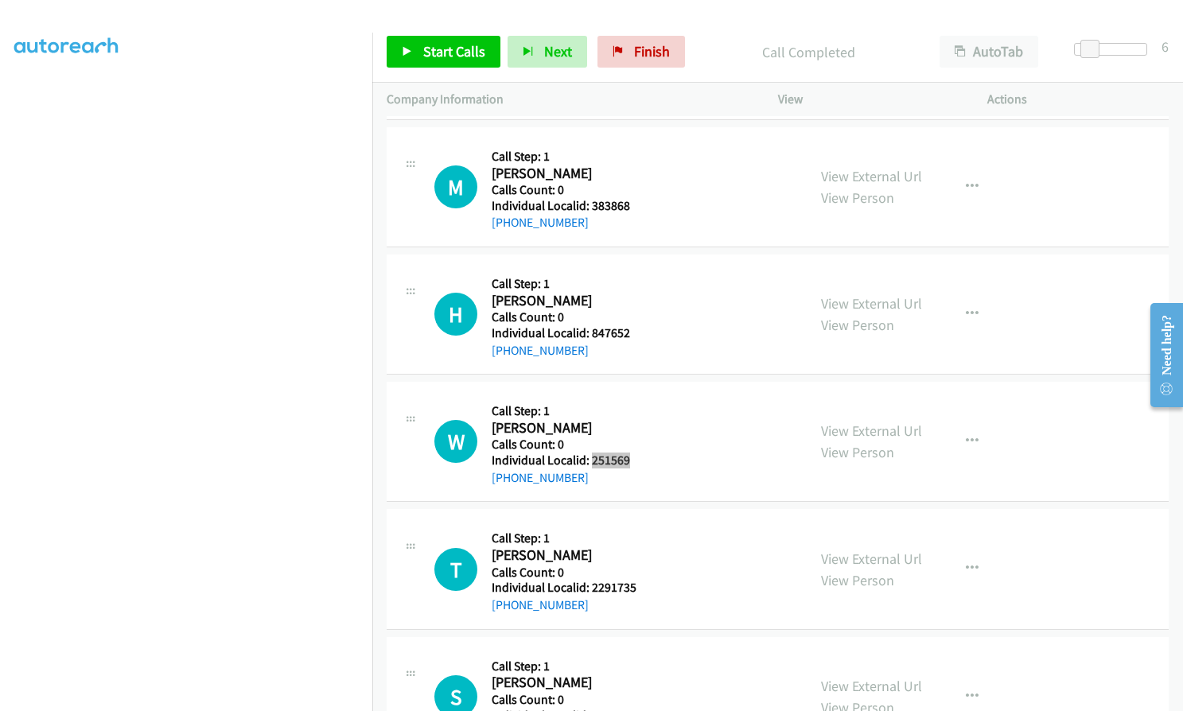
scroll to position [13469, 0]
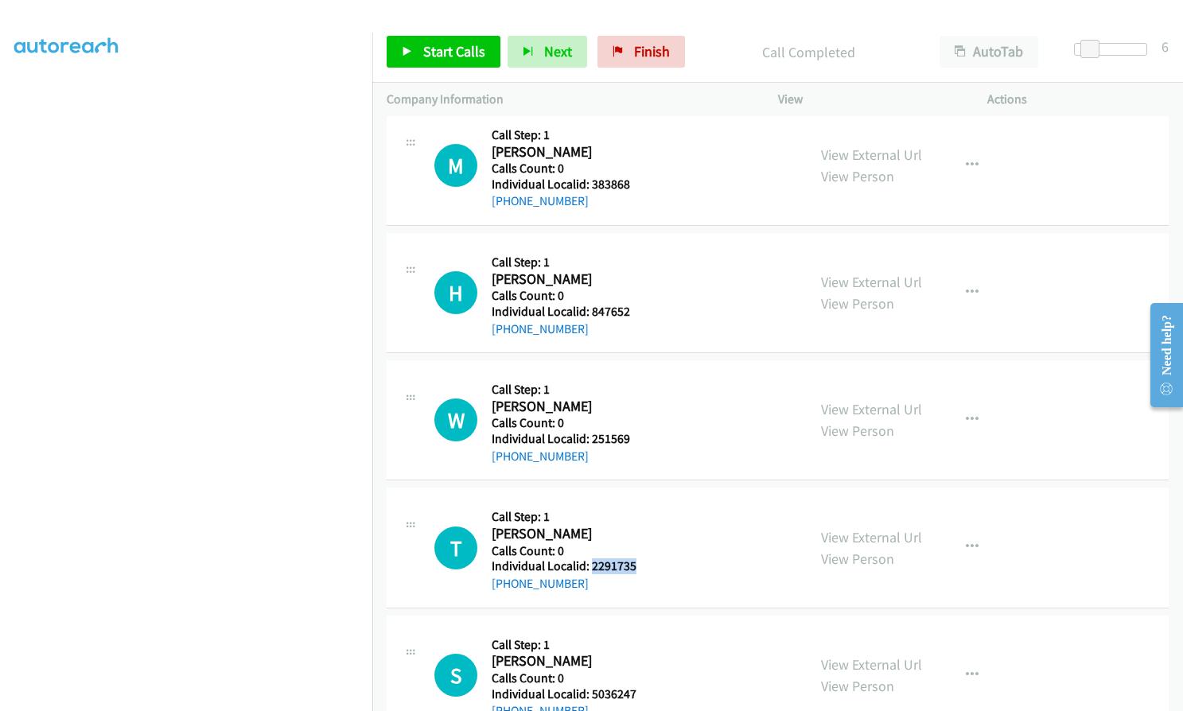
drag, startPoint x: 590, startPoint y: 566, endPoint x: 641, endPoint y: 566, distance: 50.1
click at [641, 566] on div "T Callback Scheduled Call Step: 1 [PERSON_NAME] America/New_York Calls Count: 0…" at bounding box center [613, 547] width 358 height 91
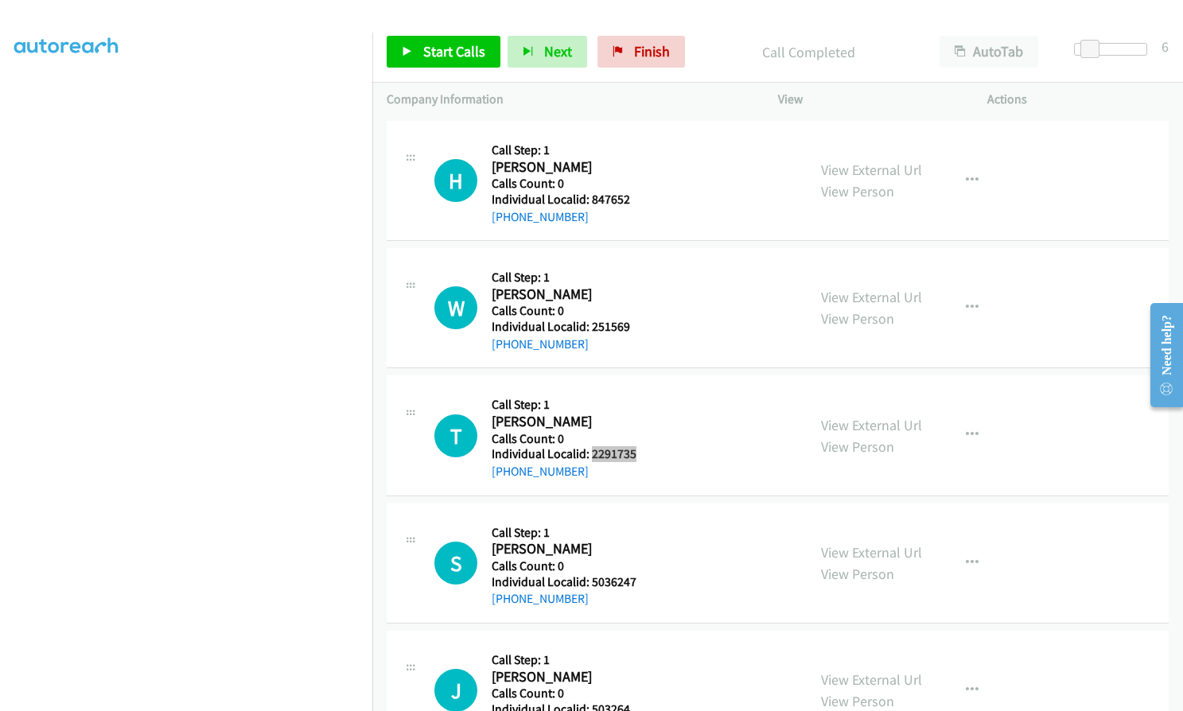
scroll to position [13608, 0]
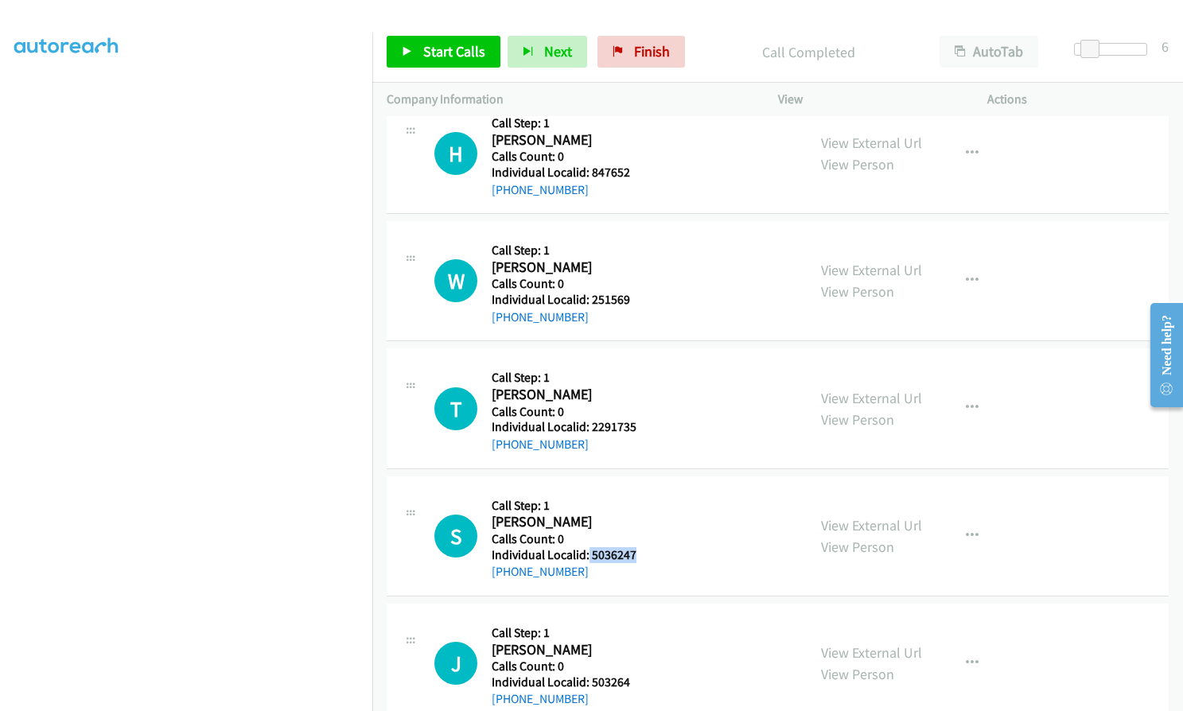
drag, startPoint x: 588, startPoint y: 552, endPoint x: 637, endPoint y: 551, distance: 49.3
click at [637, 551] on div "S Callback Scheduled Call Step: 1 [PERSON_NAME] America/New_York Calls Count: 0…" at bounding box center [613, 536] width 358 height 91
click at [446, 56] on span "Start Calls" at bounding box center [454, 51] width 62 height 18
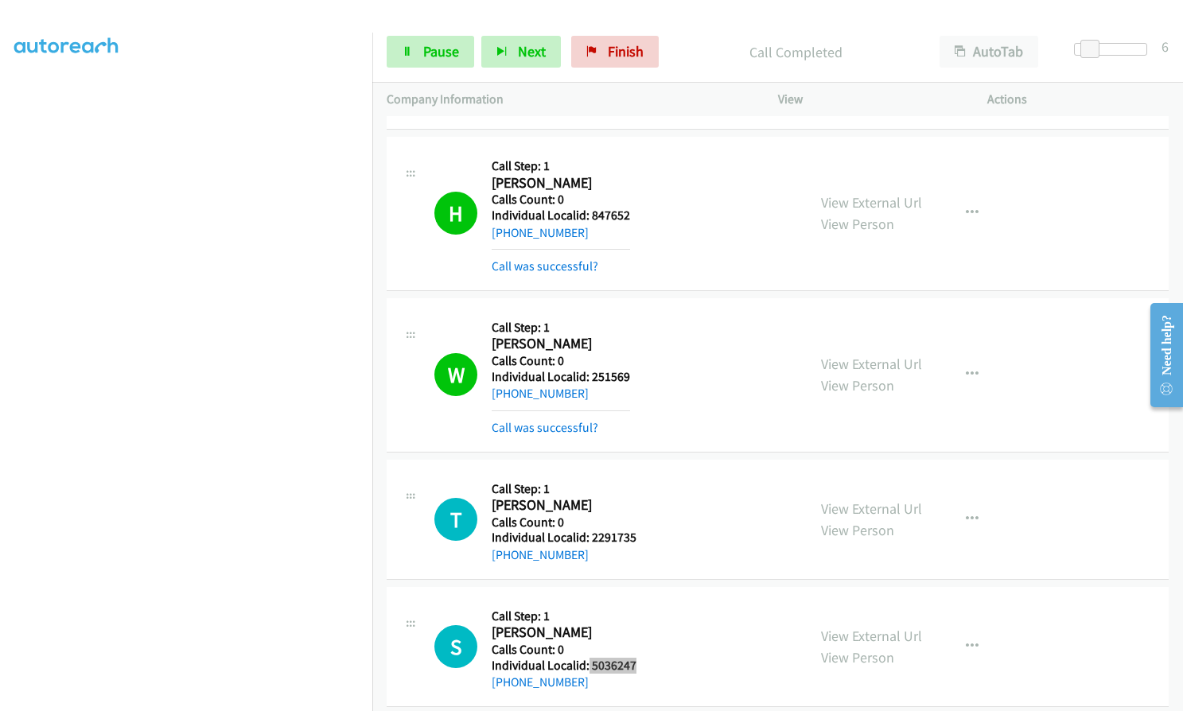
scroll to position [13688, 0]
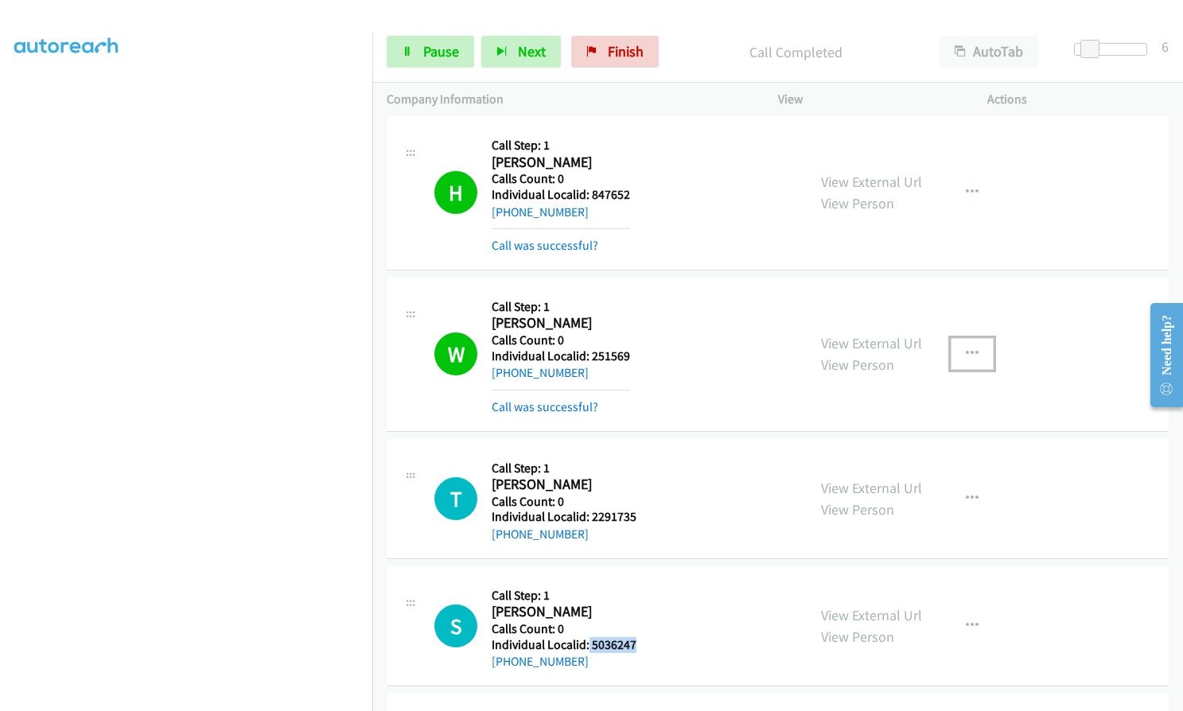
click at [968, 352] on icon "button" at bounding box center [972, 354] width 13 height 13
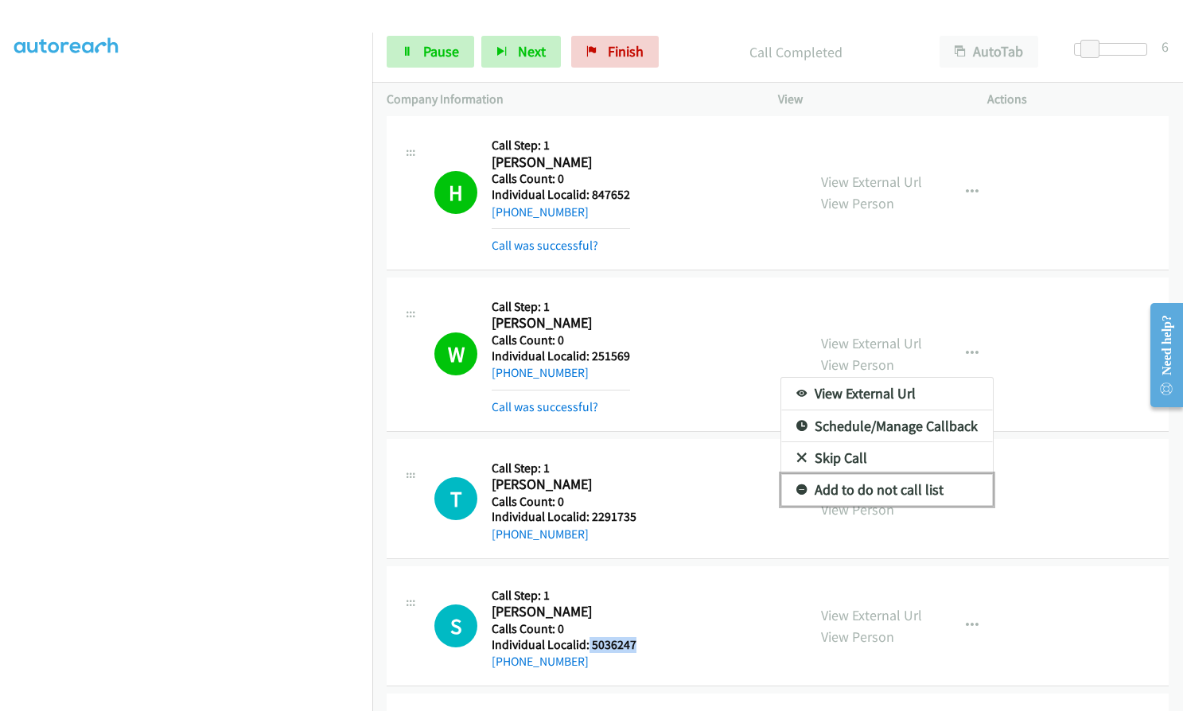
click at [801, 489] on link "Add to do not call list" at bounding box center [887, 490] width 212 height 32
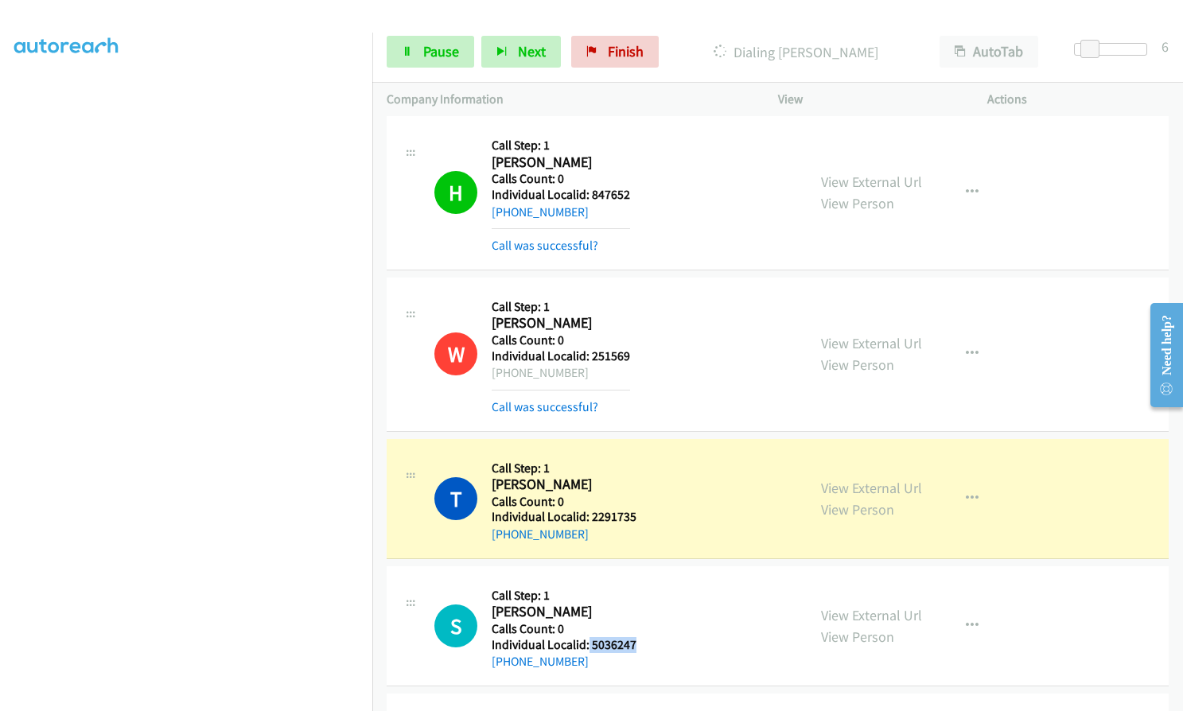
drag, startPoint x: 505, startPoint y: 376, endPoint x: 583, endPoint y: 372, distance: 78.8
click at [583, 372] on div "[PHONE_NUMBER]" at bounding box center [561, 373] width 138 height 19
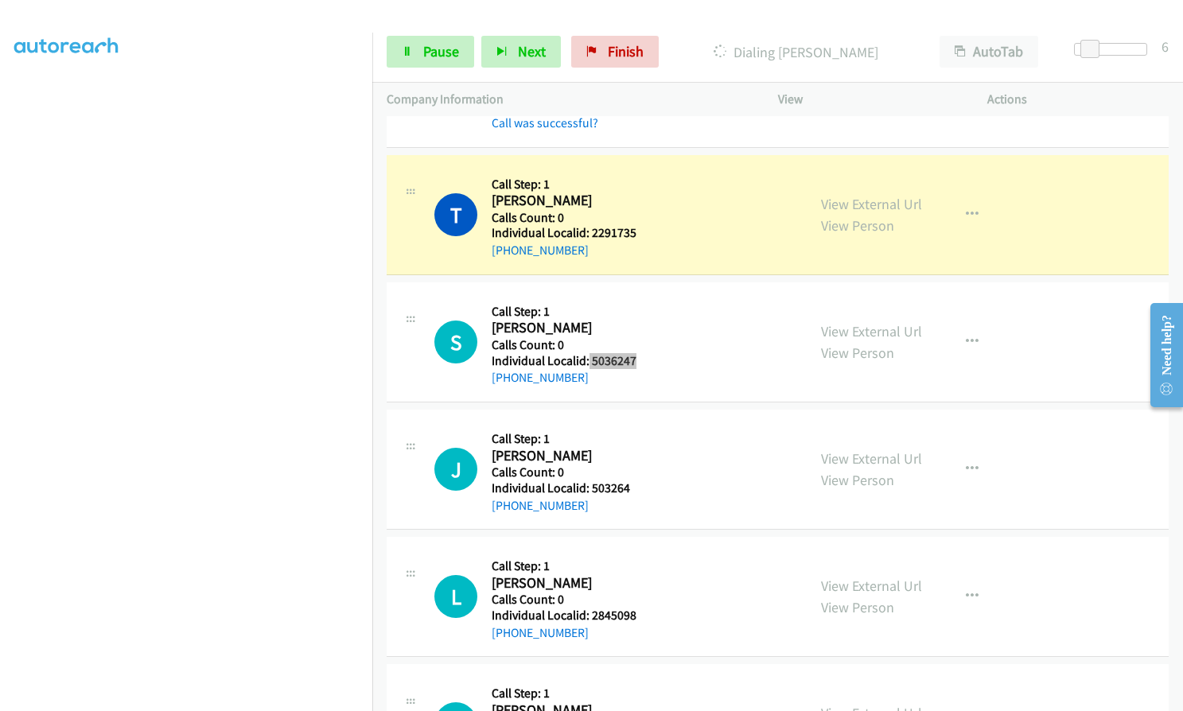
scroll to position [13986, 0]
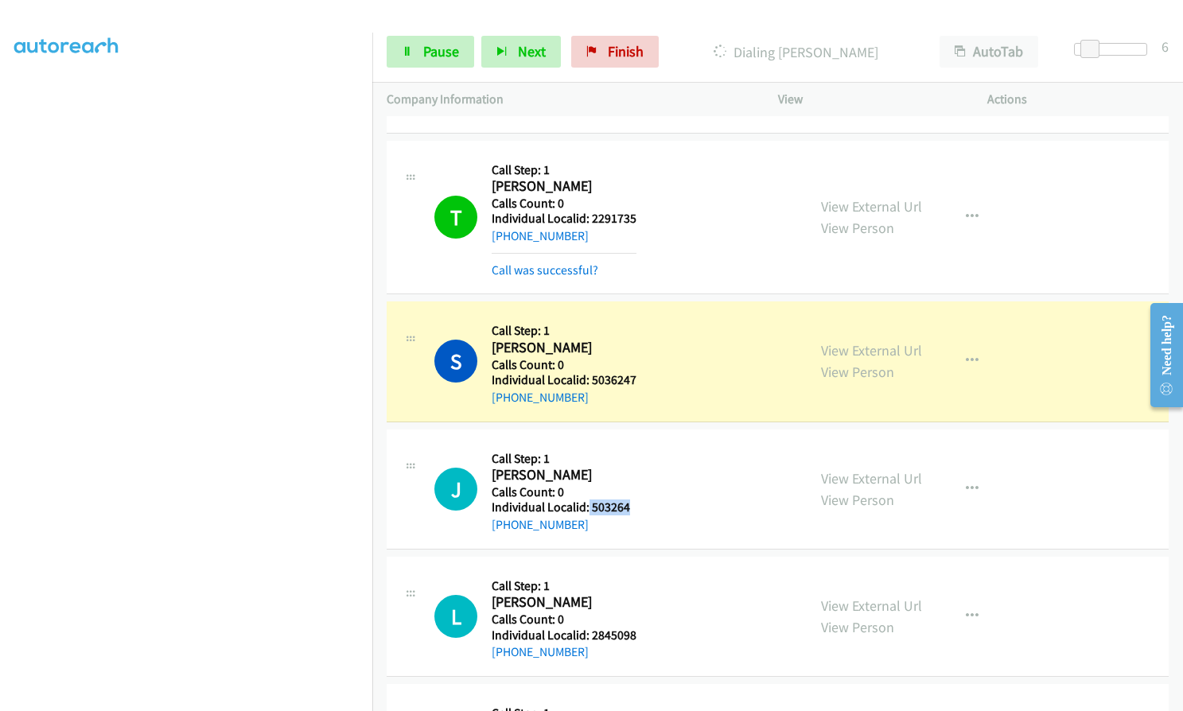
drag, startPoint x: 588, startPoint y: 509, endPoint x: 636, endPoint y: 508, distance: 47.8
click at [636, 508] on div "J Callback Scheduled Call Step: 1 [PERSON_NAME] America/New_York Calls Count: 0…" at bounding box center [613, 489] width 358 height 91
drag, startPoint x: 588, startPoint y: 634, endPoint x: 645, endPoint y: 634, distance: 56.5
click at [645, 634] on div "L Callback Scheduled Call Step: 1 [PERSON_NAME] America/New_York Calls Count: 0…" at bounding box center [613, 616] width 358 height 91
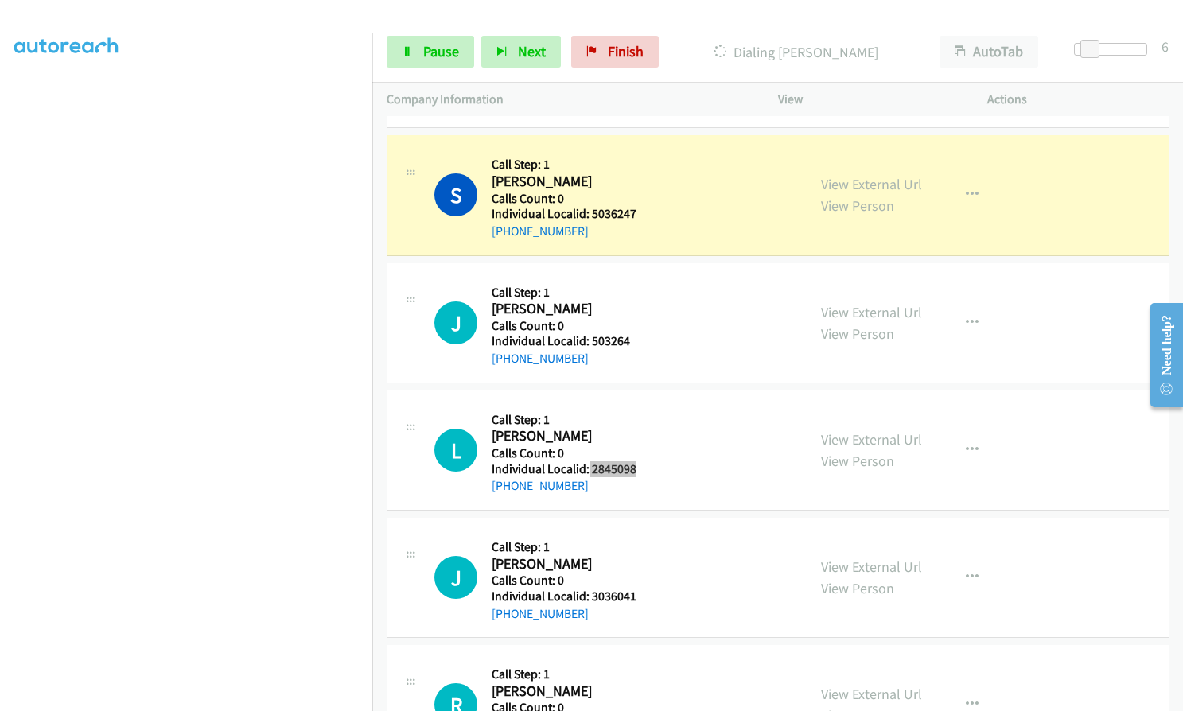
scroll to position [14165, 0]
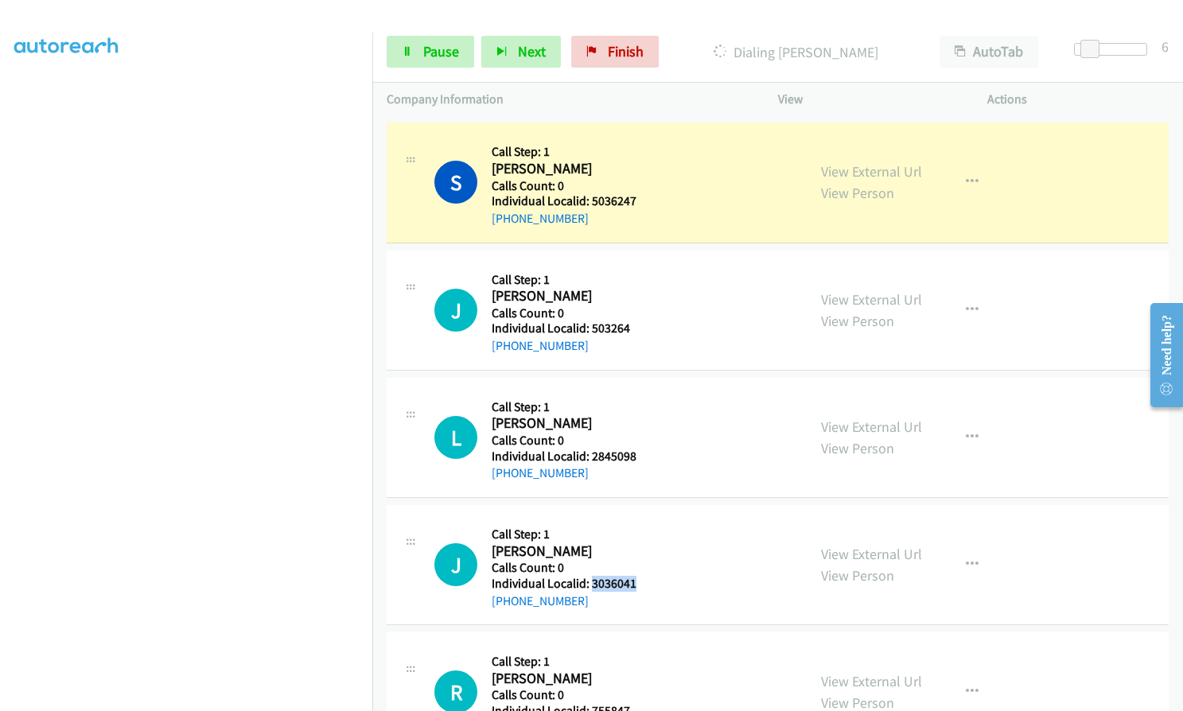
drag, startPoint x: 590, startPoint y: 586, endPoint x: 638, endPoint y: 584, distance: 48.6
click at [638, 584] on div "J Callback Scheduled Call Step: 1 [PERSON_NAME] America/Los_Angeles Calls Count…" at bounding box center [613, 565] width 358 height 91
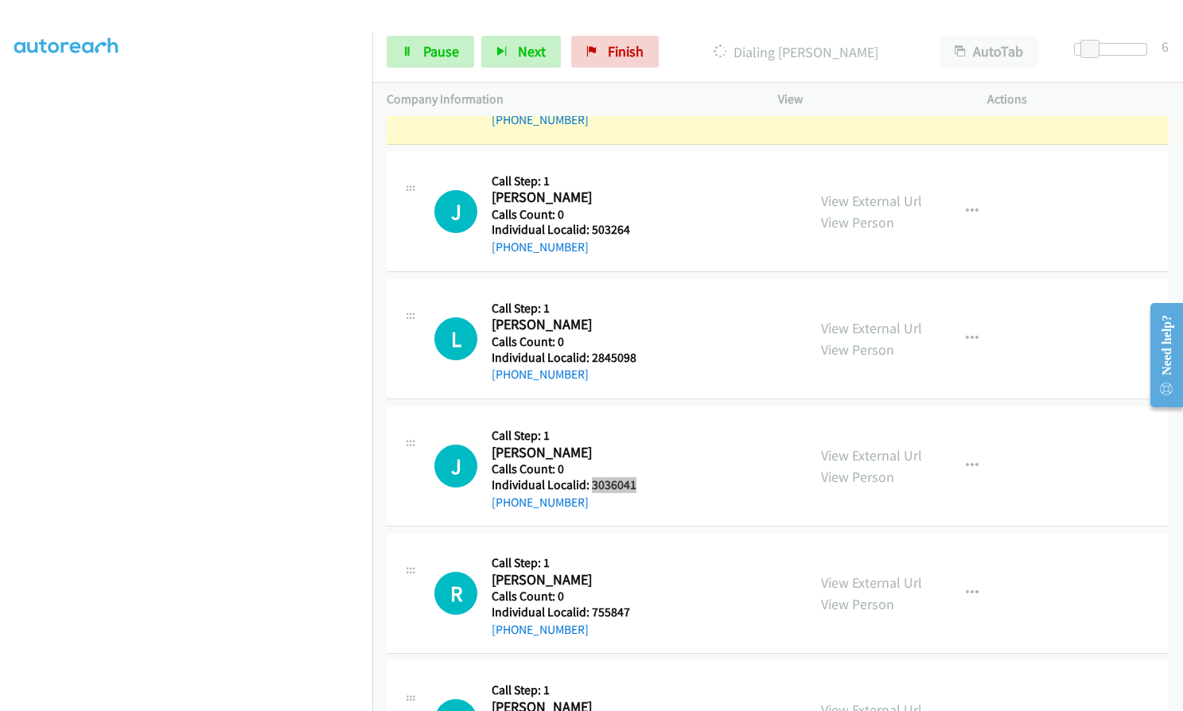
scroll to position [14265, 0]
drag, startPoint x: 588, startPoint y: 611, endPoint x: 637, endPoint y: 613, distance: 48.6
click at [637, 613] on div "R Callback Scheduled Call Step: 1 [PERSON_NAME] America/[GEOGRAPHIC_DATA] Calls…" at bounding box center [613, 592] width 358 height 91
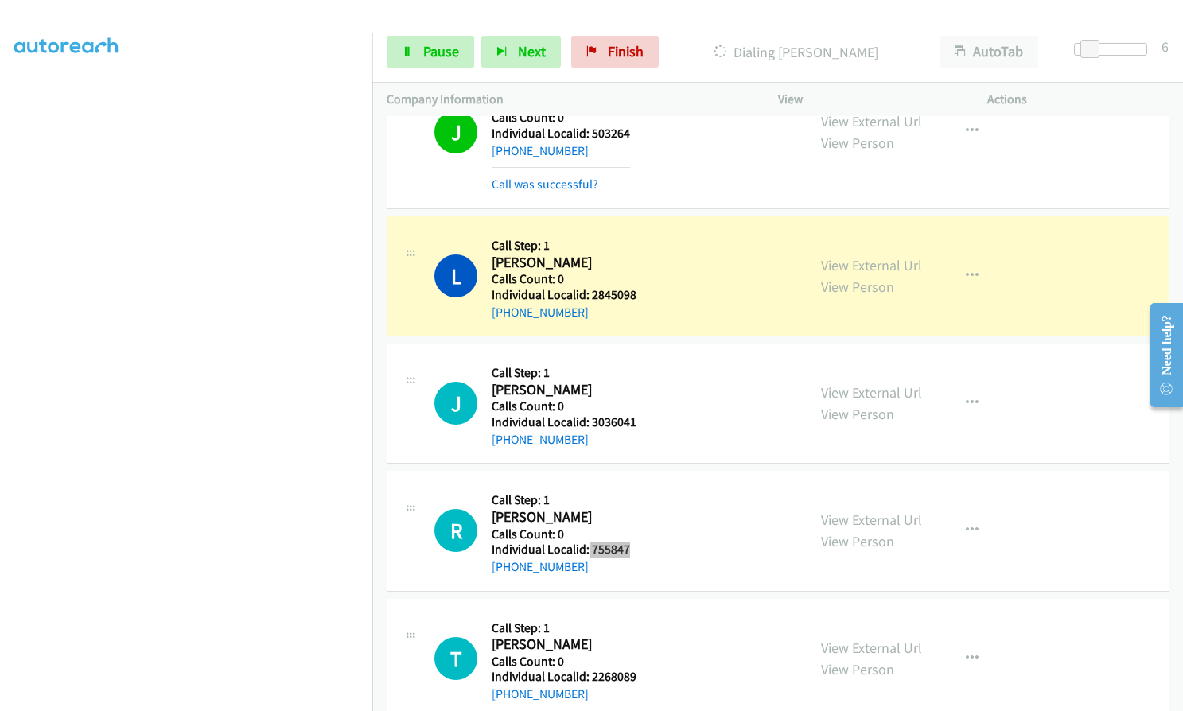
scroll to position [14504, 0]
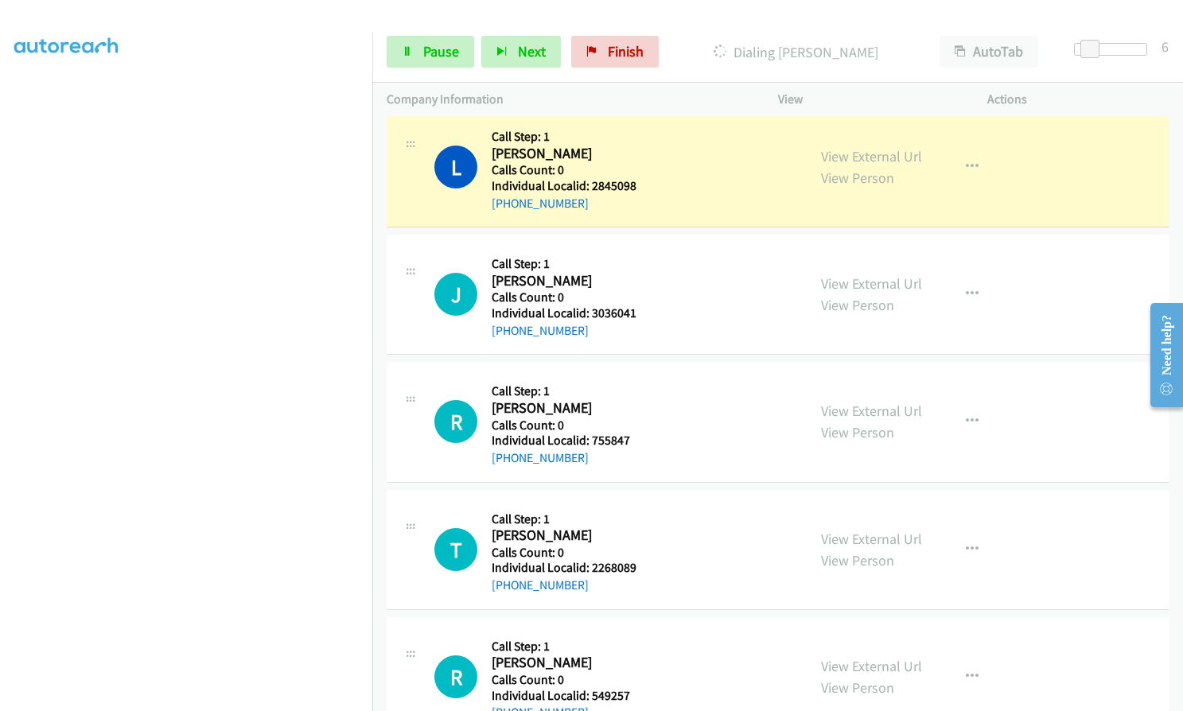
click at [637, 197] on div "L Callback Scheduled Call Step: 1 [PERSON_NAME] America/New_York Calls Count: 0…" at bounding box center [613, 167] width 358 height 91
drag, startPoint x: 590, startPoint y: 183, endPoint x: 635, endPoint y: 183, distance: 44.6
click at [635, 183] on div "L Callback Scheduled Call Step: 1 [PERSON_NAME] America/New_York Calls Count: 0…" at bounding box center [613, 167] width 358 height 91
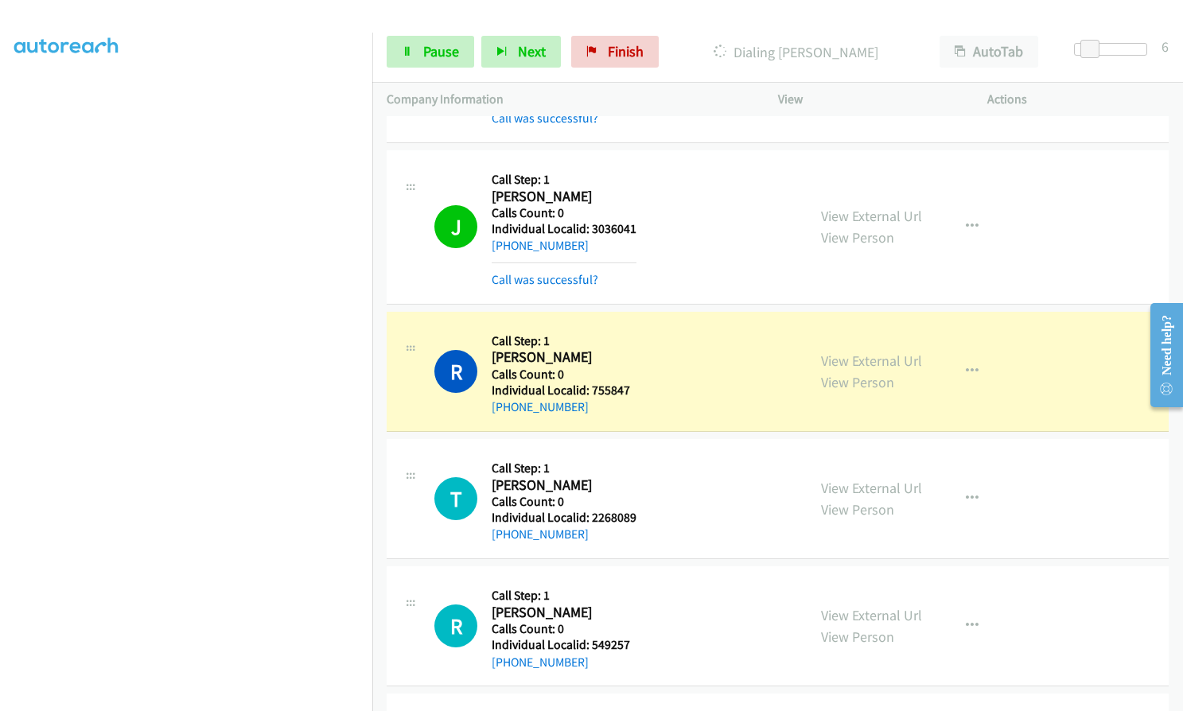
scroll to position [14623, 0]
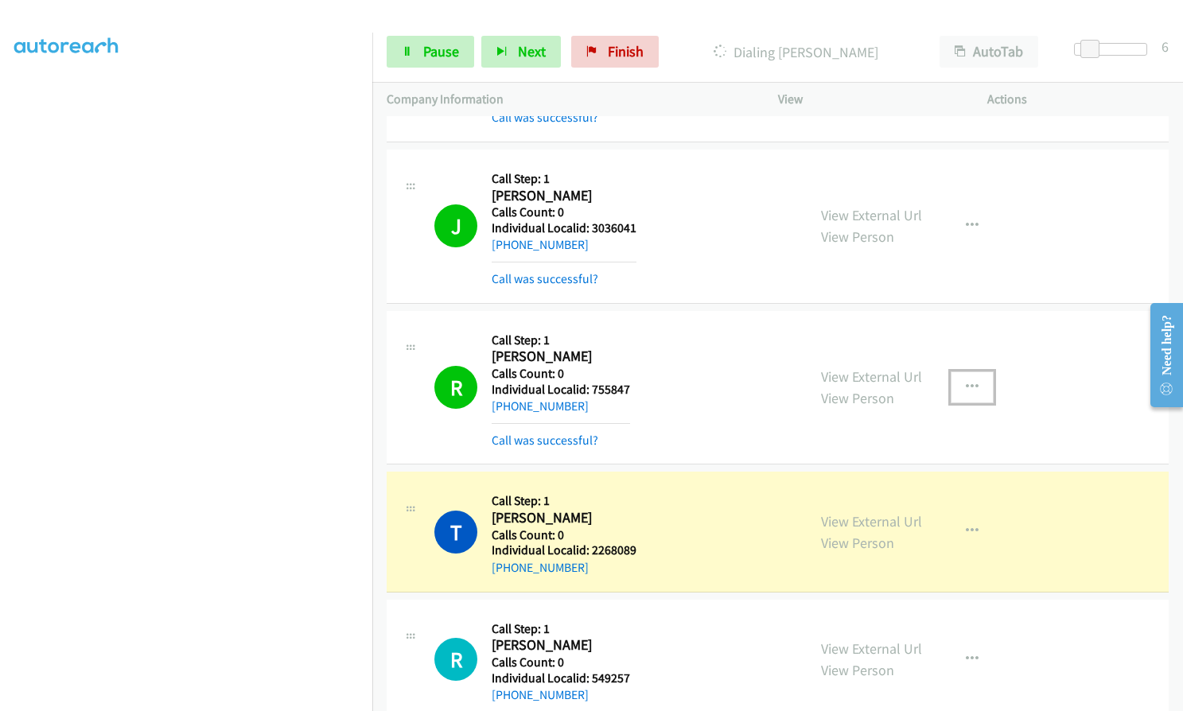
click at [968, 388] on icon "button" at bounding box center [972, 387] width 13 height 13
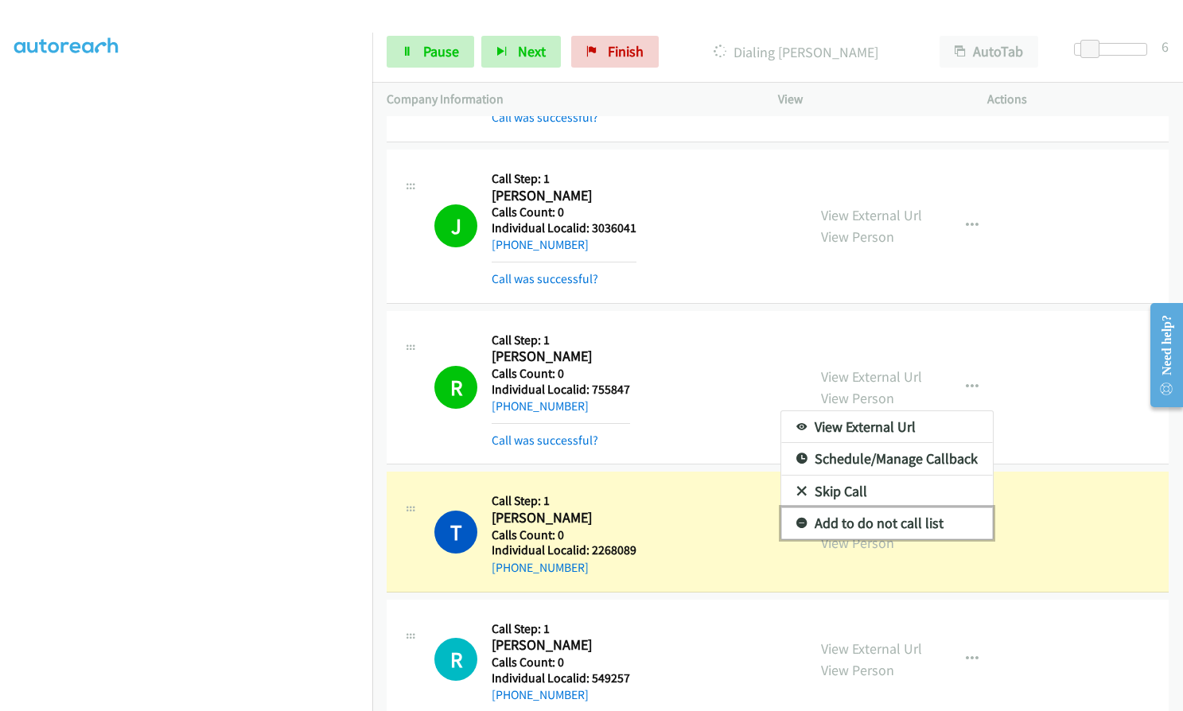
click at [797, 522] on icon at bounding box center [802, 524] width 11 height 11
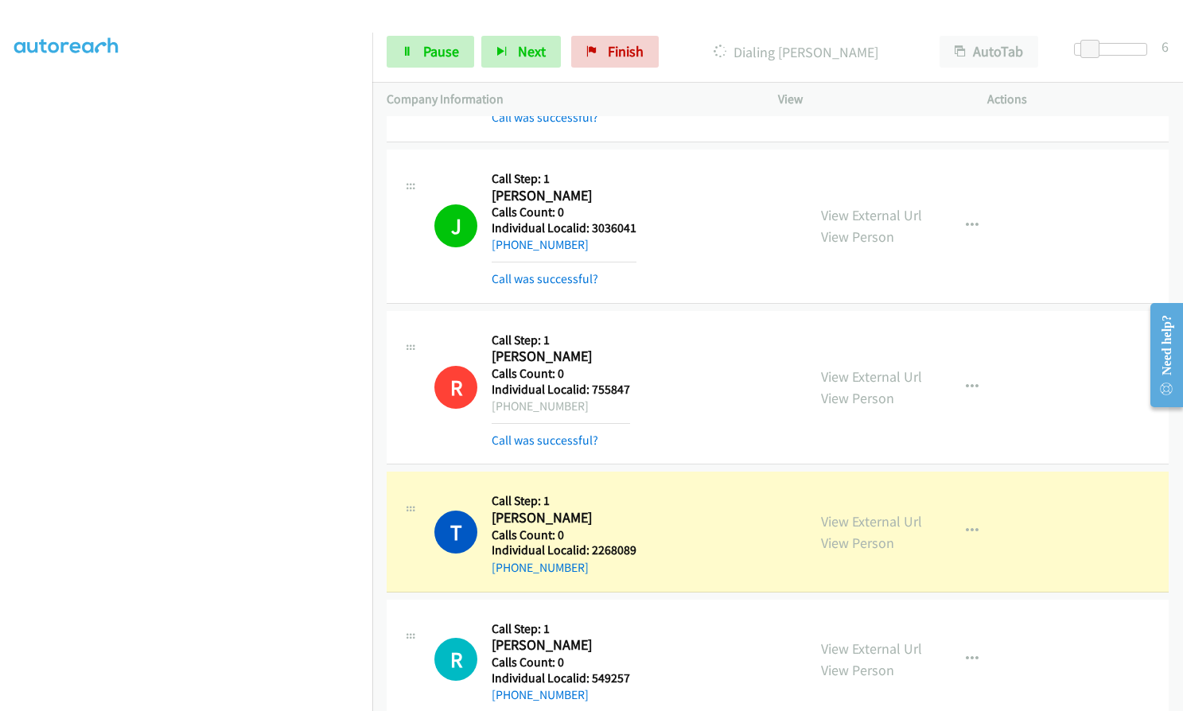
drag, startPoint x: 508, startPoint y: 407, endPoint x: 582, endPoint y: 407, distance: 74.8
click at [582, 407] on div "[PHONE_NUMBER]" at bounding box center [561, 406] width 138 height 19
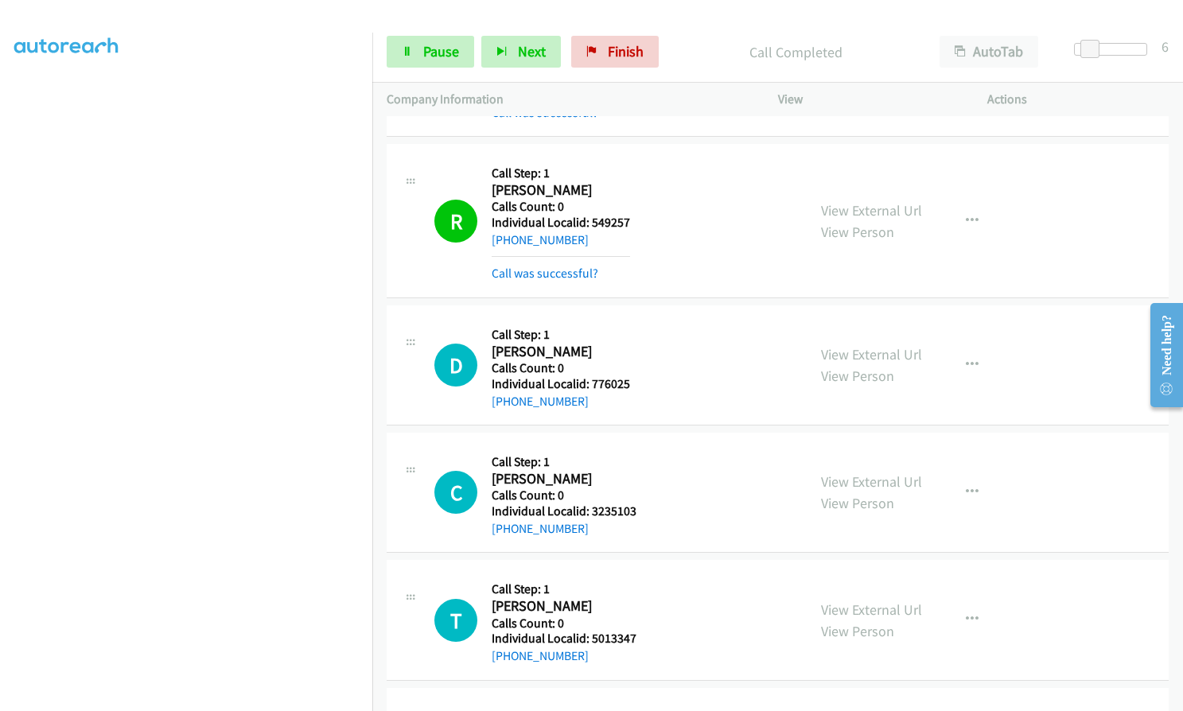
scroll to position [15319, 0]
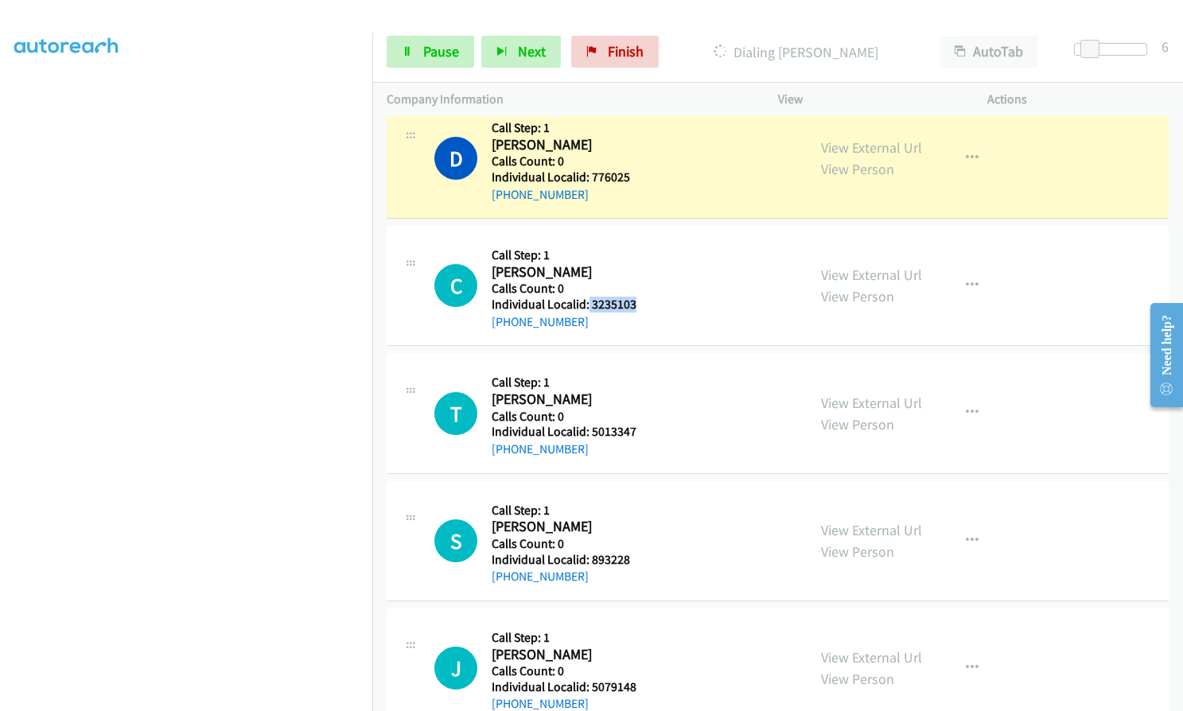
drag, startPoint x: 587, startPoint y: 302, endPoint x: 634, endPoint y: 302, distance: 47.0
click at [634, 302] on div "C Callback Scheduled Call Step: 1 [PERSON_NAME] America/New_York Calls Count: 0…" at bounding box center [613, 285] width 358 height 91
drag, startPoint x: 588, startPoint y: 431, endPoint x: 645, endPoint y: 431, distance: 56.5
click at [645, 431] on div "T Callback Scheduled Call Step: 1 [PERSON_NAME] America/New_York Calls Count: 0…" at bounding box center [613, 413] width 358 height 91
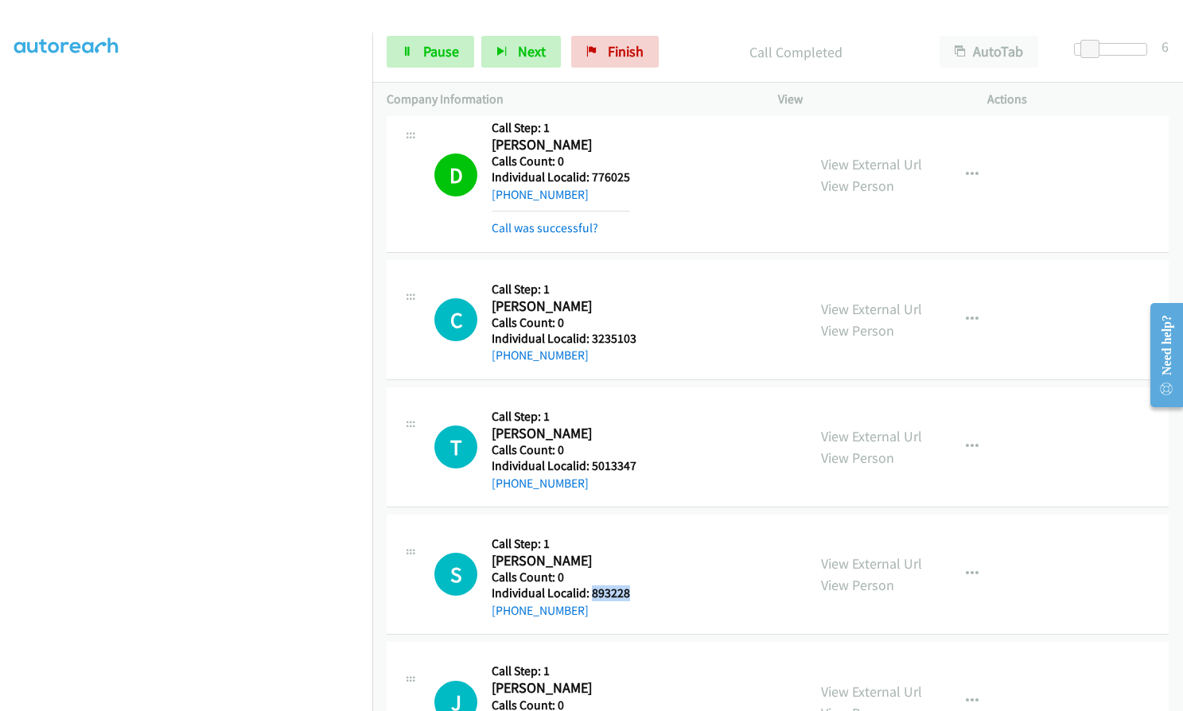
drag, startPoint x: 590, startPoint y: 588, endPoint x: 636, endPoint y: 590, distance: 45.4
click at [636, 590] on div "S Callback Scheduled Call Step: 1 [PERSON_NAME] America/Los_Angeles Calls Count…" at bounding box center [613, 574] width 358 height 91
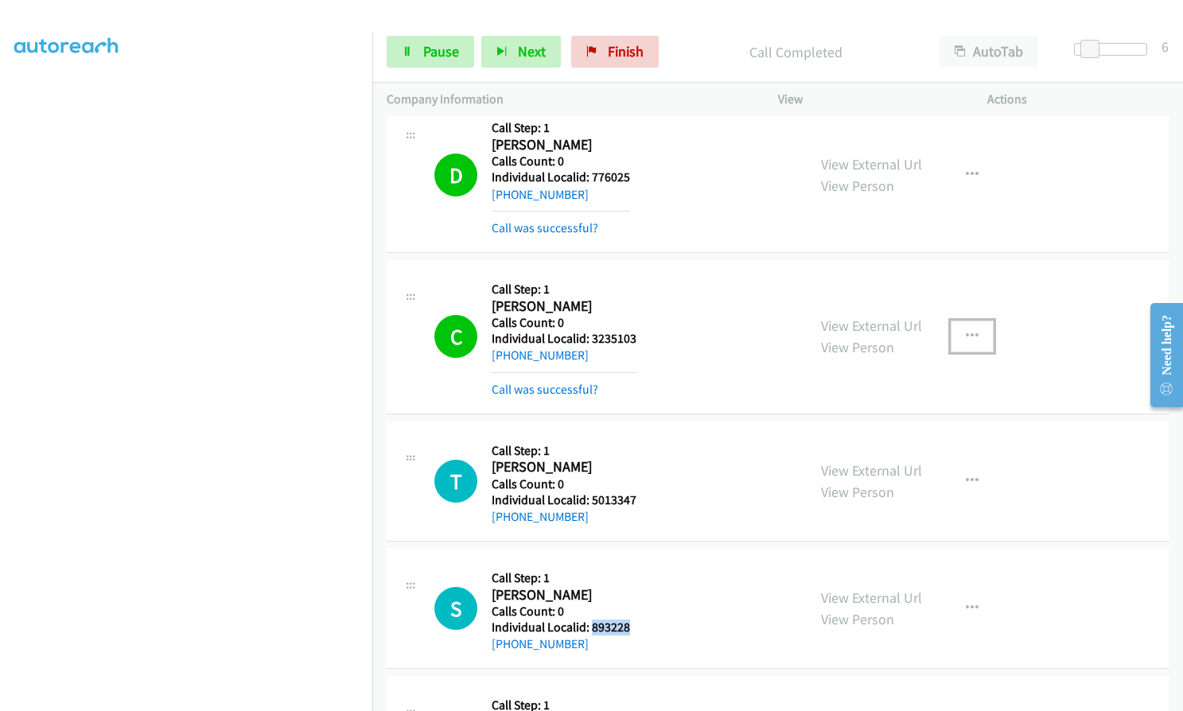
click at [968, 333] on icon "button" at bounding box center [972, 336] width 13 height 13
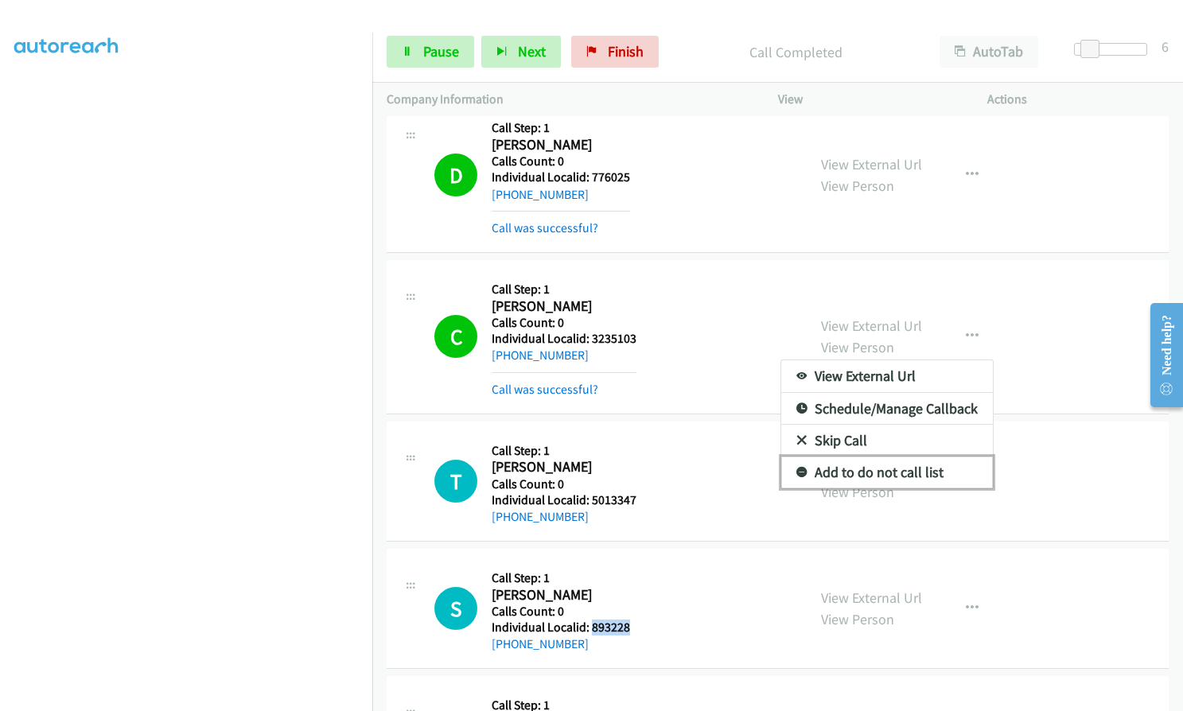
click at [797, 473] on icon at bounding box center [802, 473] width 11 height 11
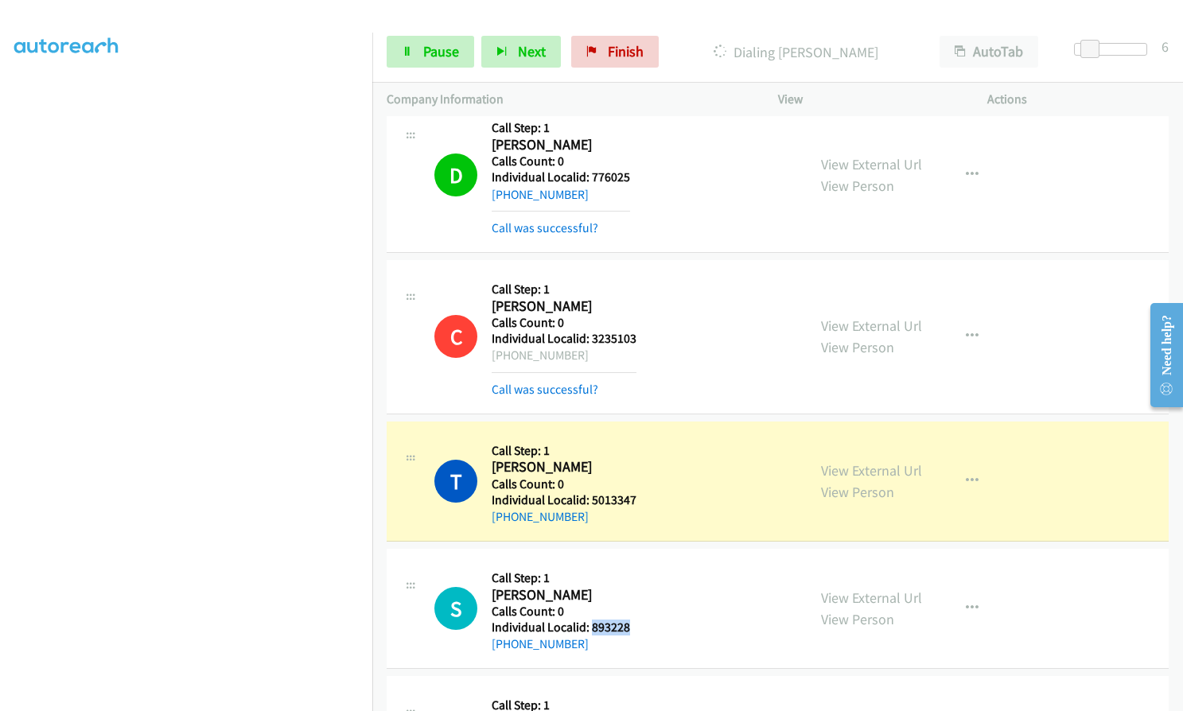
drag, startPoint x: 509, startPoint y: 356, endPoint x: 580, endPoint y: 356, distance: 70.8
click at [580, 356] on div "[PHONE_NUMBER]" at bounding box center [564, 355] width 145 height 19
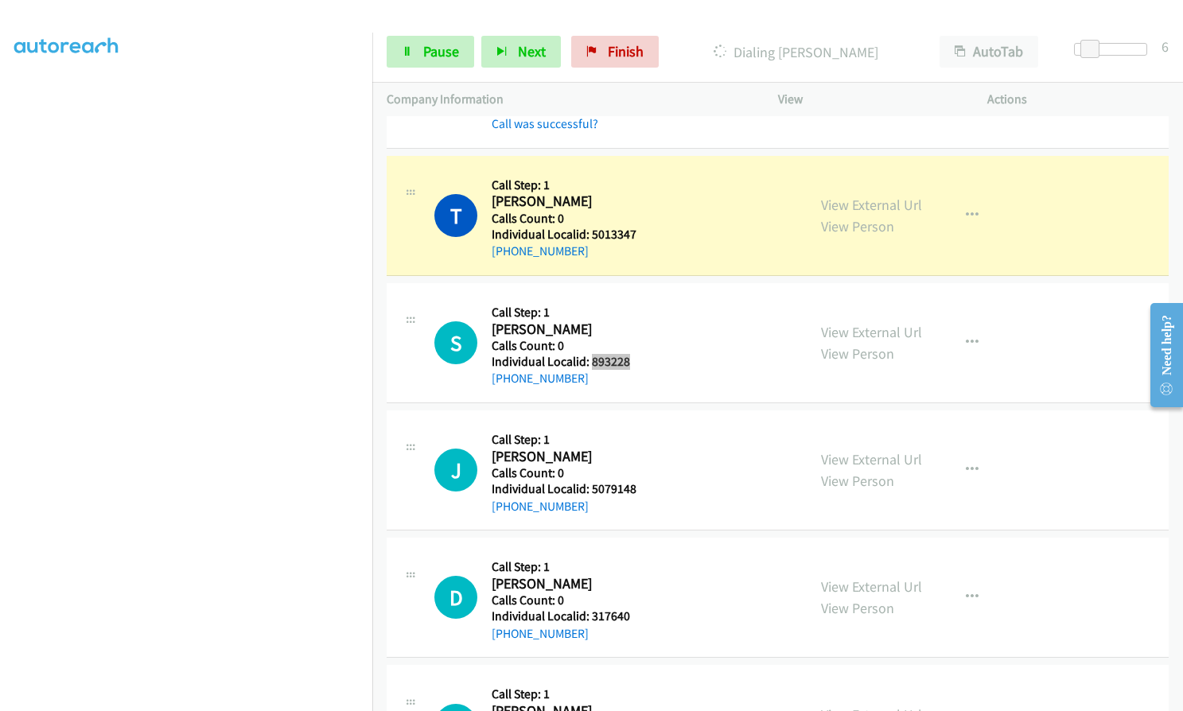
scroll to position [15598, 0]
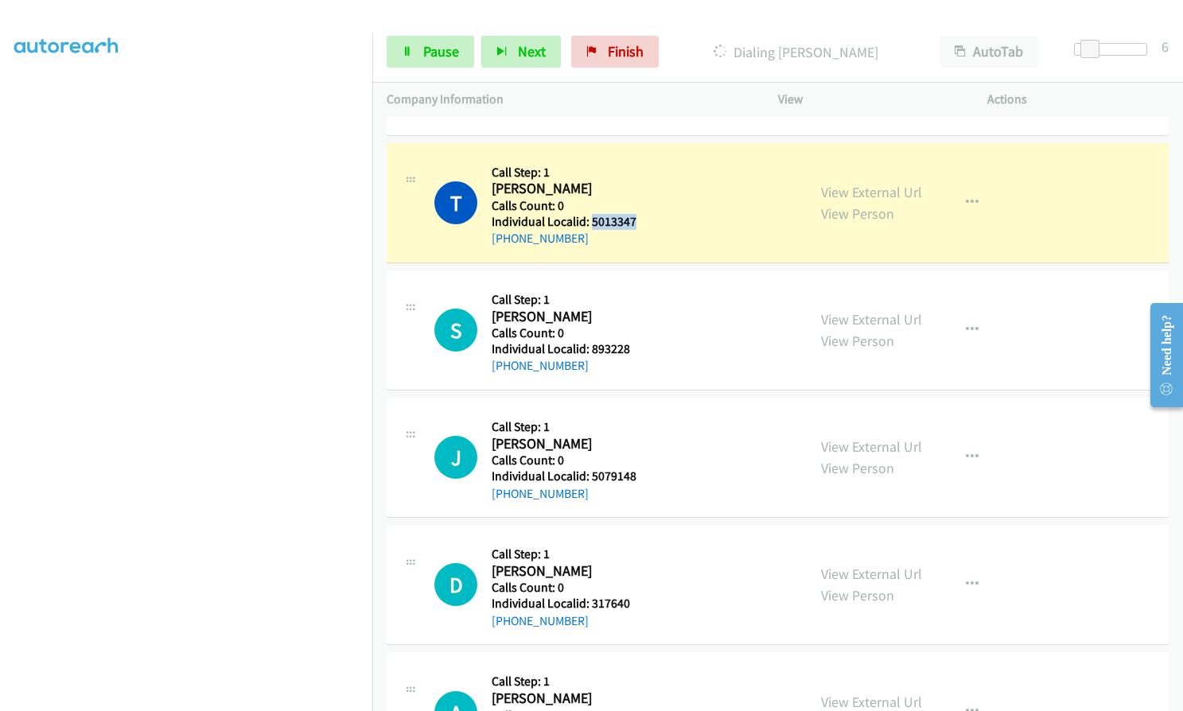
drag, startPoint x: 607, startPoint y: 223, endPoint x: 646, endPoint y: 224, distance: 39.0
click at [646, 224] on div "T Callback Scheduled Call Step: 1 [PERSON_NAME] America/New_York Calls Count: 0…" at bounding box center [613, 203] width 358 height 91
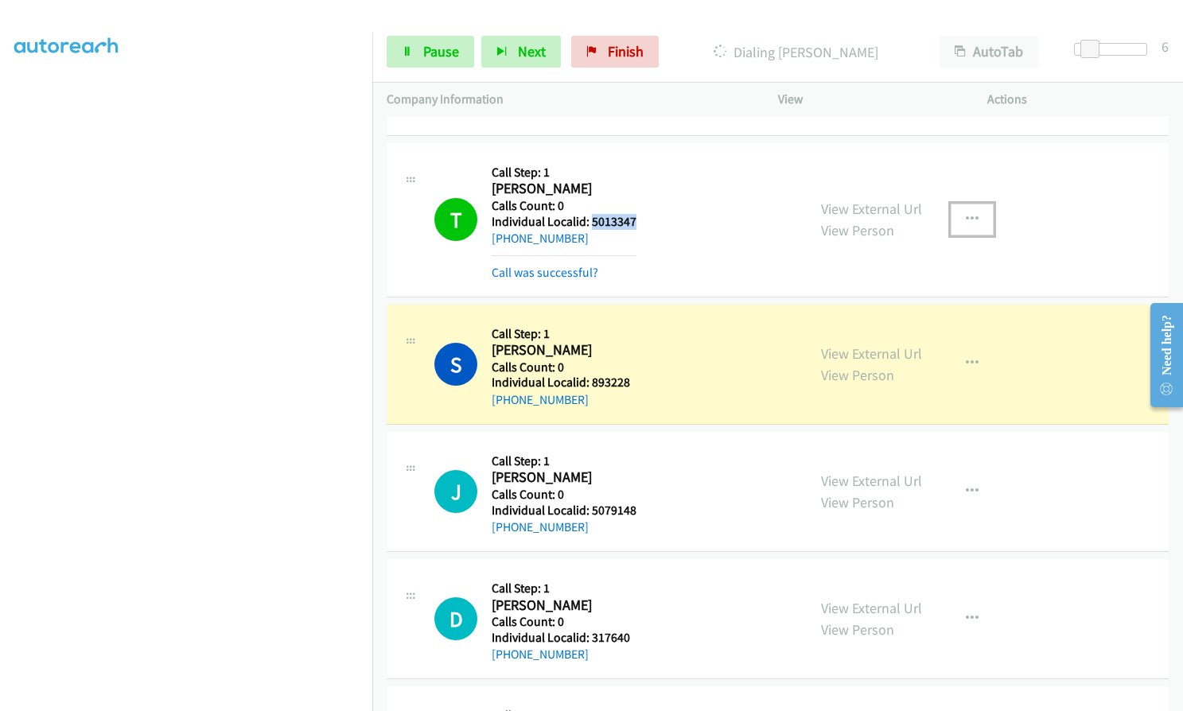
click at [966, 218] on icon "button" at bounding box center [972, 219] width 13 height 13
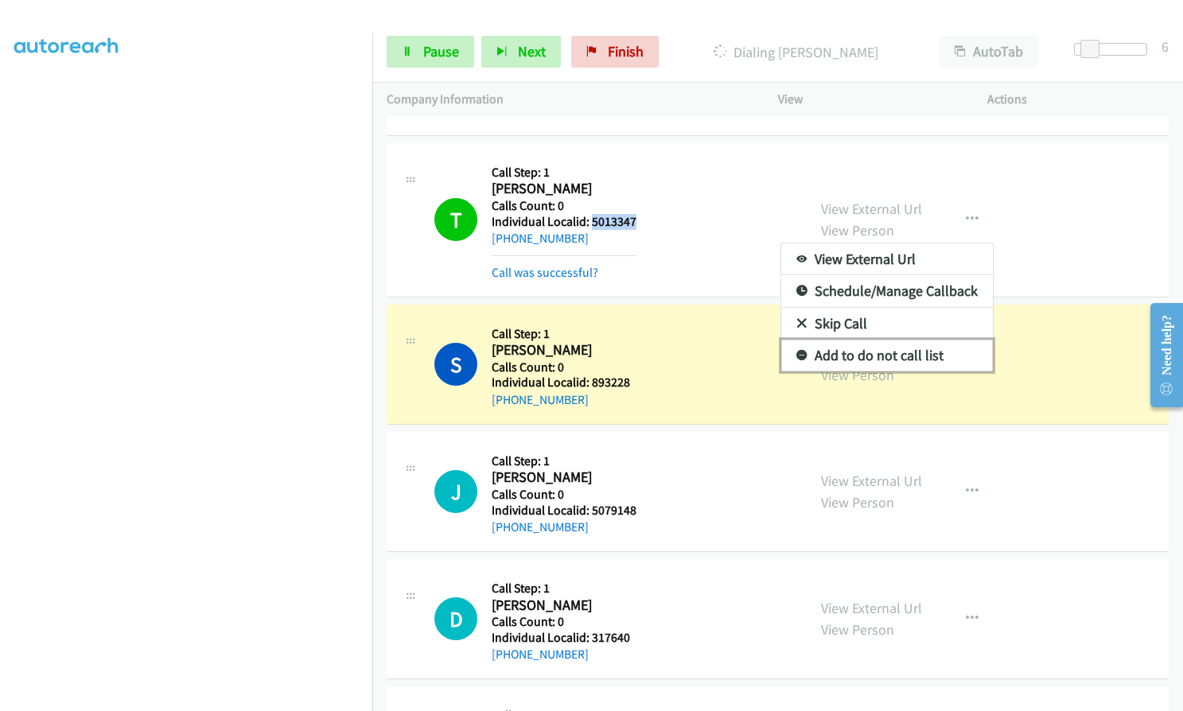
click at [797, 353] on icon at bounding box center [802, 356] width 11 height 11
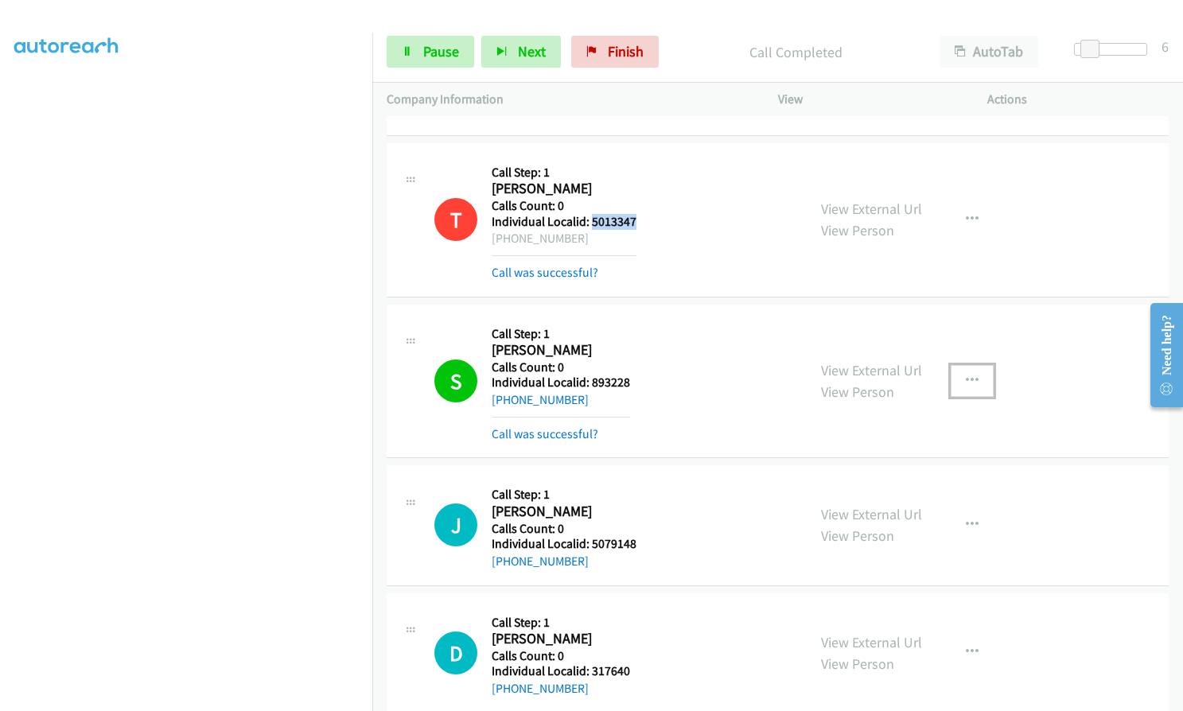
drag, startPoint x: 959, startPoint y: 378, endPoint x: 952, endPoint y: 384, distance: 9.1
click at [966, 378] on icon "button" at bounding box center [972, 381] width 13 height 13
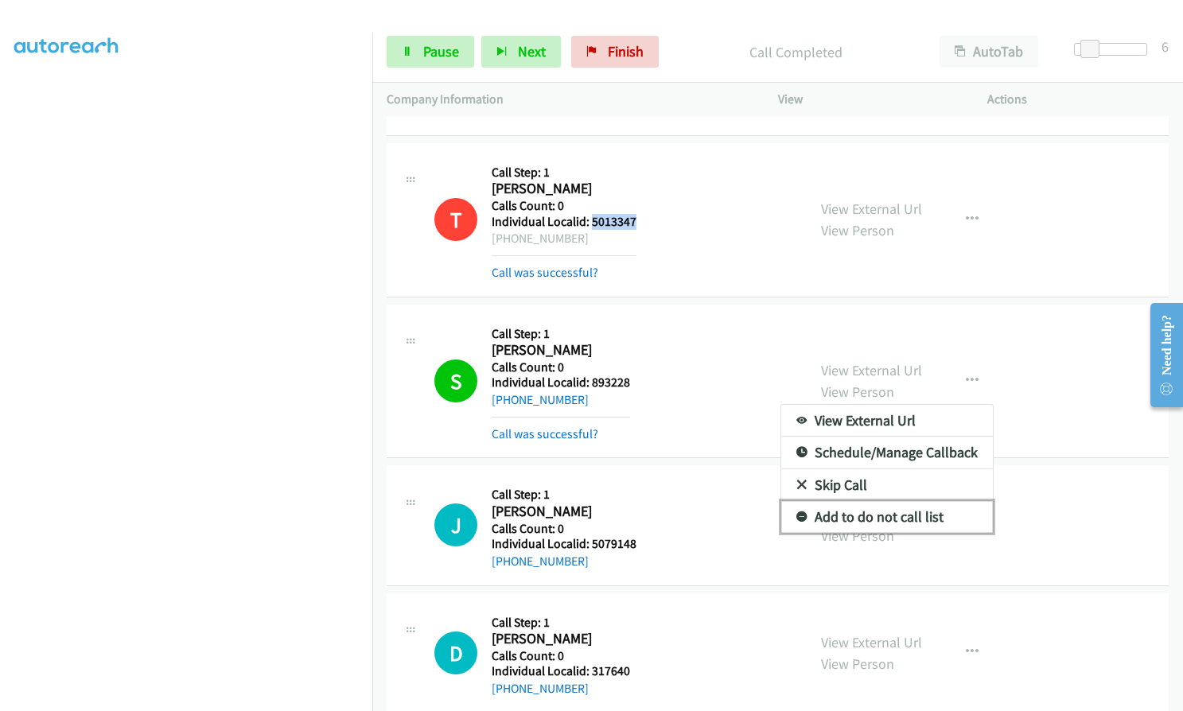
click at [797, 514] on icon at bounding box center [802, 517] width 11 height 11
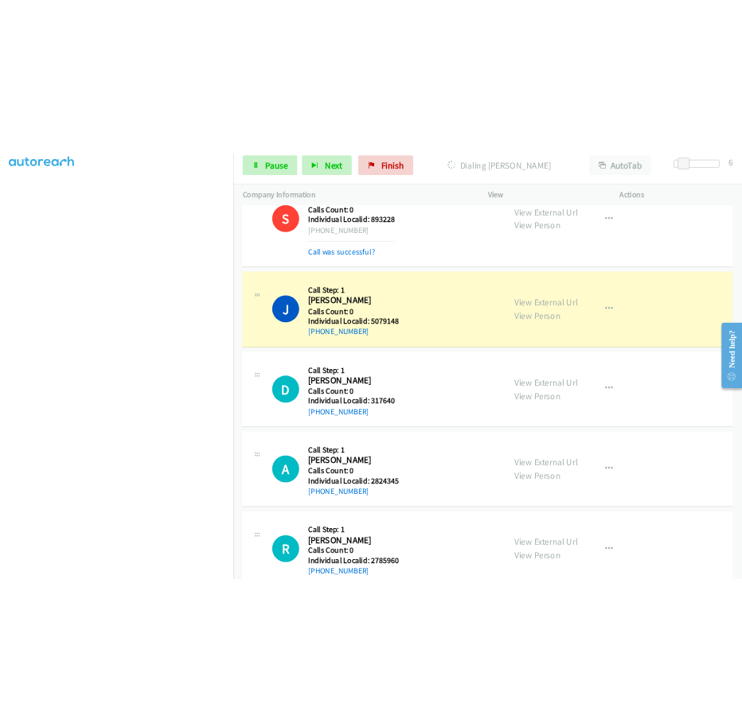
scroll to position [15856, 0]
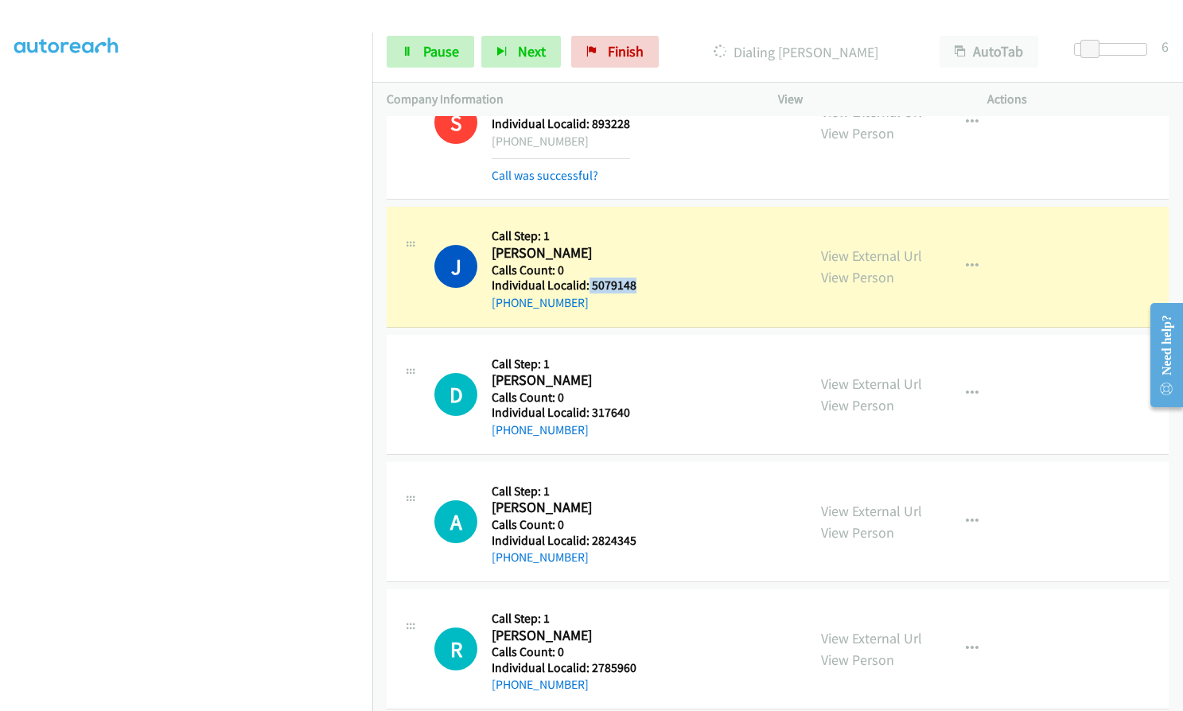
drag, startPoint x: 587, startPoint y: 281, endPoint x: 648, endPoint y: 282, distance: 60.5
click at [648, 282] on div "J Callback Scheduled Call Step: 1 [PERSON_NAME] America/Los_Angeles Calls Count…" at bounding box center [613, 266] width 358 height 91
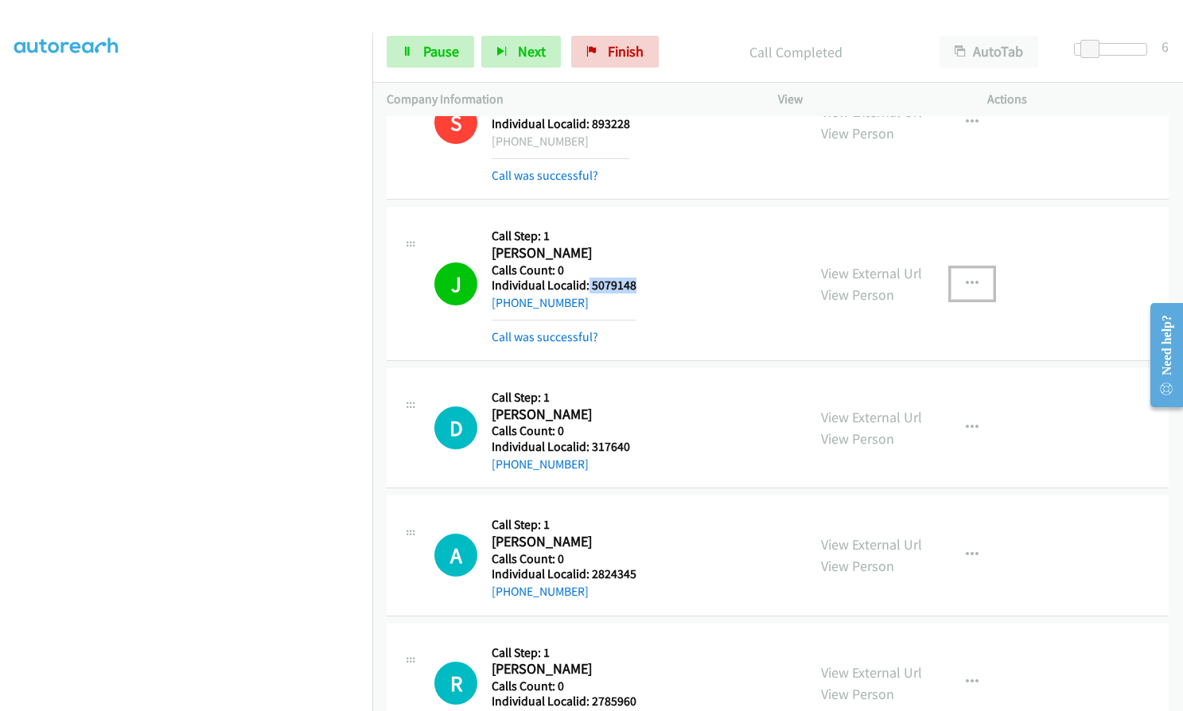
click at [966, 283] on icon "button" at bounding box center [972, 284] width 13 height 13
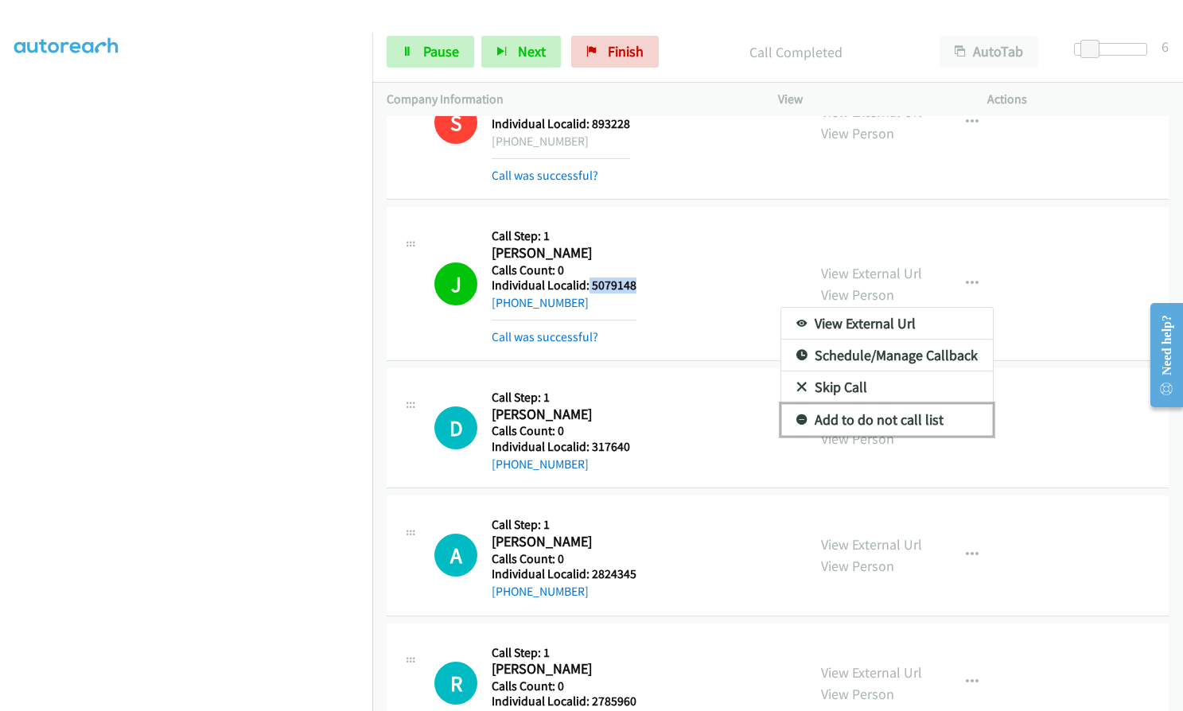
click at [797, 423] on icon at bounding box center [802, 420] width 11 height 11
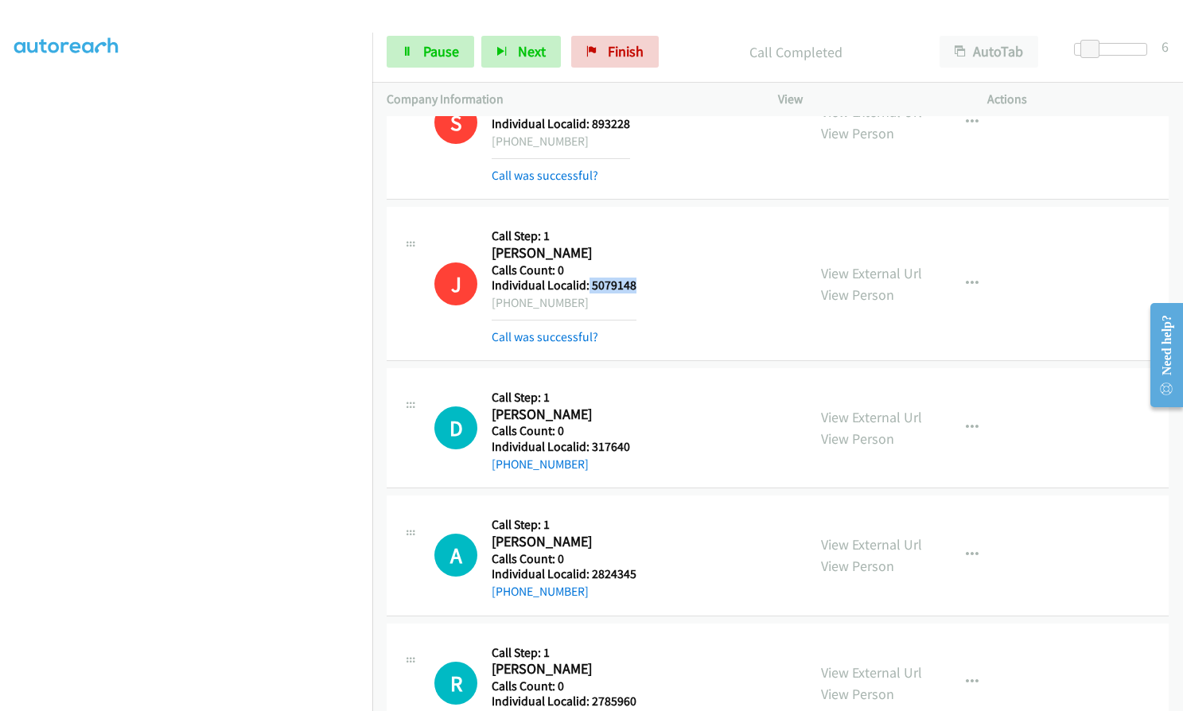
drag, startPoint x: 506, startPoint y: 303, endPoint x: 587, endPoint y: 305, distance: 81.2
click at [587, 305] on div "[PHONE_NUMBER]" at bounding box center [564, 303] width 145 height 19
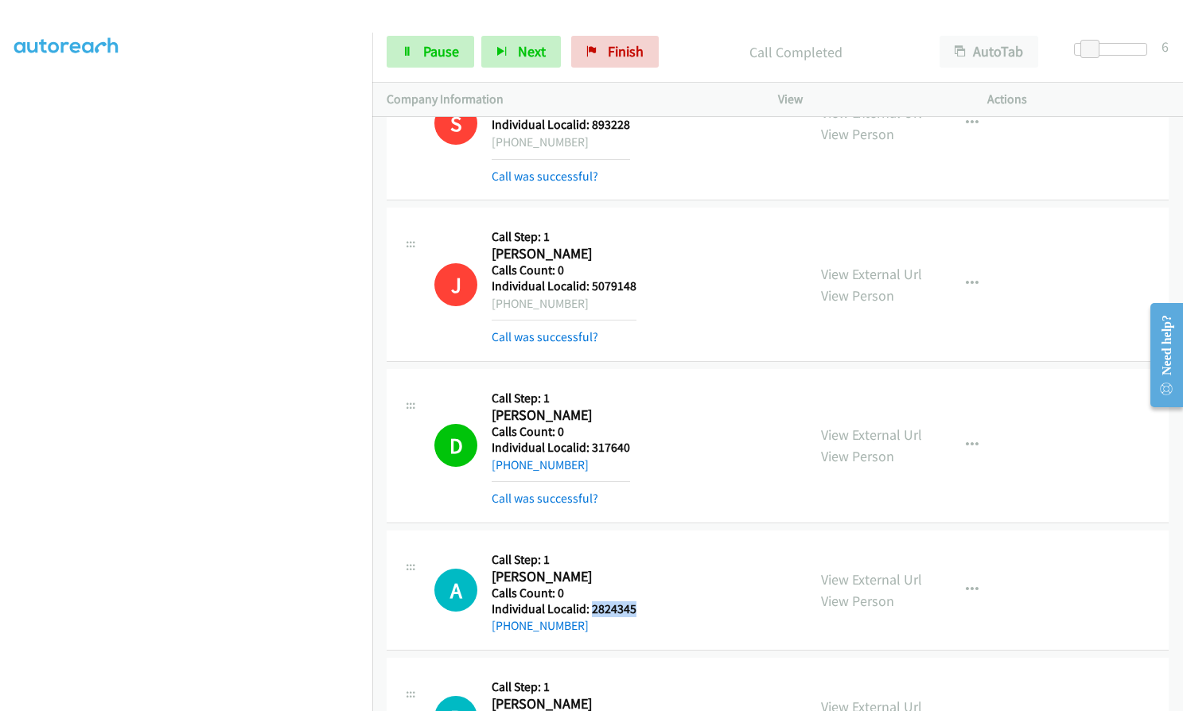
drag, startPoint x: 591, startPoint y: 607, endPoint x: 637, endPoint y: 602, distance: 45.6
click at [637, 602] on div "A Callback Scheduled Call Step: 1 [PERSON_NAME] America/New_York Calls Count: 0…" at bounding box center [613, 590] width 358 height 91
click at [671, 439] on div "D Callback Scheduled Call Step: 1 [PERSON_NAME] America/[GEOGRAPHIC_DATA] Calls…" at bounding box center [613, 446] width 358 height 125
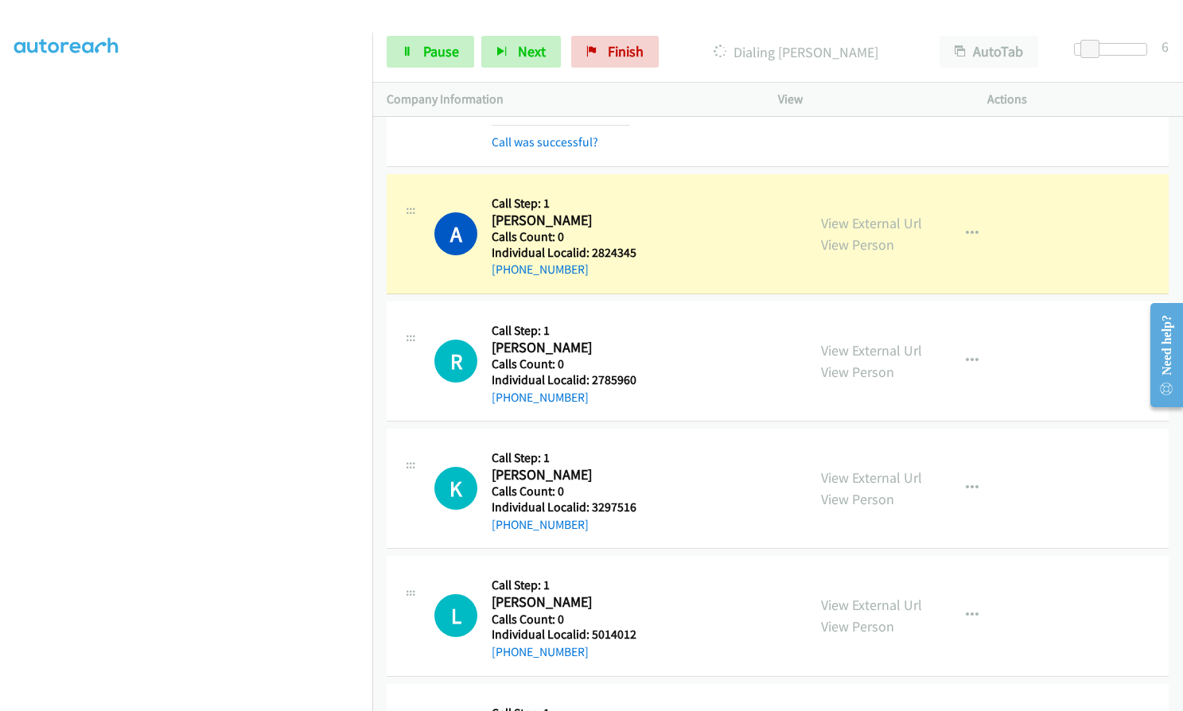
scroll to position [16215, 0]
drag, startPoint x: 590, startPoint y: 381, endPoint x: 641, endPoint y: 380, distance: 51.7
click at [641, 380] on div "R Callback Scheduled Call Step: 1 [PERSON_NAME] America/Los_Angeles Calls Count…" at bounding box center [613, 359] width 358 height 91
drag, startPoint x: 590, startPoint y: 503, endPoint x: 645, endPoint y: 504, distance: 54.1
click at [645, 504] on div "K Callback Scheduled Call Step: 1 [PERSON_NAME] America/Los_Angeles Calls Count…" at bounding box center [613, 487] width 358 height 91
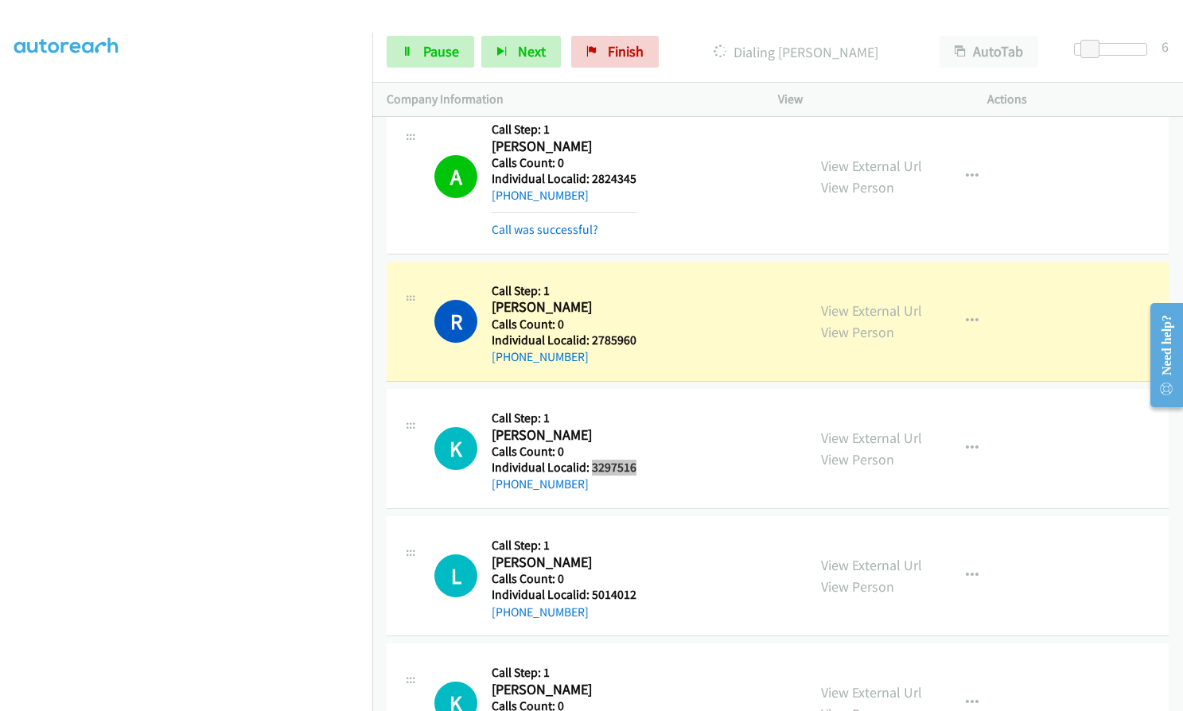
scroll to position [16294, 0]
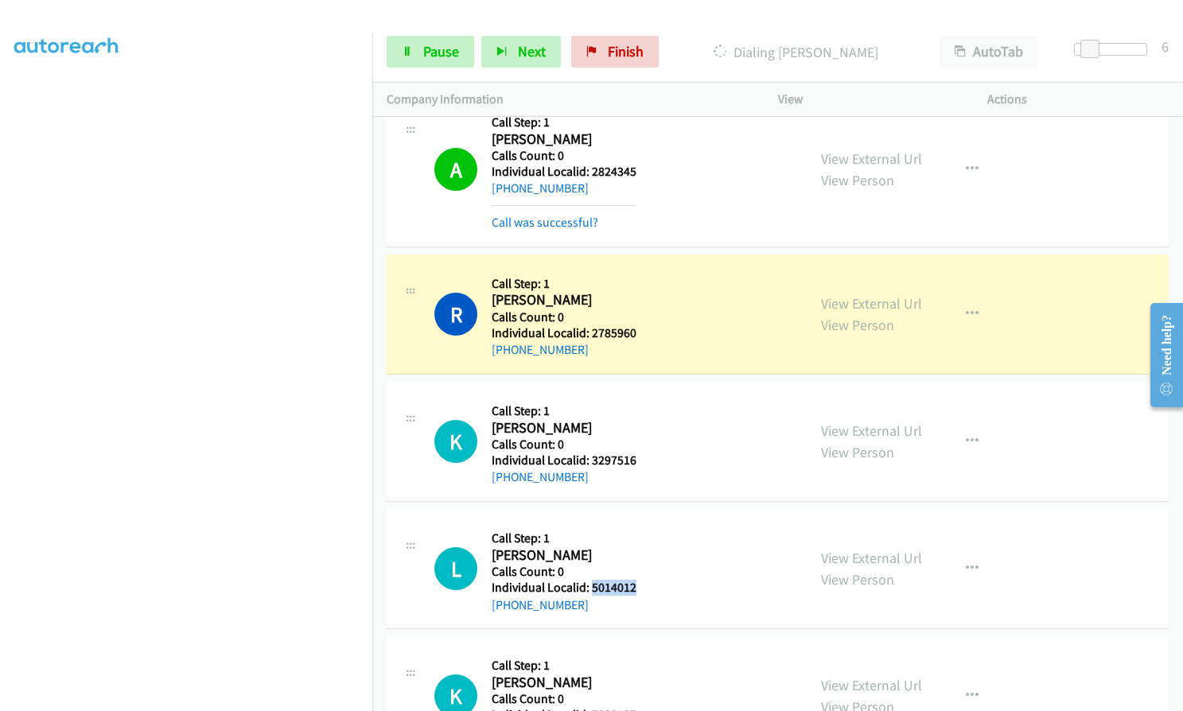
drag, startPoint x: 589, startPoint y: 586, endPoint x: 641, endPoint y: 589, distance: 52.6
click at [645, 589] on div "L Callback Scheduled Call Step: 1 [PERSON_NAME] America/New_York Calls Count: 0…" at bounding box center [613, 569] width 358 height 91
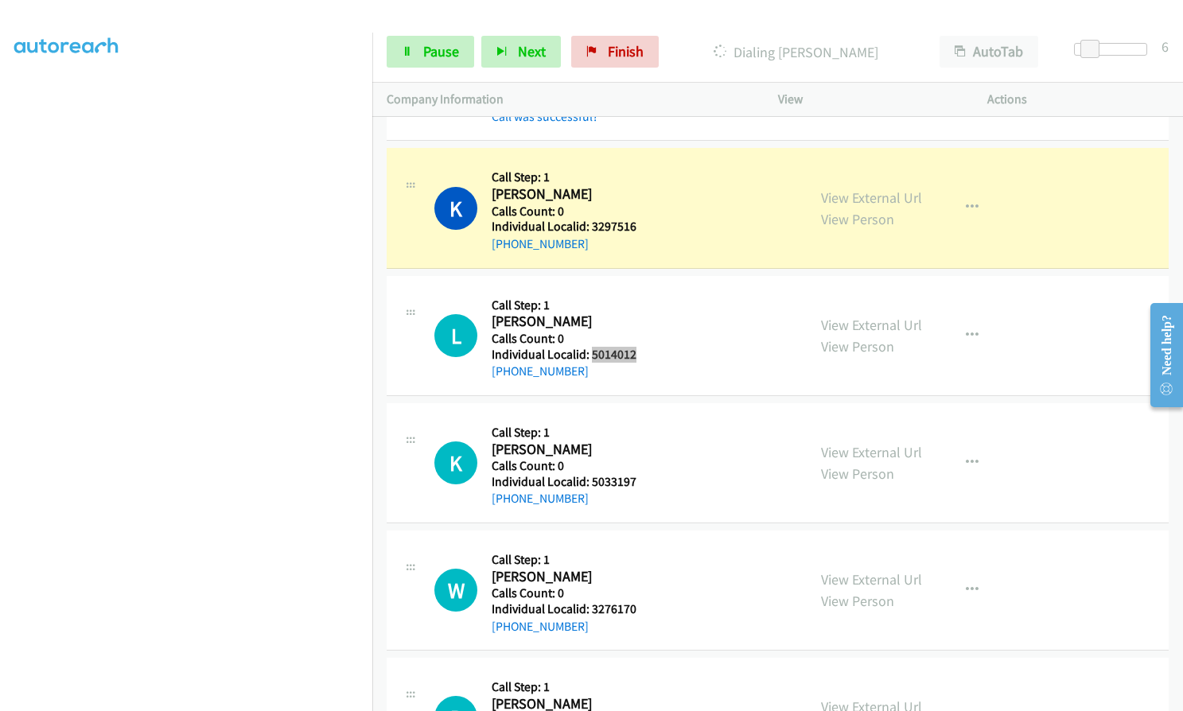
scroll to position [16573, 0]
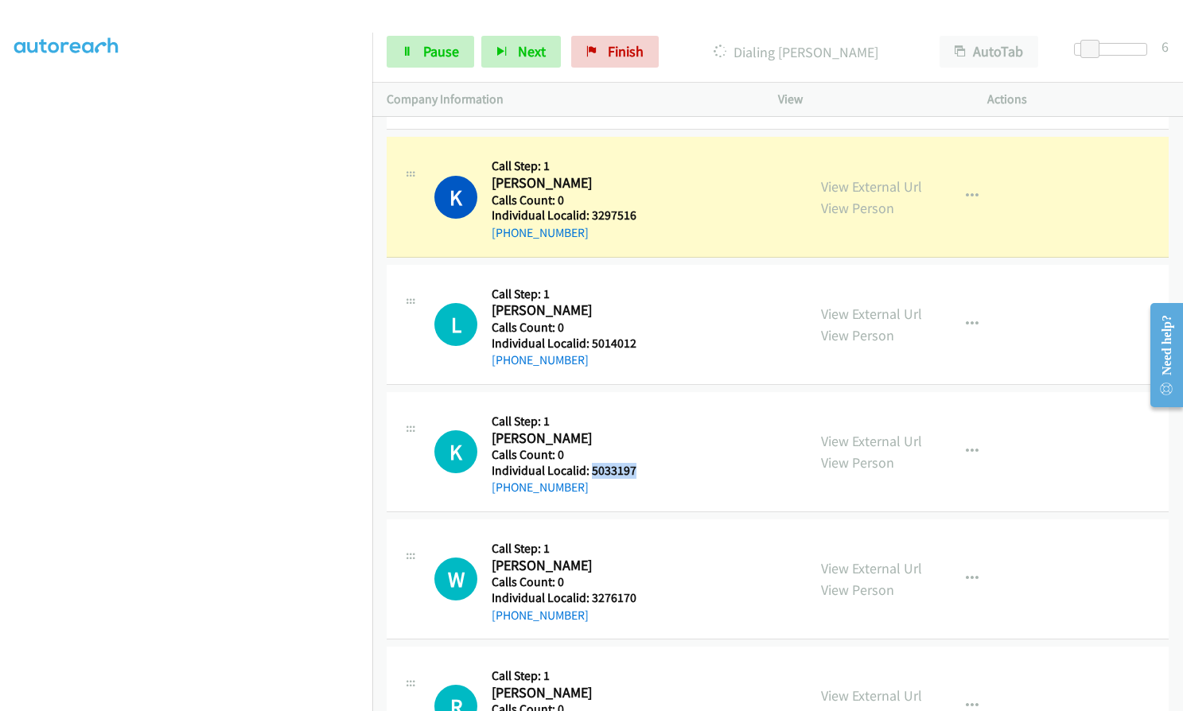
drag, startPoint x: 596, startPoint y: 469, endPoint x: 640, endPoint y: 467, distance: 43.8
click at [641, 467] on div "K Callback Scheduled Call Step: 1 [PERSON_NAME] America/[GEOGRAPHIC_DATA] Calls…" at bounding box center [613, 452] width 358 height 91
click at [447, 47] on span "Pause" at bounding box center [441, 51] width 36 height 18
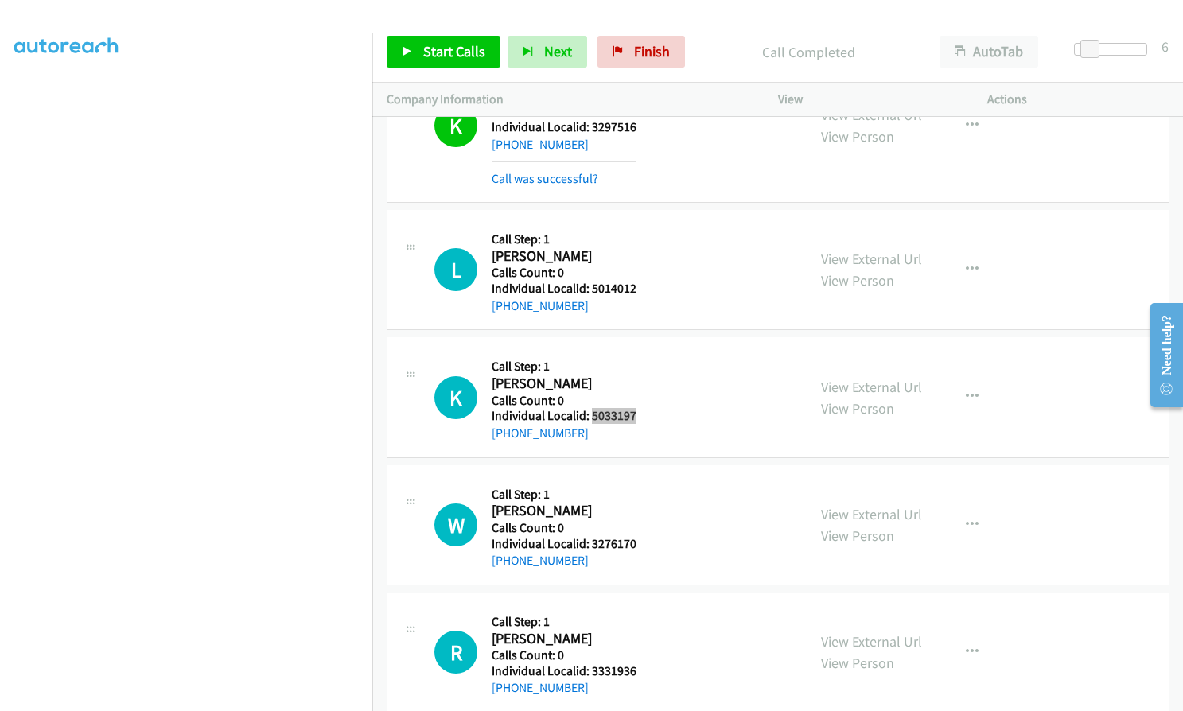
scroll to position [16672, 0]
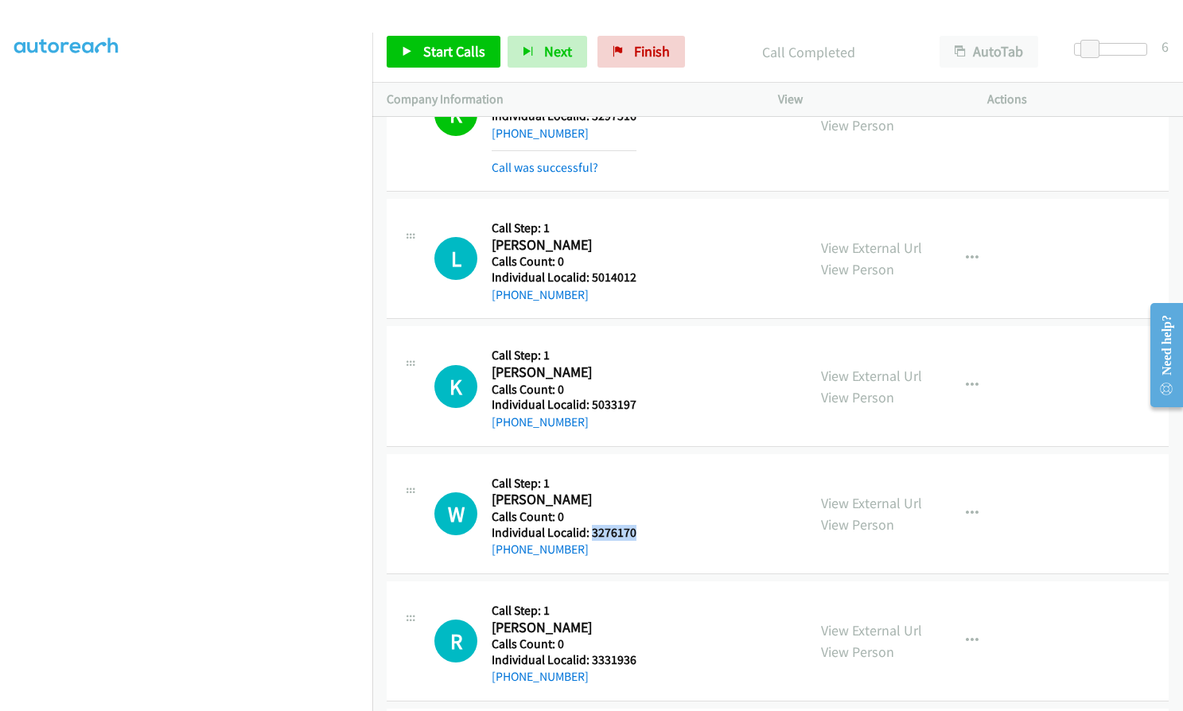
drag, startPoint x: 590, startPoint y: 534, endPoint x: 633, endPoint y: 532, distance: 43.8
click at [633, 532] on h5 "Individual Localid: 3276170" at bounding box center [564, 533] width 145 height 16
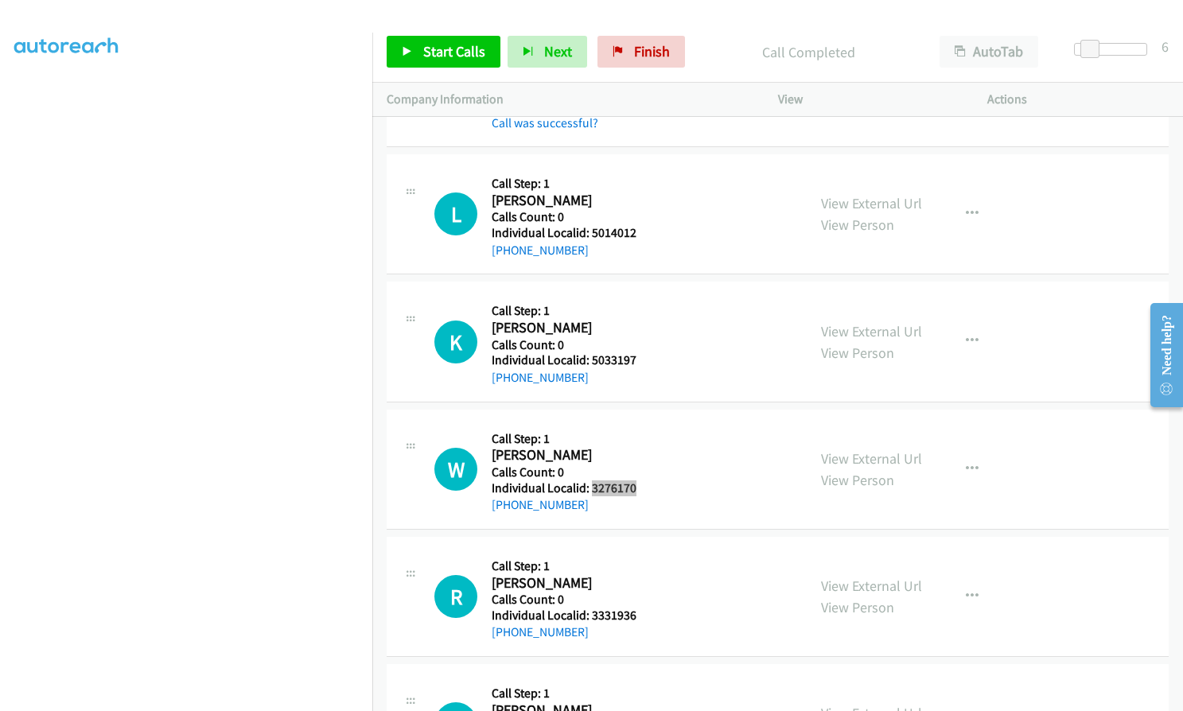
scroll to position [16791, 0]
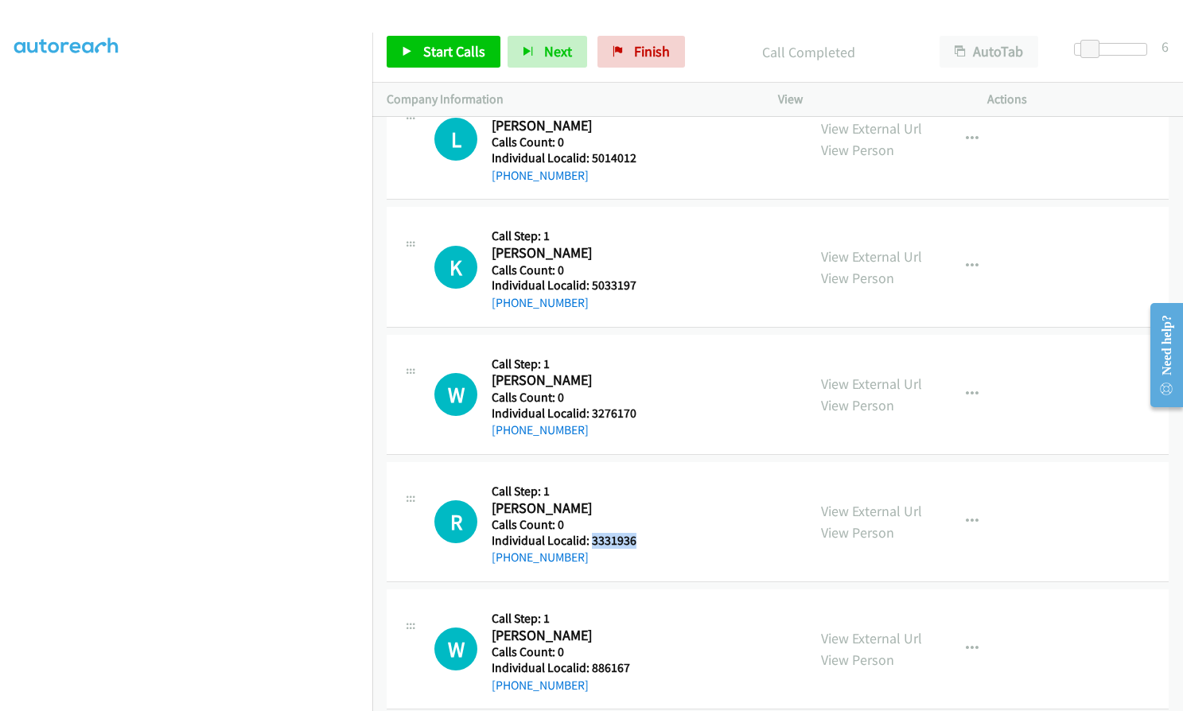
drag, startPoint x: 590, startPoint y: 539, endPoint x: 641, endPoint y: 536, distance: 50.2
click at [641, 536] on div "R Callback Scheduled Call Step: 1 [PERSON_NAME] America/New_York Calls Count: 0…" at bounding box center [613, 522] width 358 height 91
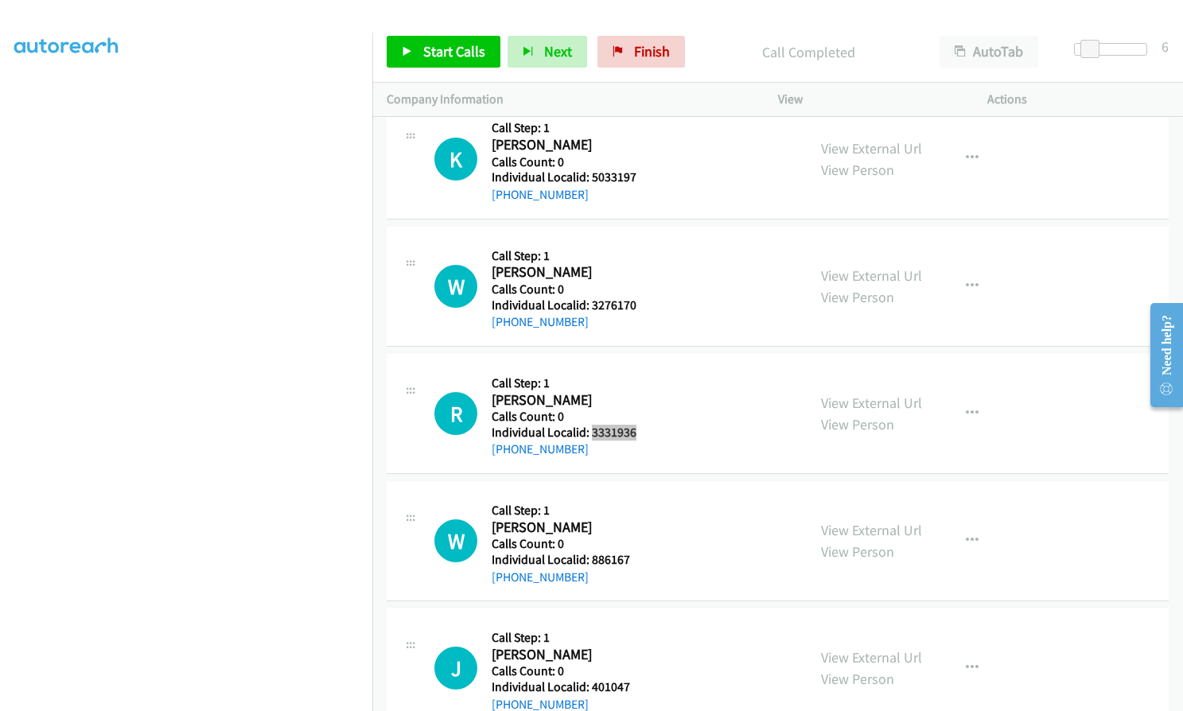
scroll to position [16911, 0]
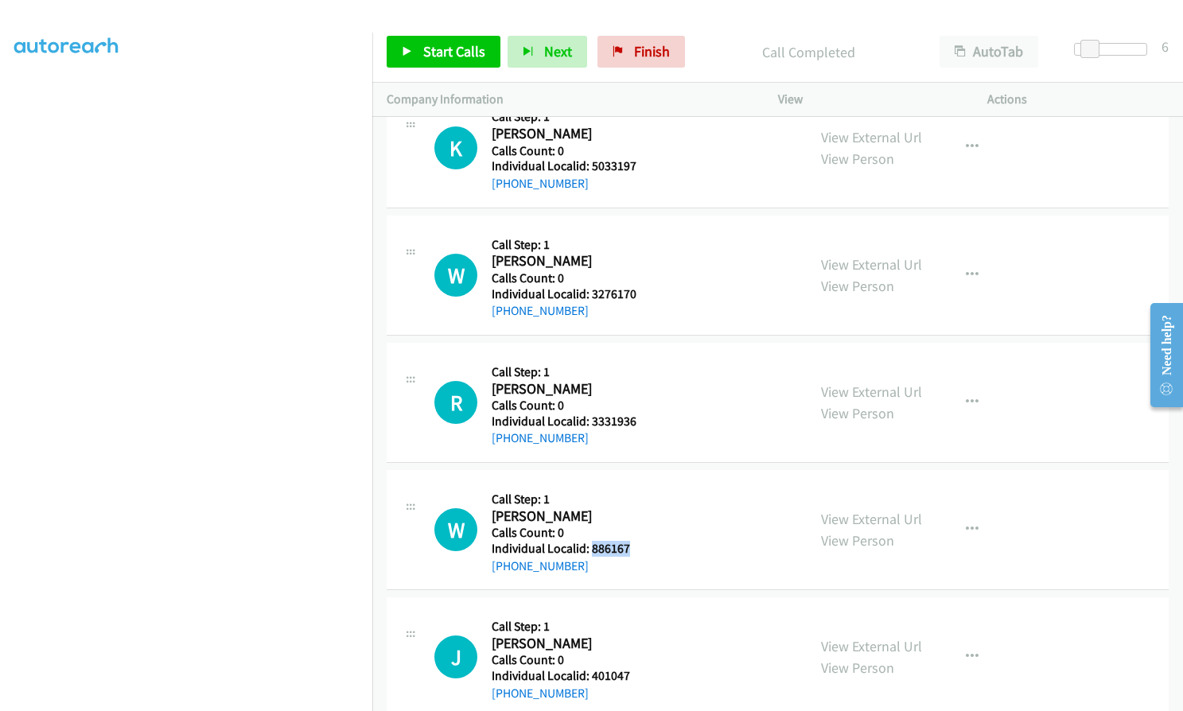
drag, startPoint x: 590, startPoint y: 547, endPoint x: 645, endPoint y: 547, distance: 54.9
click at [645, 547] on div "W Callback Scheduled Call Step: 1 [PERSON_NAME] America/Los_Angeles Calls Count…" at bounding box center [613, 530] width 358 height 91
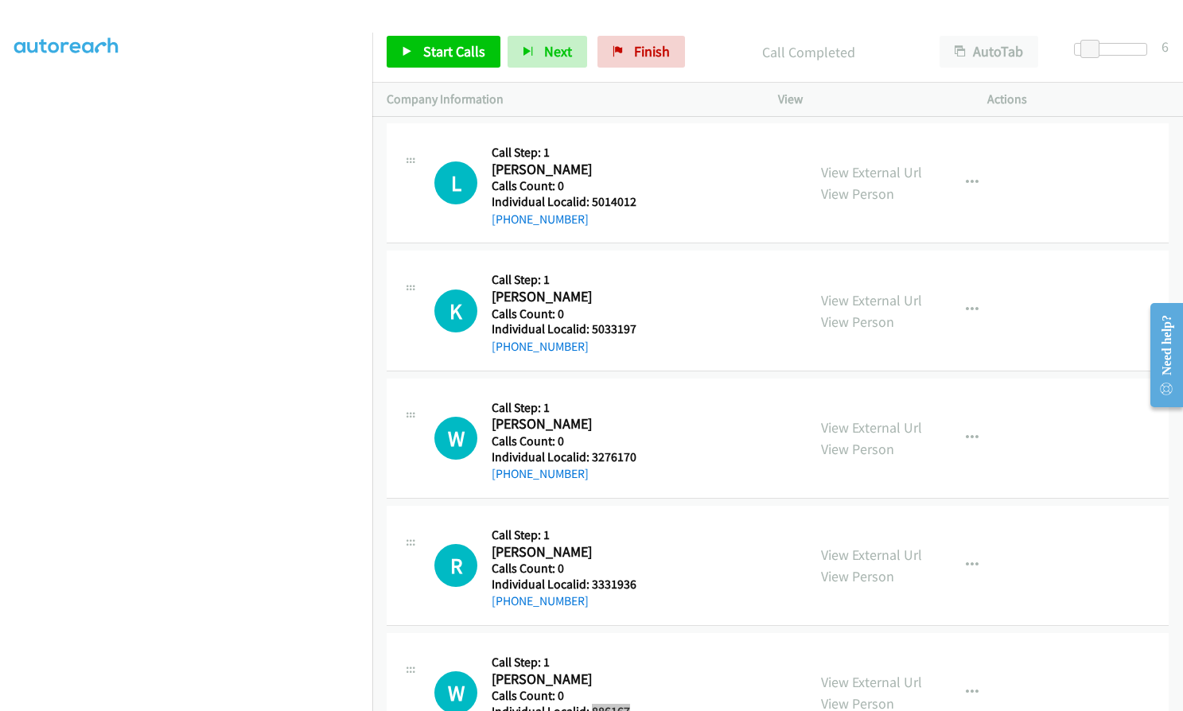
scroll to position [16752, 0]
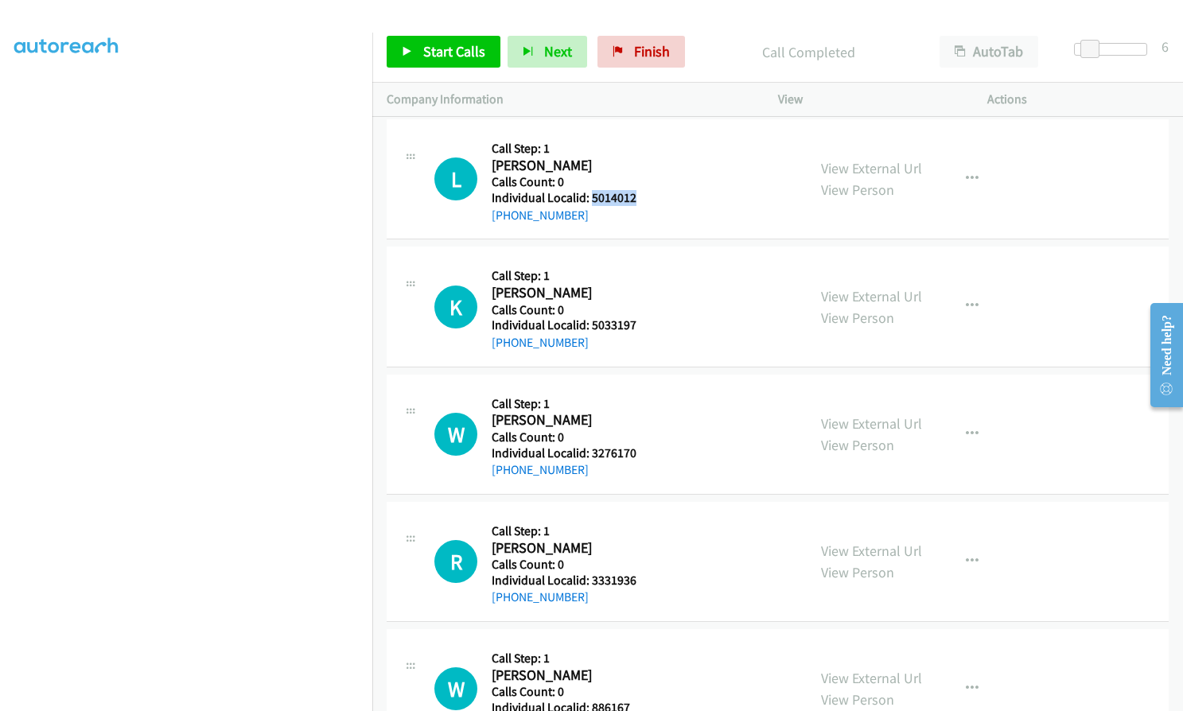
drag, startPoint x: 590, startPoint y: 194, endPoint x: 639, endPoint y: 194, distance: 48.5
click at [639, 194] on div "L Callback Scheduled Call Step: 1 [PERSON_NAME] America/New_York Calls Count: 0…" at bounding box center [613, 179] width 358 height 91
drag, startPoint x: 587, startPoint y: 325, endPoint x: 645, endPoint y: 325, distance: 57.3
click at [645, 325] on div "K Callback Scheduled Call Step: 1 [PERSON_NAME] America/[GEOGRAPHIC_DATA] Calls…" at bounding box center [613, 306] width 358 height 91
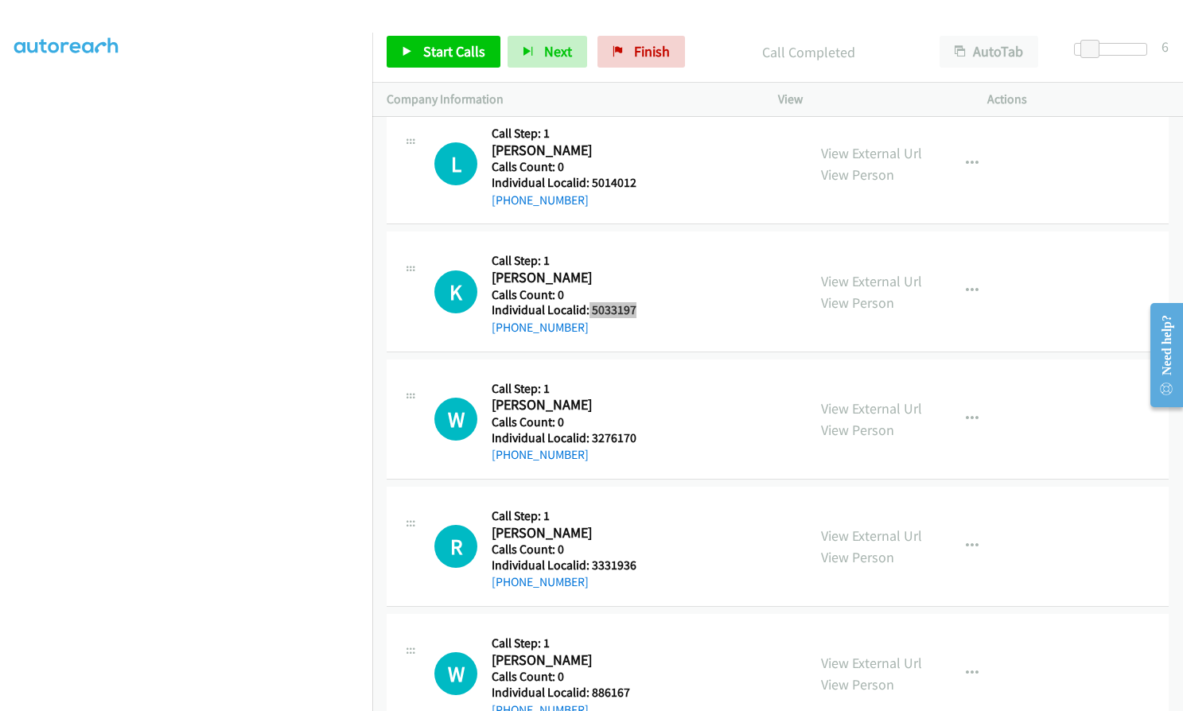
scroll to position [16772, 0]
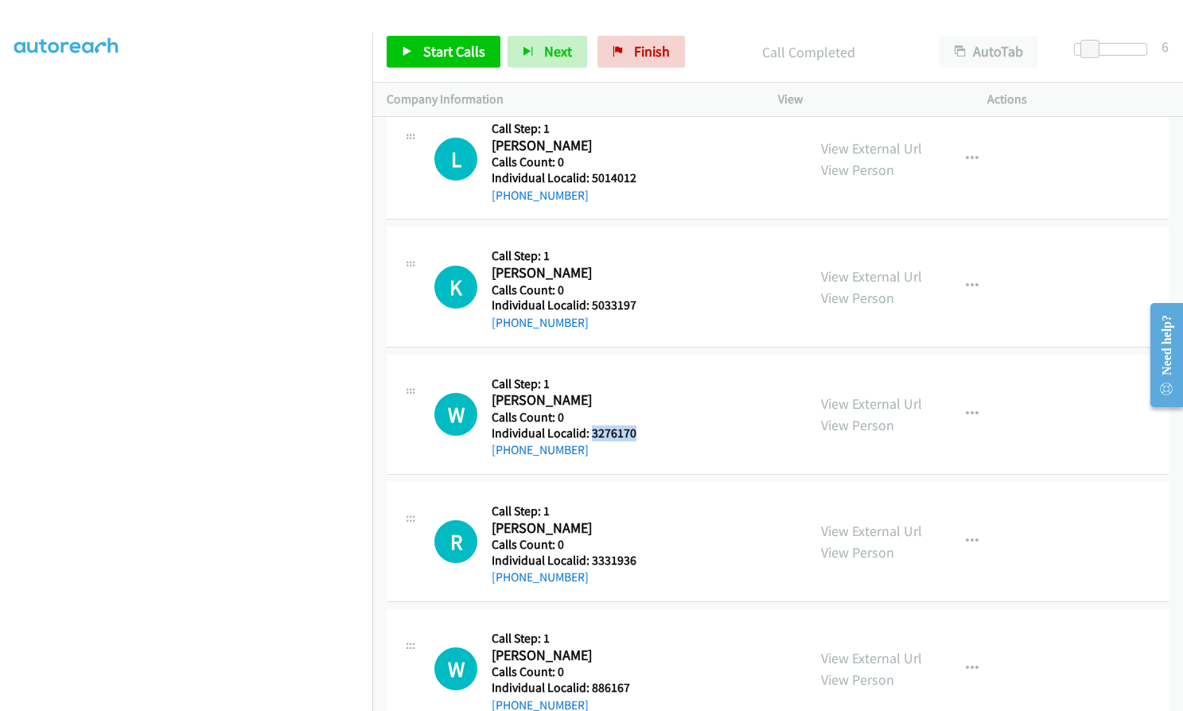
drag, startPoint x: 590, startPoint y: 433, endPoint x: 634, endPoint y: 432, distance: 44.6
click at [634, 432] on div "W Callback Scheduled Call Step: 1 [PERSON_NAME] America/Los_Angeles Calls Count…" at bounding box center [613, 414] width 358 height 91
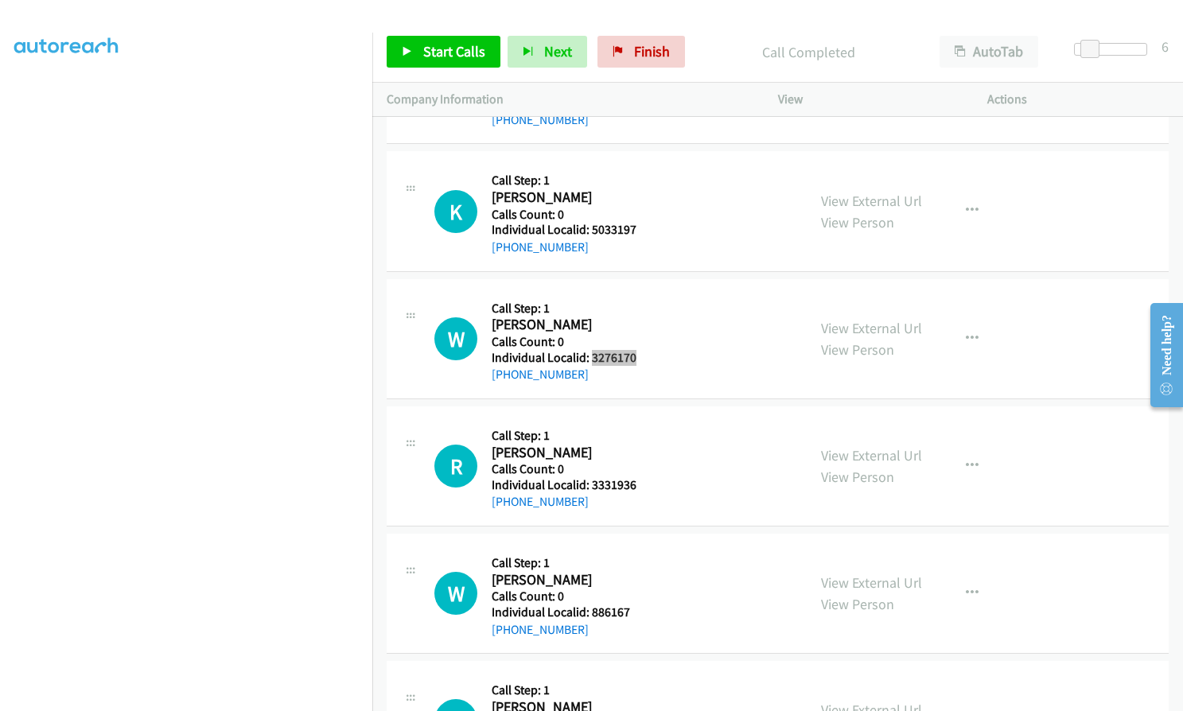
scroll to position [16871, 0]
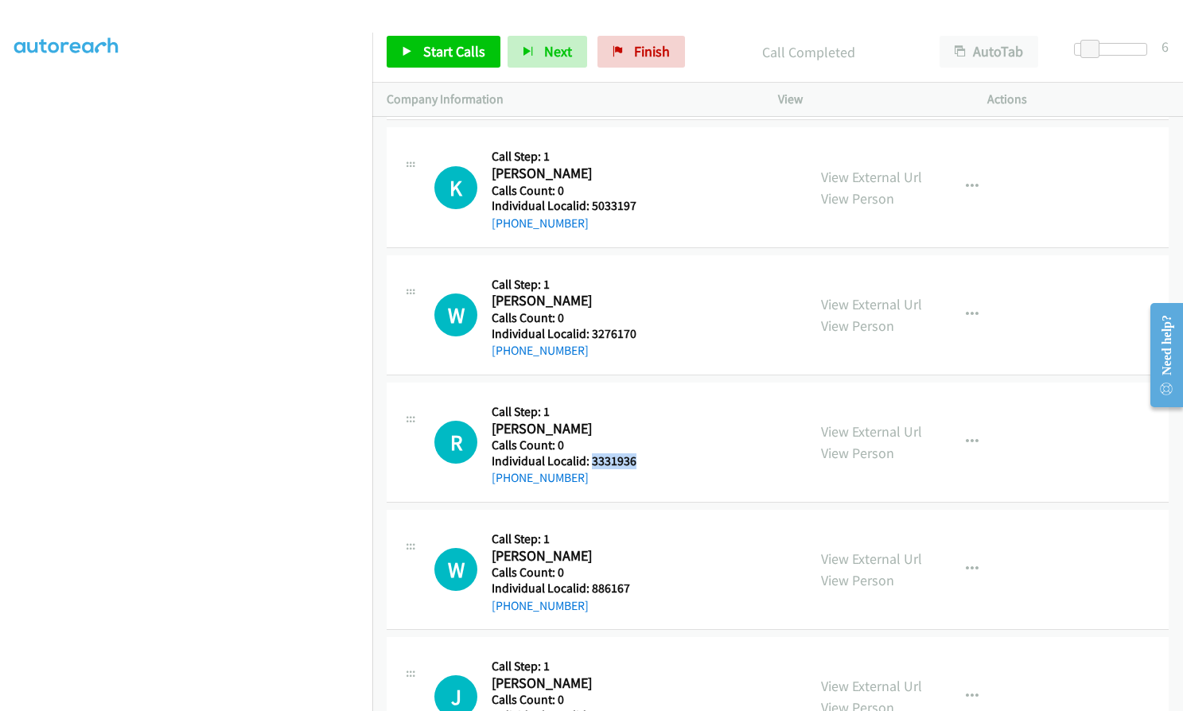
drag, startPoint x: 590, startPoint y: 462, endPoint x: 636, endPoint y: 460, distance: 46.2
click at [636, 460] on div "R Callback Scheduled Call Step: 1 [PERSON_NAME] America/New_York Calls Count: 0…" at bounding box center [613, 442] width 358 height 91
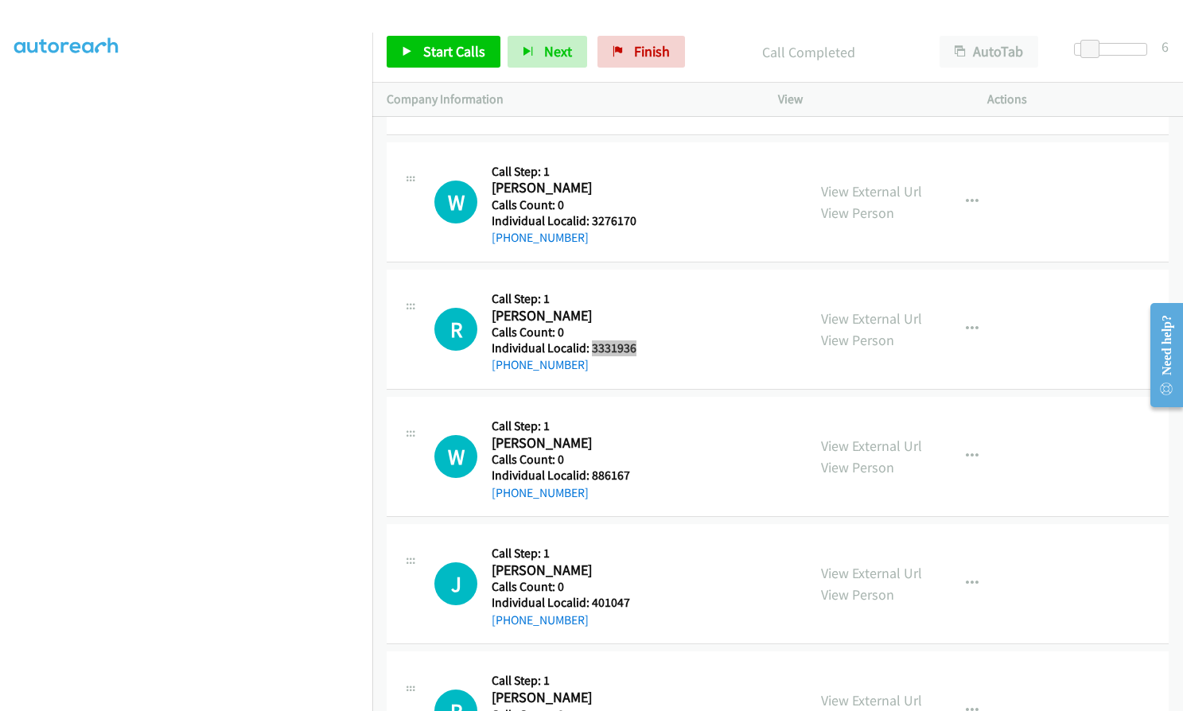
scroll to position [16990, 0]
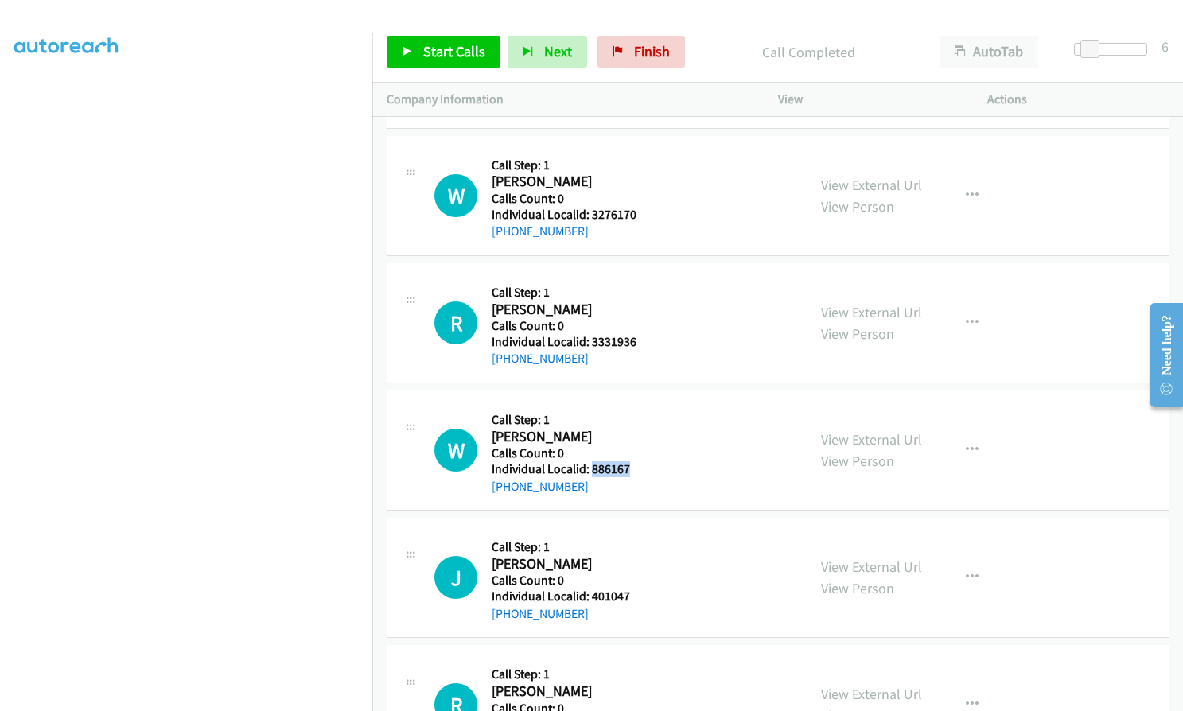
drag, startPoint x: 604, startPoint y: 469, endPoint x: 644, endPoint y: 464, distance: 40.1
click at [644, 464] on div "W Callback Scheduled Call Step: 1 [PERSON_NAME] America/Los_Angeles Calls Count…" at bounding box center [613, 450] width 358 height 91
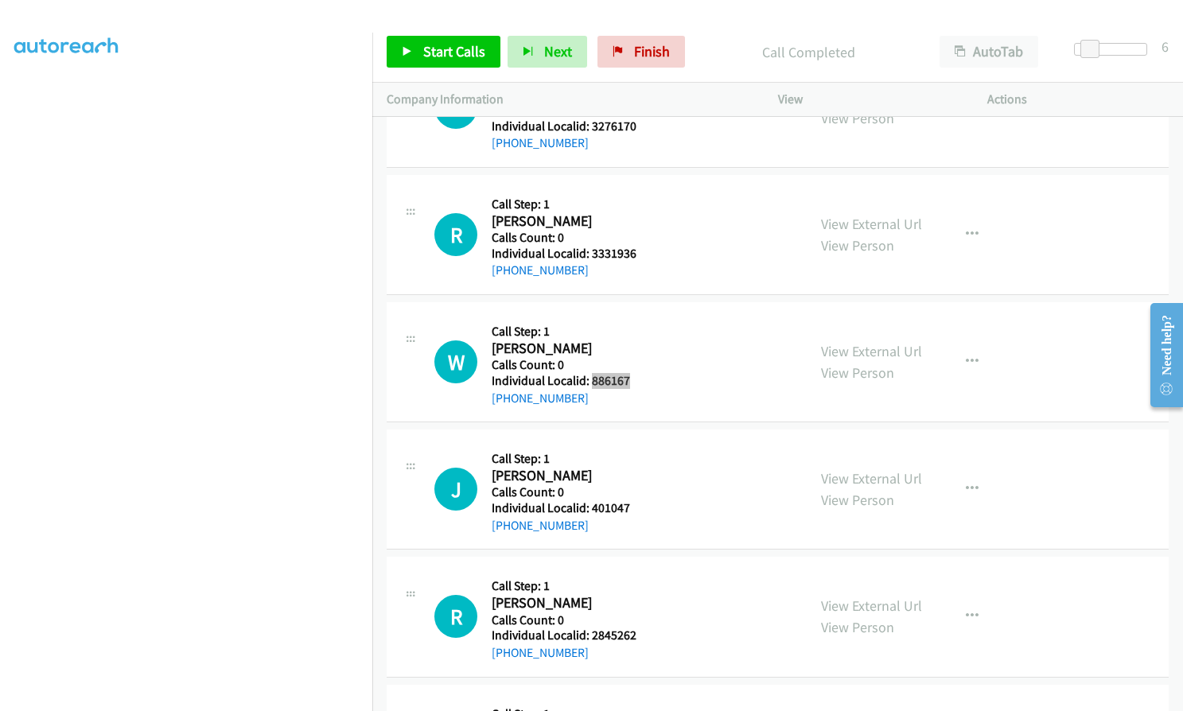
scroll to position [17090, 0]
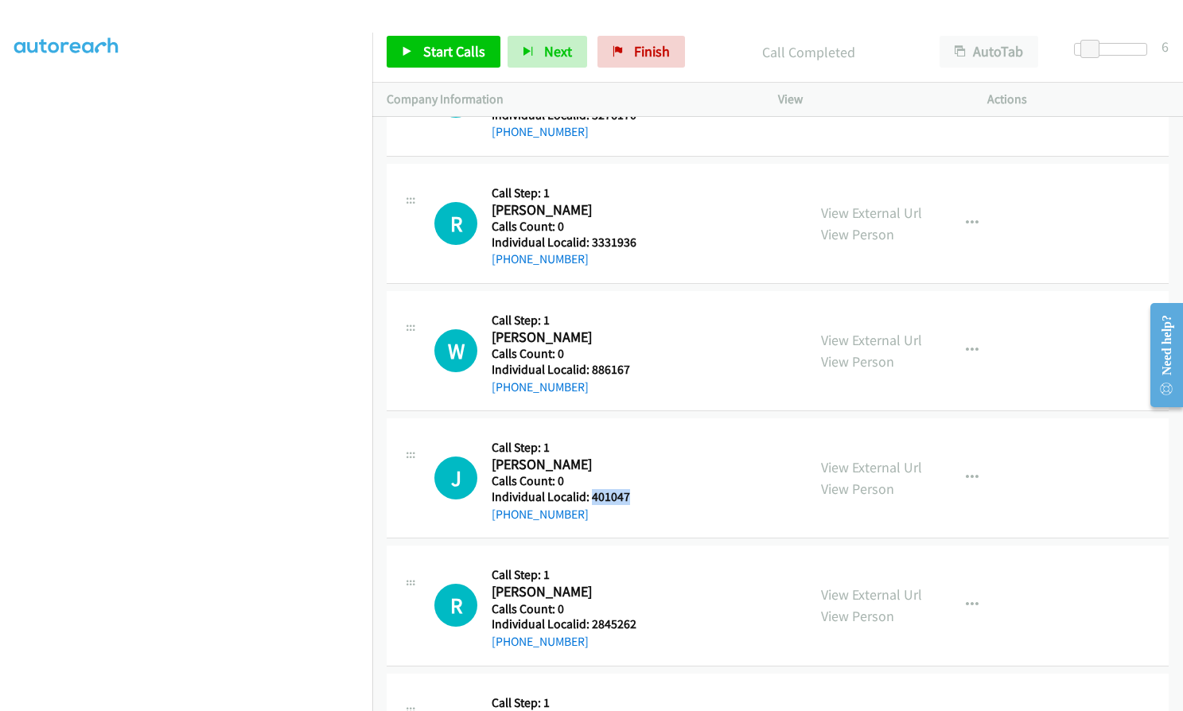
drag, startPoint x: 593, startPoint y: 498, endPoint x: 636, endPoint y: 497, distance: 43.0
click at [636, 497] on div "J Callback Scheduled Call Step: 1 [PERSON_NAME] America/[GEOGRAPHIC_DATA] Calls…" at bounding box center [613, 478] width 358 height 91
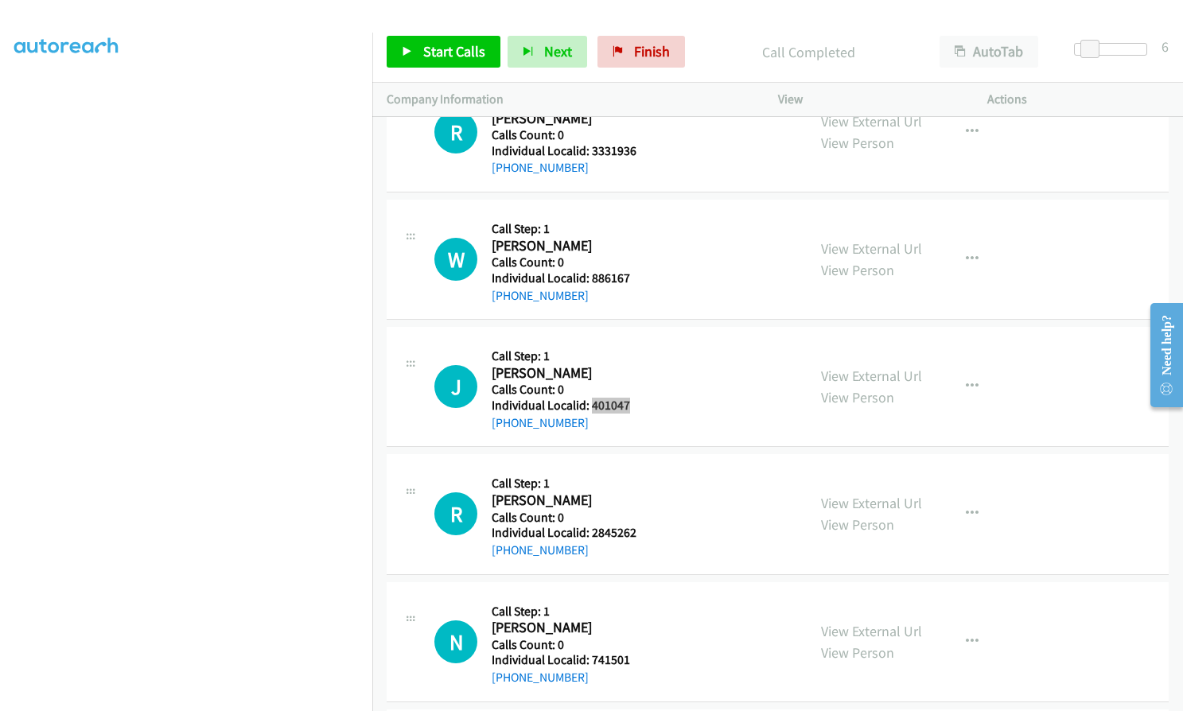
scroll to position [17189, 0]
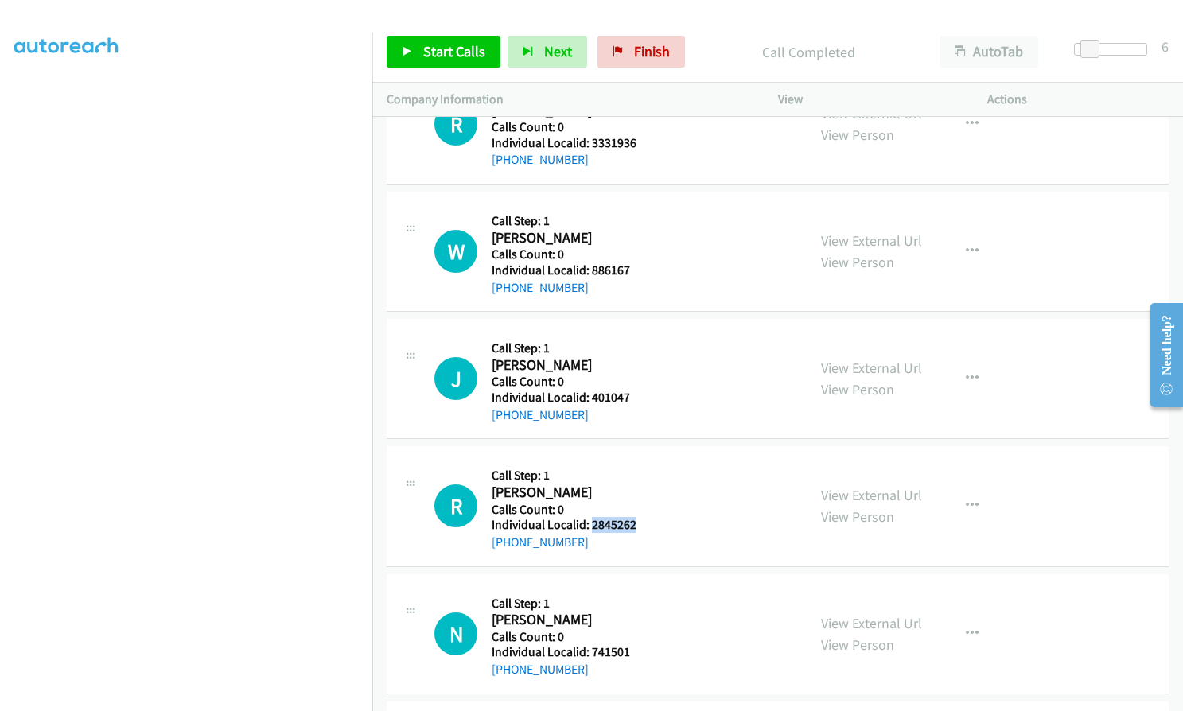
drag, startPoint x: 590, startPoint y: 523, endPoint x: 641, endPoint y: 524, distance: 50.2
click at [641, 524] on div "R Callback Scheduled Call Step: 1 [PERSON_NAME] America/New_York Calls Count: 0…" at bounding box center [613, 506] width 358 height 91
click at [451, 29] on div "Start Calls Pause Next Finish Call Completed AutoTab AutoTab 6" at bounding box center [777, 51] width 811 height 61
click at [452, 56] on span "Start Calls" at bounding box center [454, 51] width 62 height 18
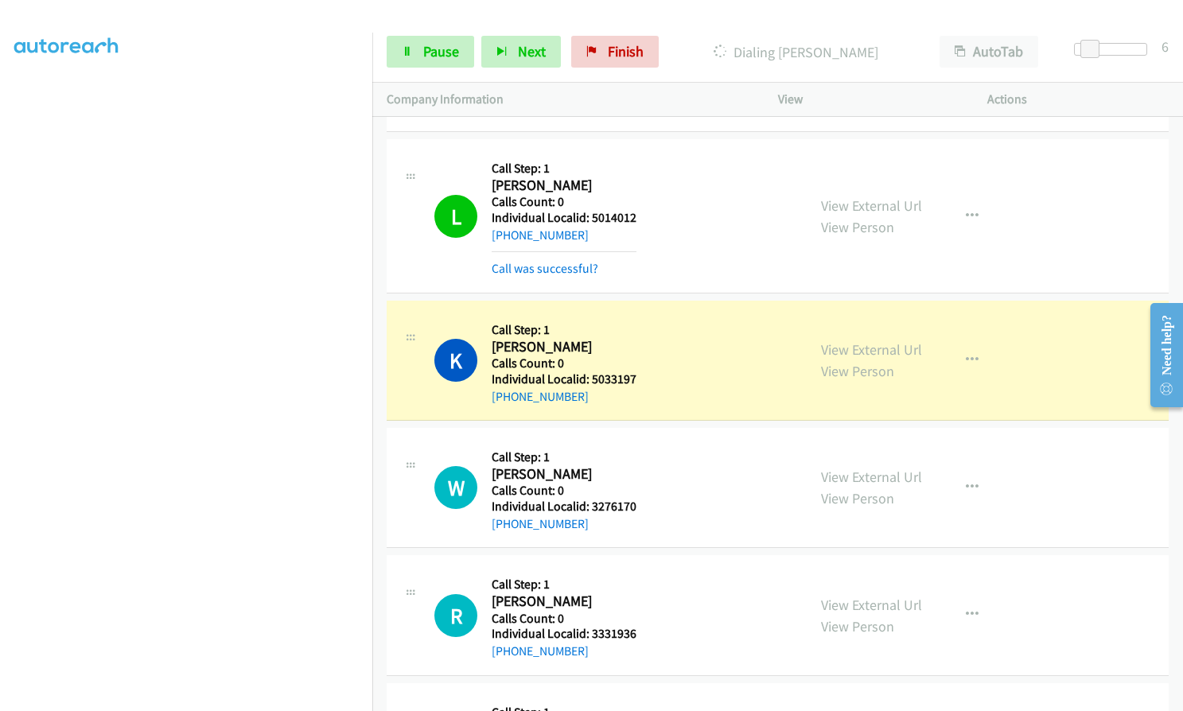
scroll to position [147, 0]
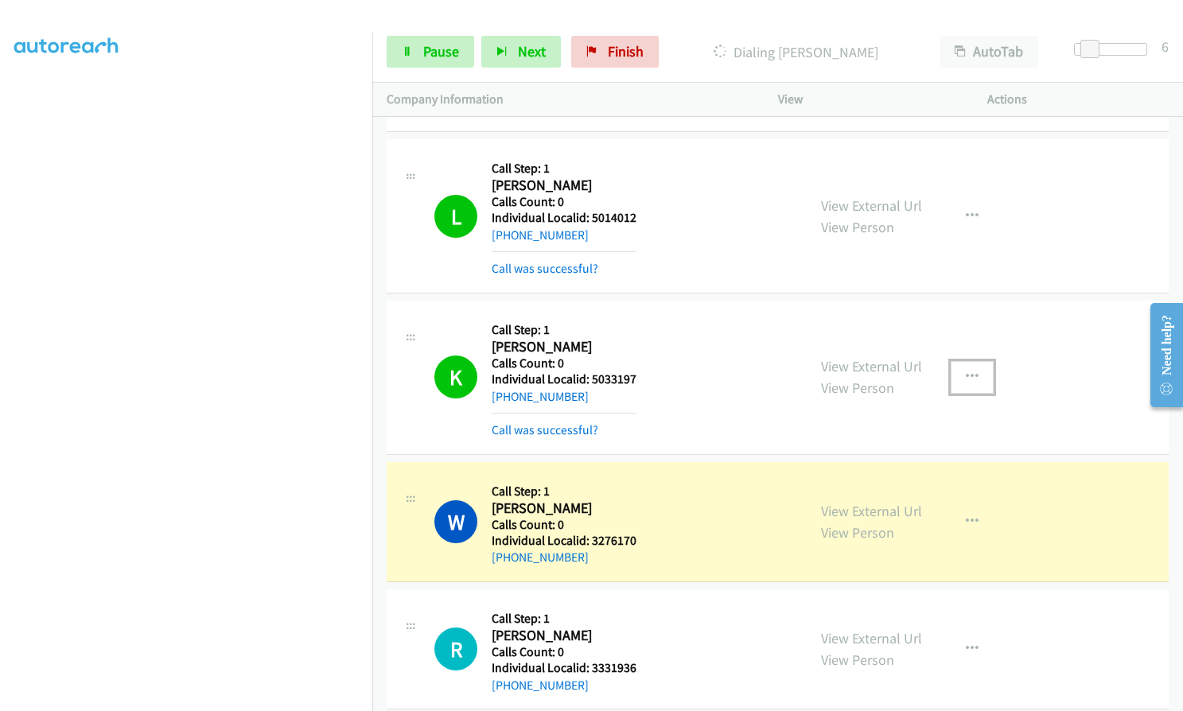
click at [966, 379] on icon "button" at bounding box center [972, 377] width 13 height 13
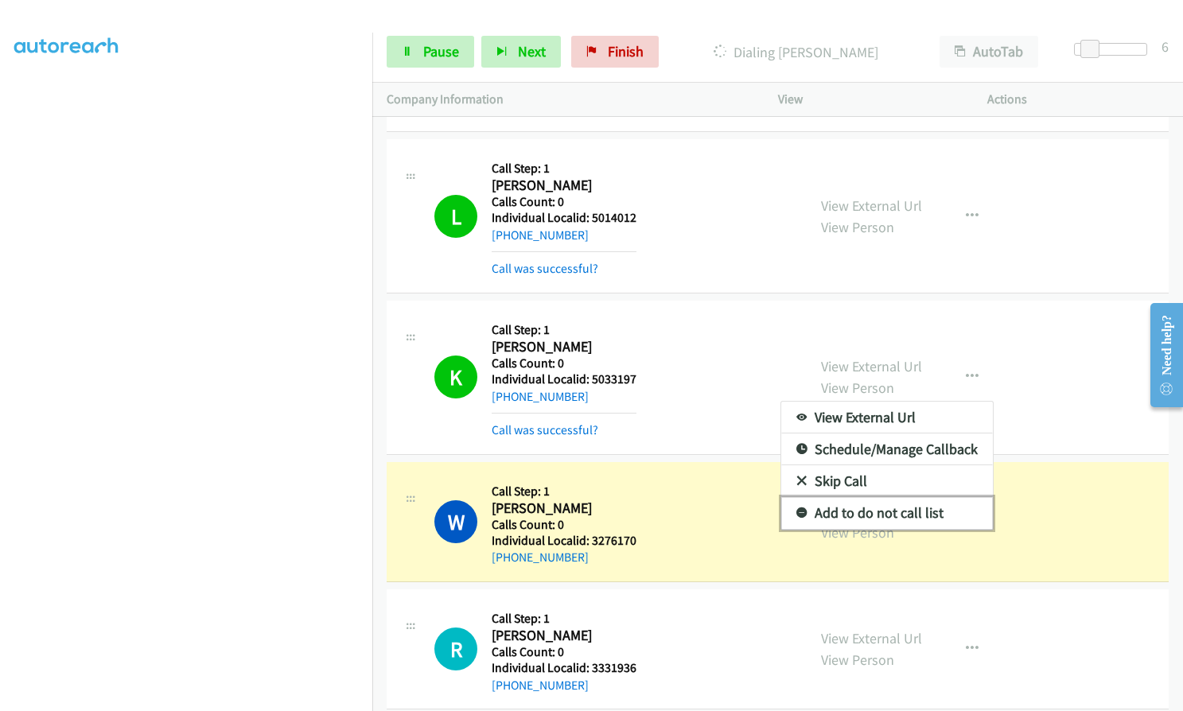
click at [797, 512] on icon at bounding box center [802, 513] width 11 height 11
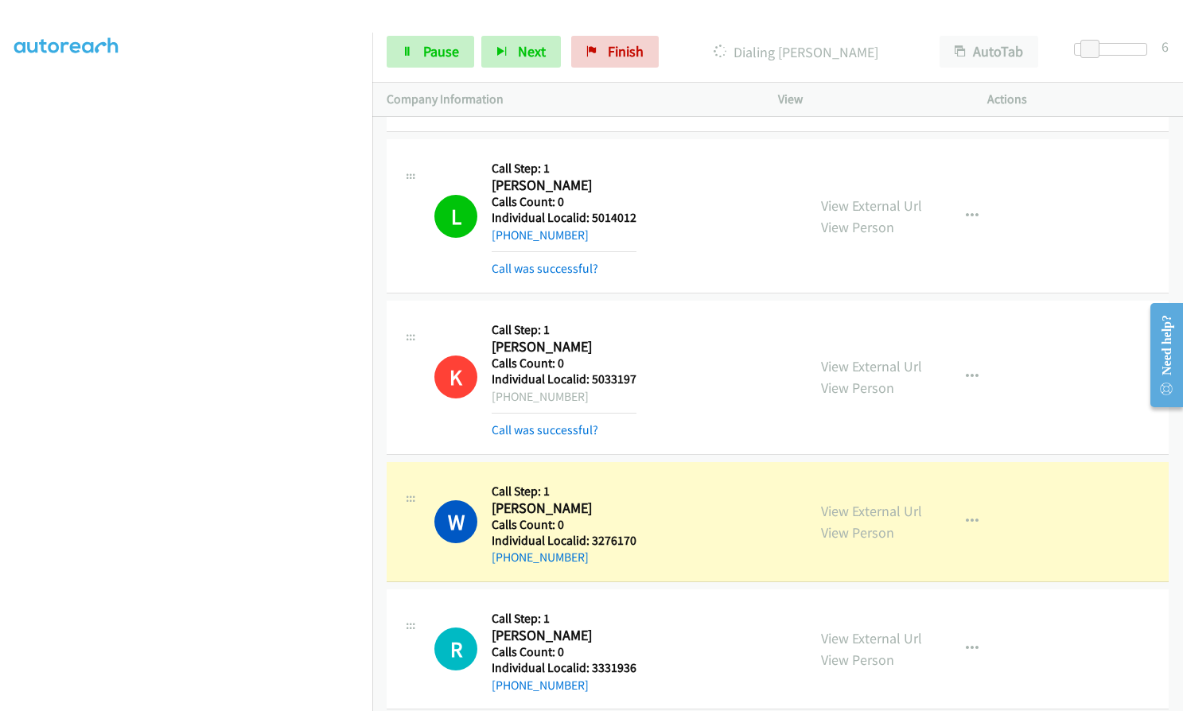
drag, startPoint x: 506, startPoint y: 395, endPoint x: 580, endPoint y: 397, distance: 74.0
click at [580, 397] on div "[PHONE_NUMBER]" at bounding box center [564, 397] width 145 height 19
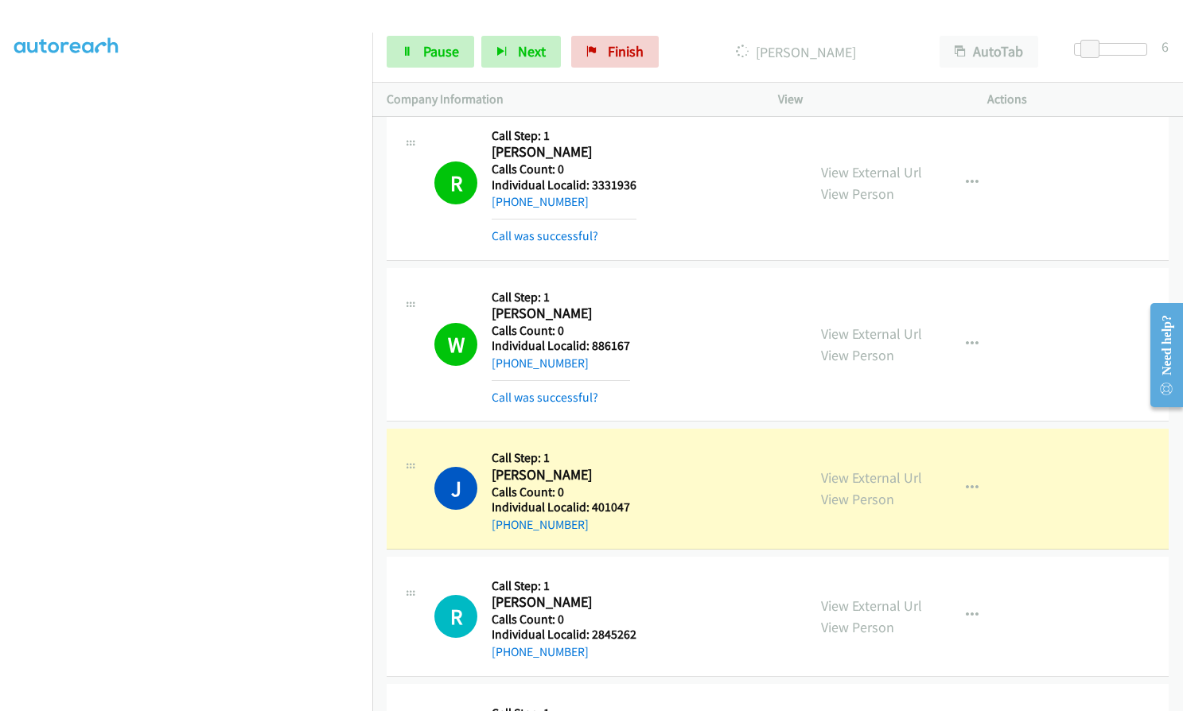
scroll to position [167, 0]
click at [449, 55] on span "Pause" at bounding box center [441, 51] width 36 height 18
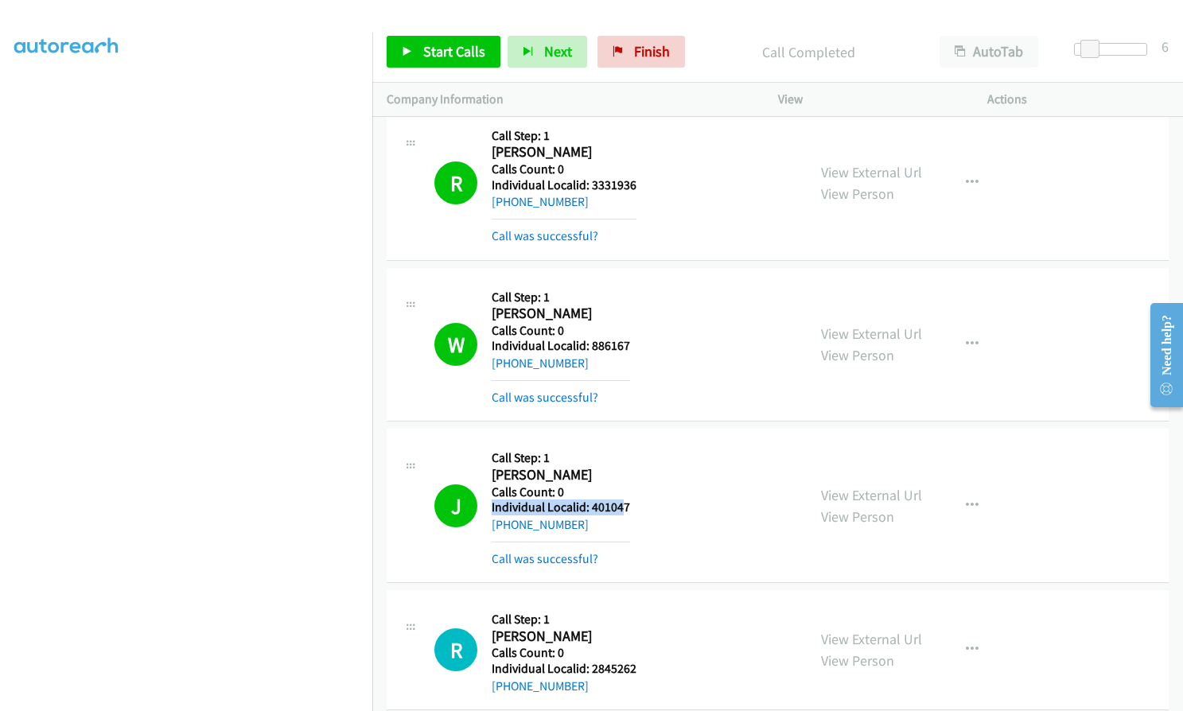
drag, startPoint x: 588, startPoint y: 499, endPoint x: 624, endPoint y: 507, distance: 36.7
click at [624, 507] on div "Callback Scheduled Call Step: 1 [PERSON_NAME] America/[GEOGRAPHIC_DATA] Calls C…" at bounding box center [561, 505] width 138 height 125
click at [647, 472] on div "J Callback Scheduled Call Step: 1 [PERSON_NAME] America/[GEOGRAPHIC_DATA] Calls…" at bounding box center [613, 505] width 358 height 125
drag, startPoint x: 590, startPoint y: 506, endPoint x: 641, endPoint y: 505, distance: 50.9
click at [641, 505] on div "J Callback Scheduled Call Step: 1 [PERSON_NAME] America/[GEOGRAPHIC_DATA] Calls…" at bounding box center [613, 505] width 358 height 125
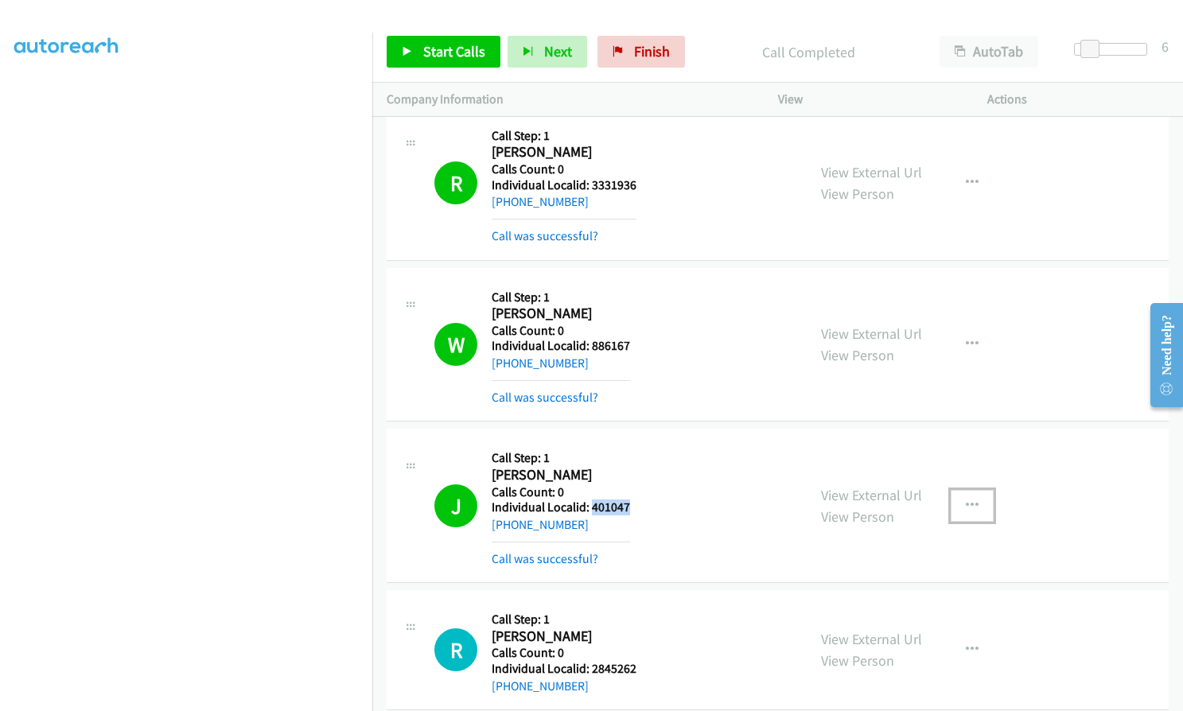
click at [966, 501] on icon "button" at bounding box center [972, 506] width 13 height 13
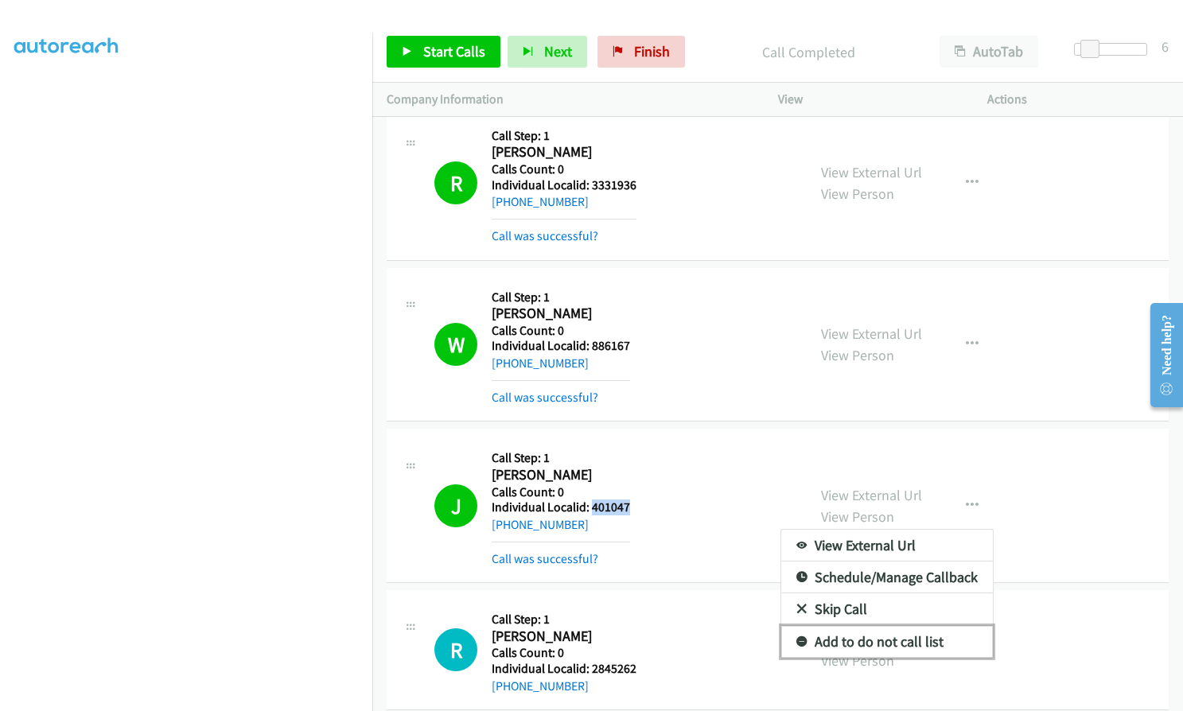
click at [797, 637] on icon at bounding box center [802, 642] width 11 height 11
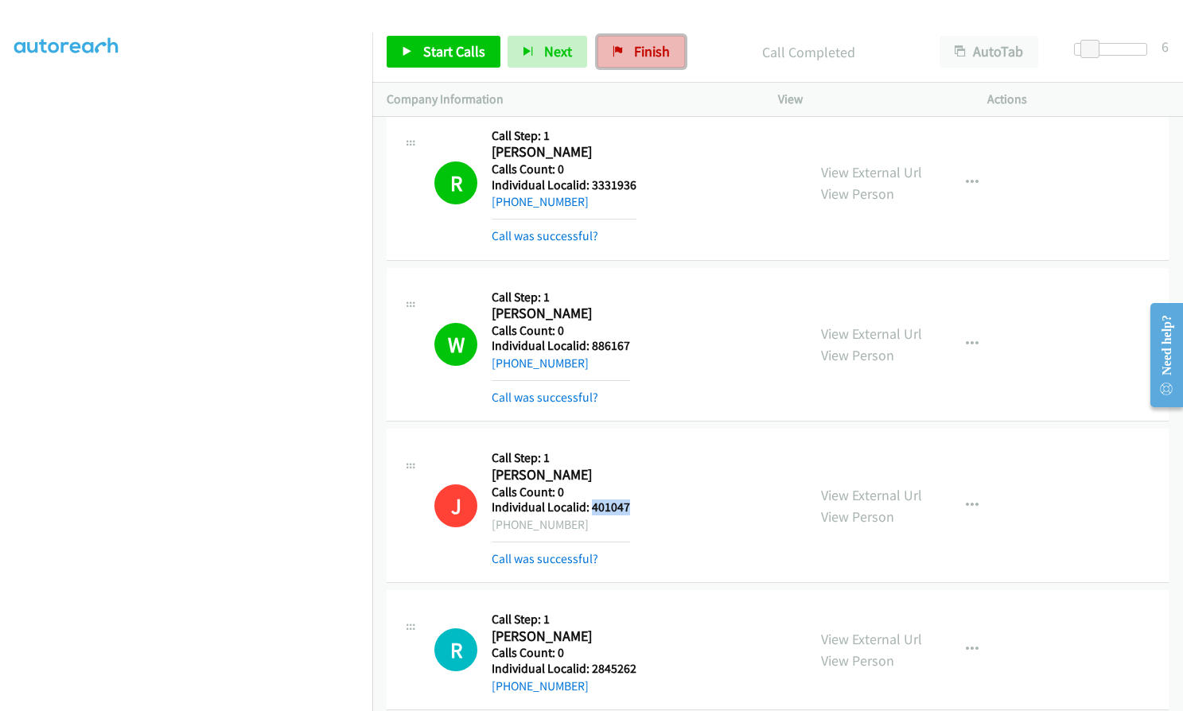
click at [636, 45] on span "Finish" at bounding box center [652, 51] width 36 height 18
